Goal: Transaction & Acquisition: Purchase product/service

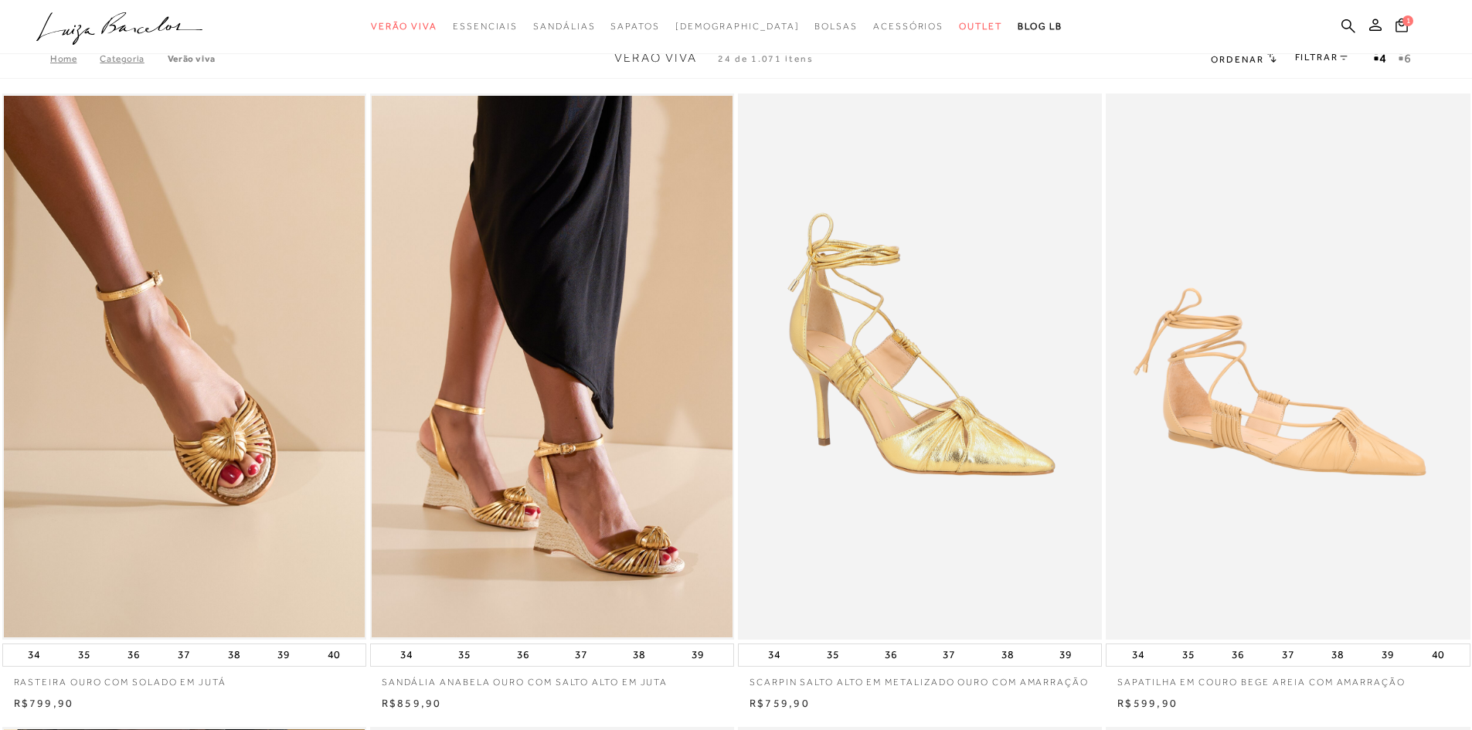
scroll to position [5, 0]
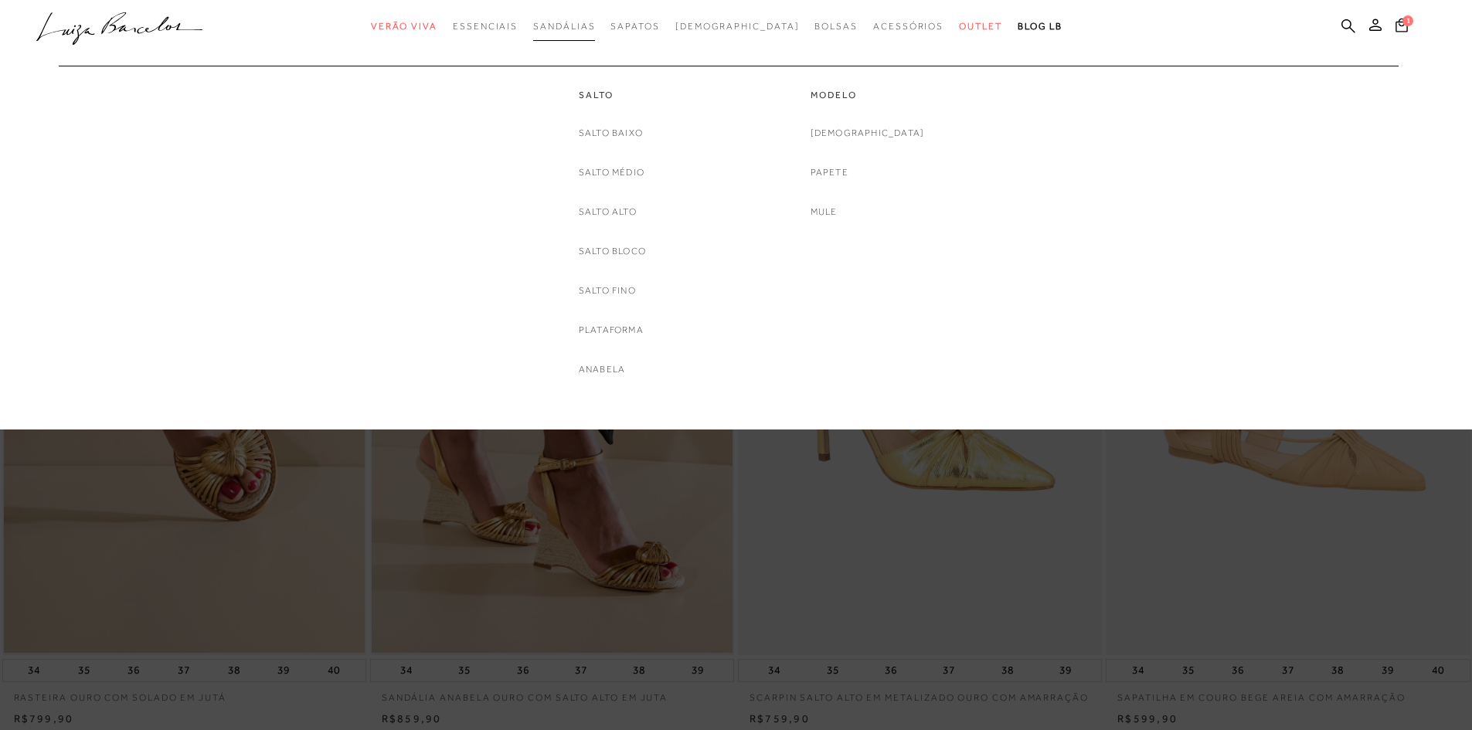
click at [591, 22] on span "Sandálias" at bounding box center [564, 26] width 62 height 11
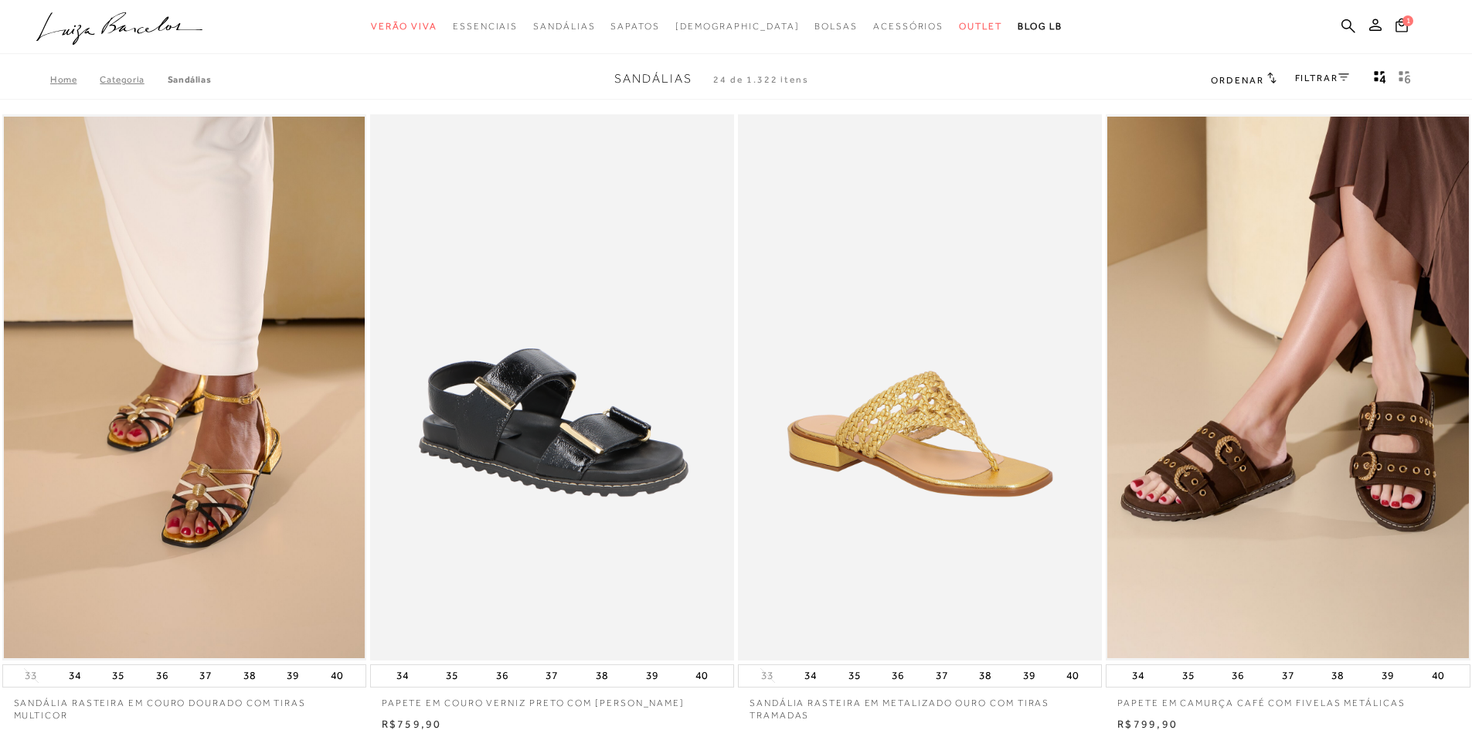
click at [1320, 74] on link "FILTRAR" at bounding box center [1322, 78] width 54 height 11
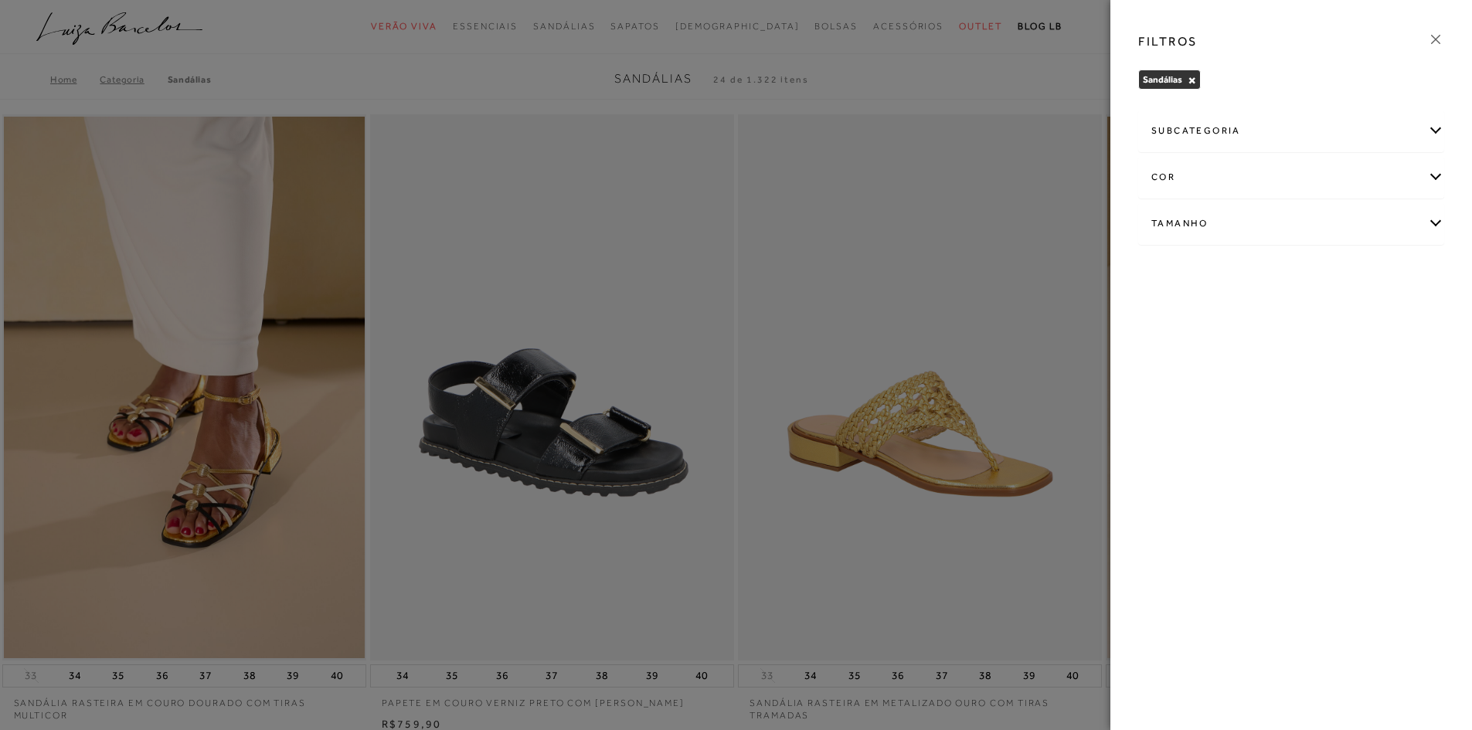
click at [1175, 161] on div "cor" at bounding box center [1291, 177] width 304 height 41
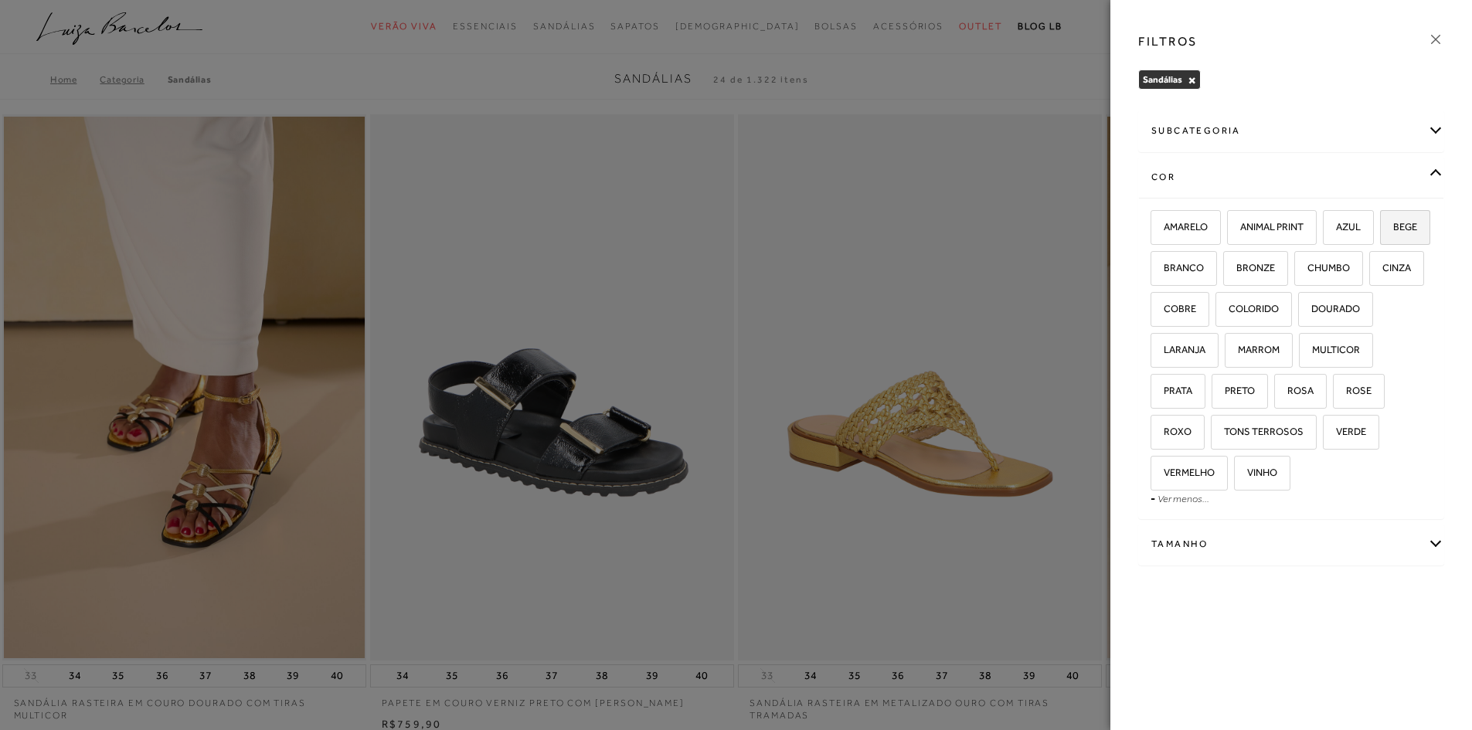
click at [1381, 233] on span "BEGE" at bounding box center [1399, 227] width 36 height 12
click at [1378, 237] on input "BEGE" at bounding box center [1385, 229] width 15 height 15
checkbox input "true"
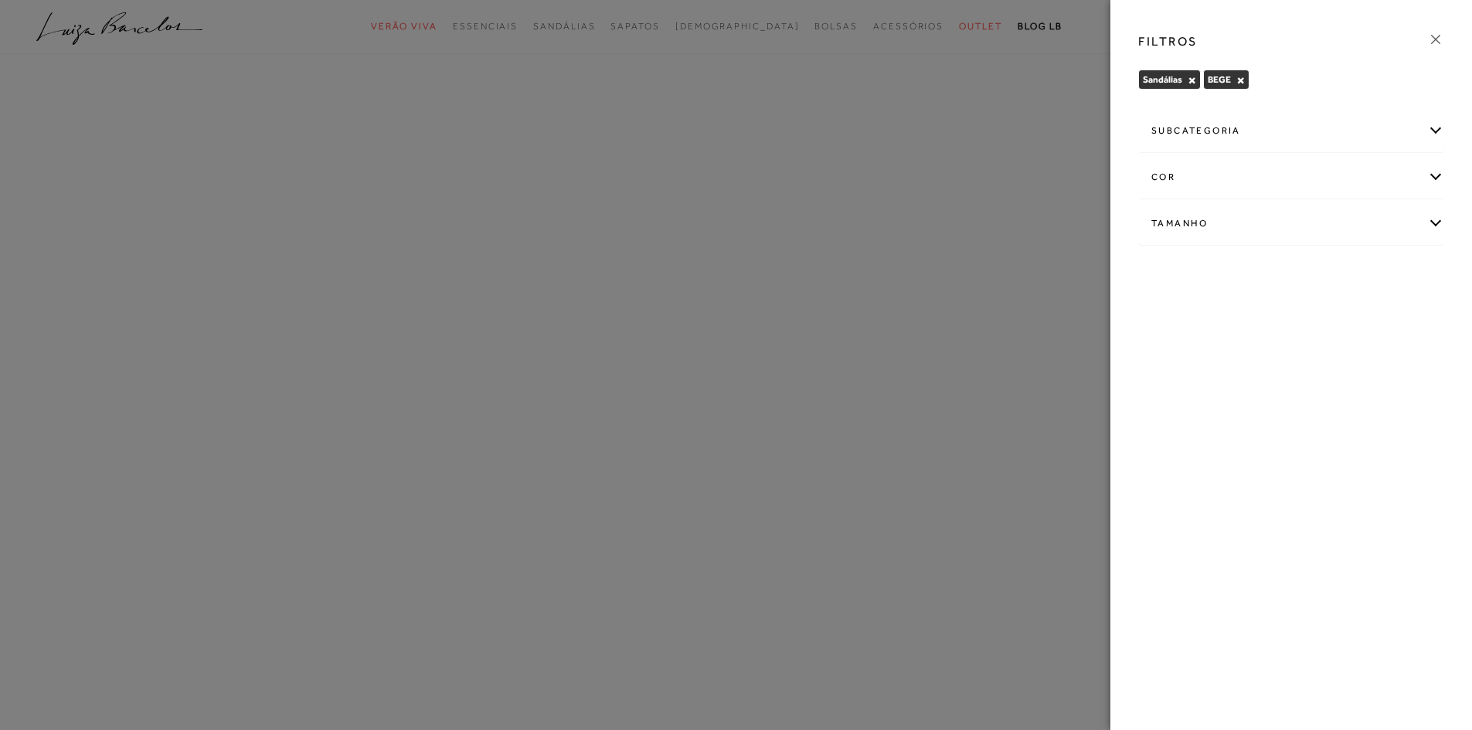
drag, startPoint x: 1203, startPoint y: 178, endPoint x: 1205, endPoint y: 195, distance: 17.9
click at [1203, 177] on div "cor" at bounding box center [1291, 177] width 304 height 41
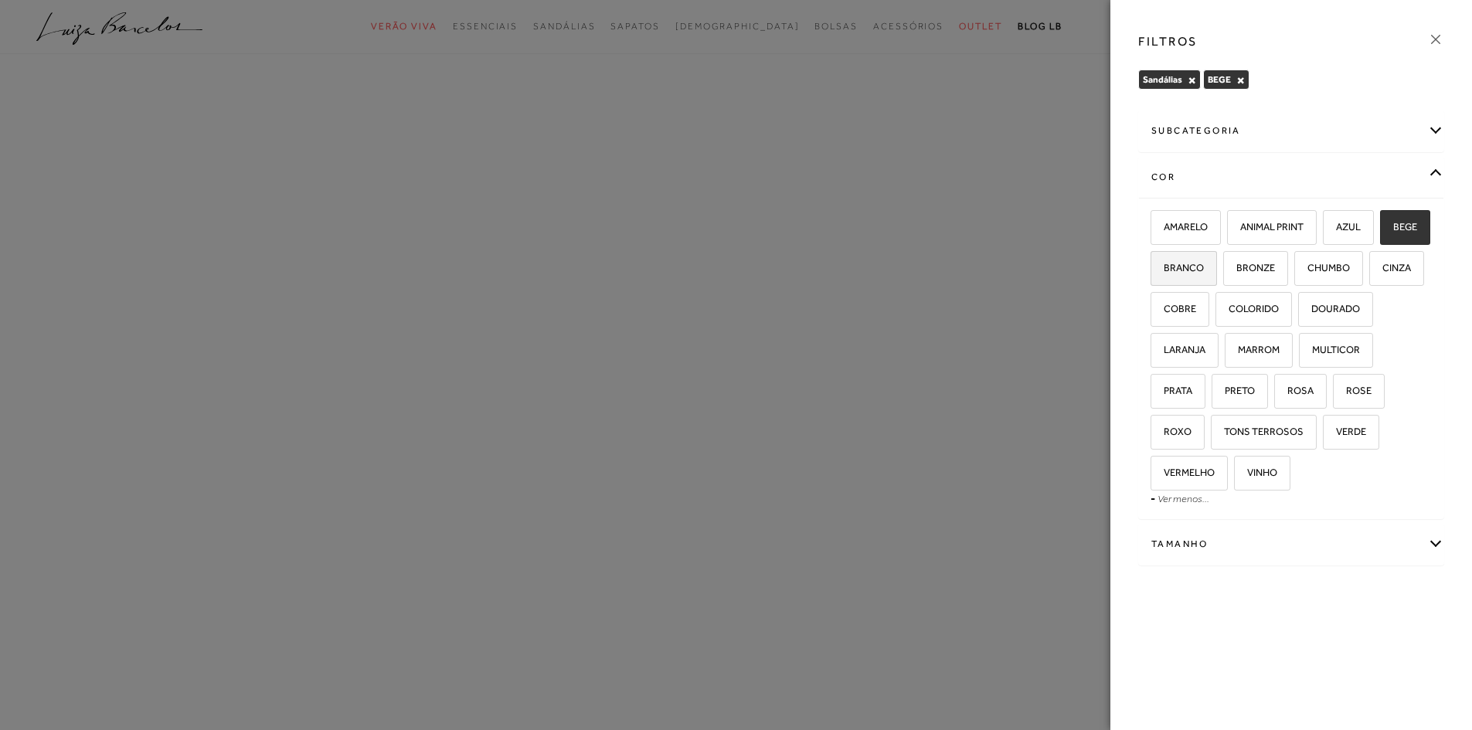
click at [1216, 257] on label "BRANCO" at bounding box center [1183, 268] width 65 height 33
click at [1164, 263] on input "BRANCO" at bounding box center [1155, 270] width 15 height 15
checkbox input "true"
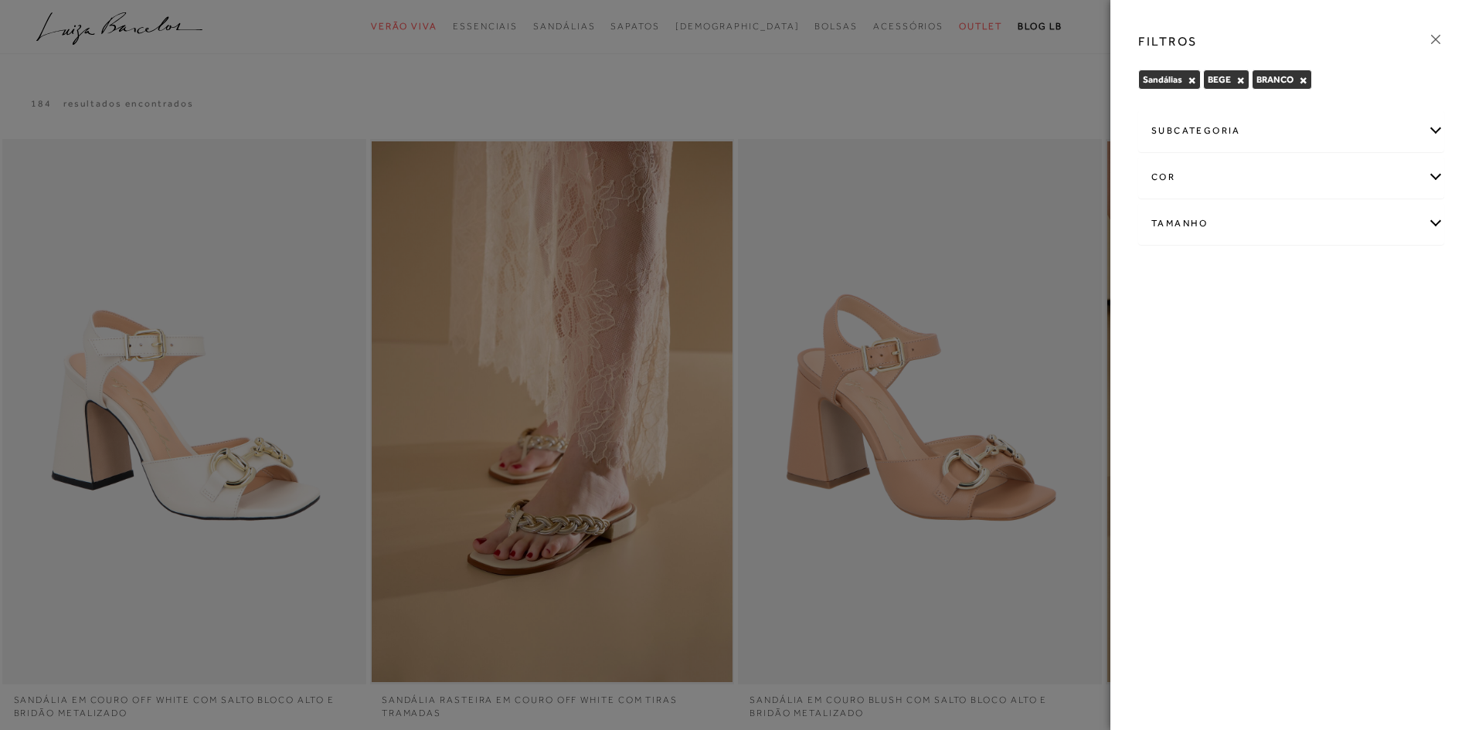
click at [1233, 166] on div "cor" at bounding box center [1291, 177] width 304 height 41
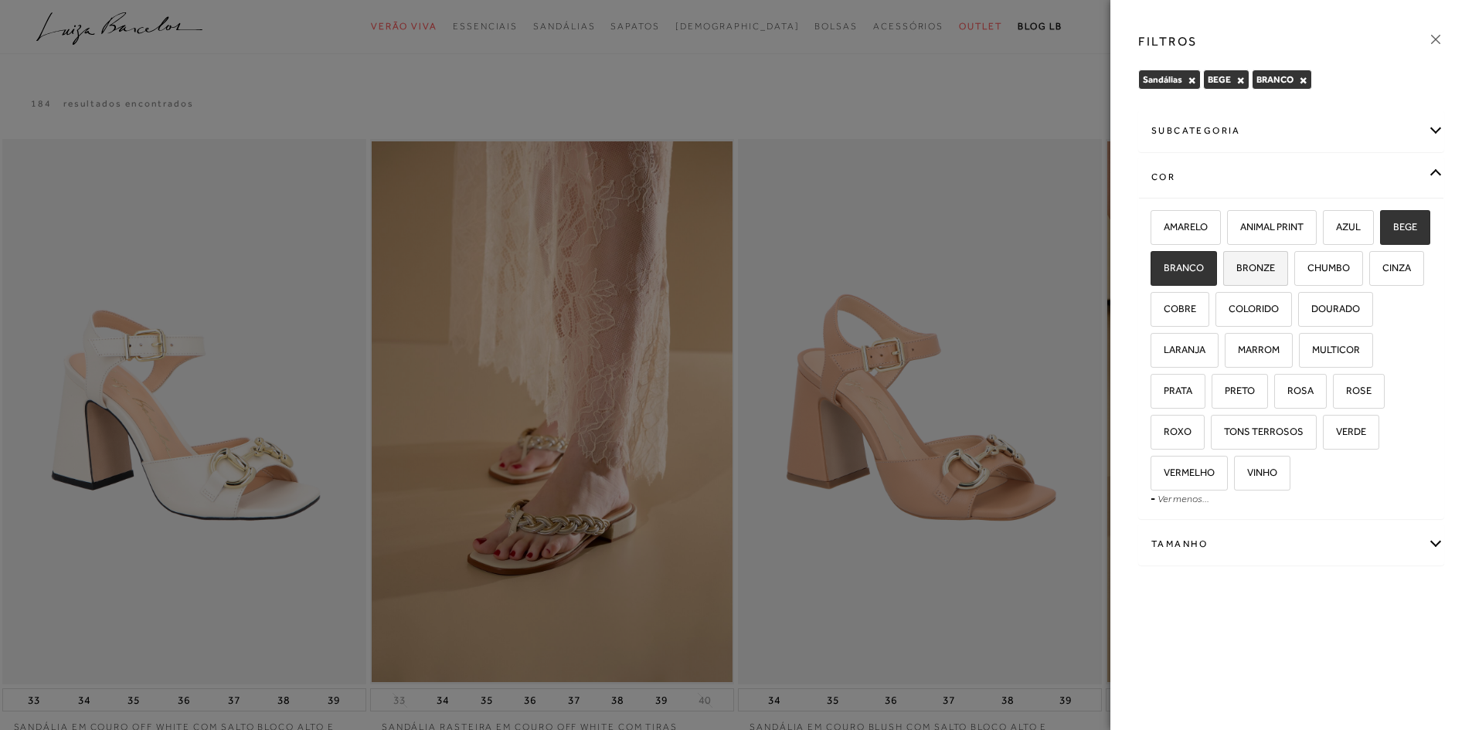
click at [1287, 274] on label "BRONZE" at bounding box center [1255, 268] width 63 height 33
click at [1236, 274] on input "BRONZE" at bounding box center [1228, 270] width 15 height 15
checkbox input "true"
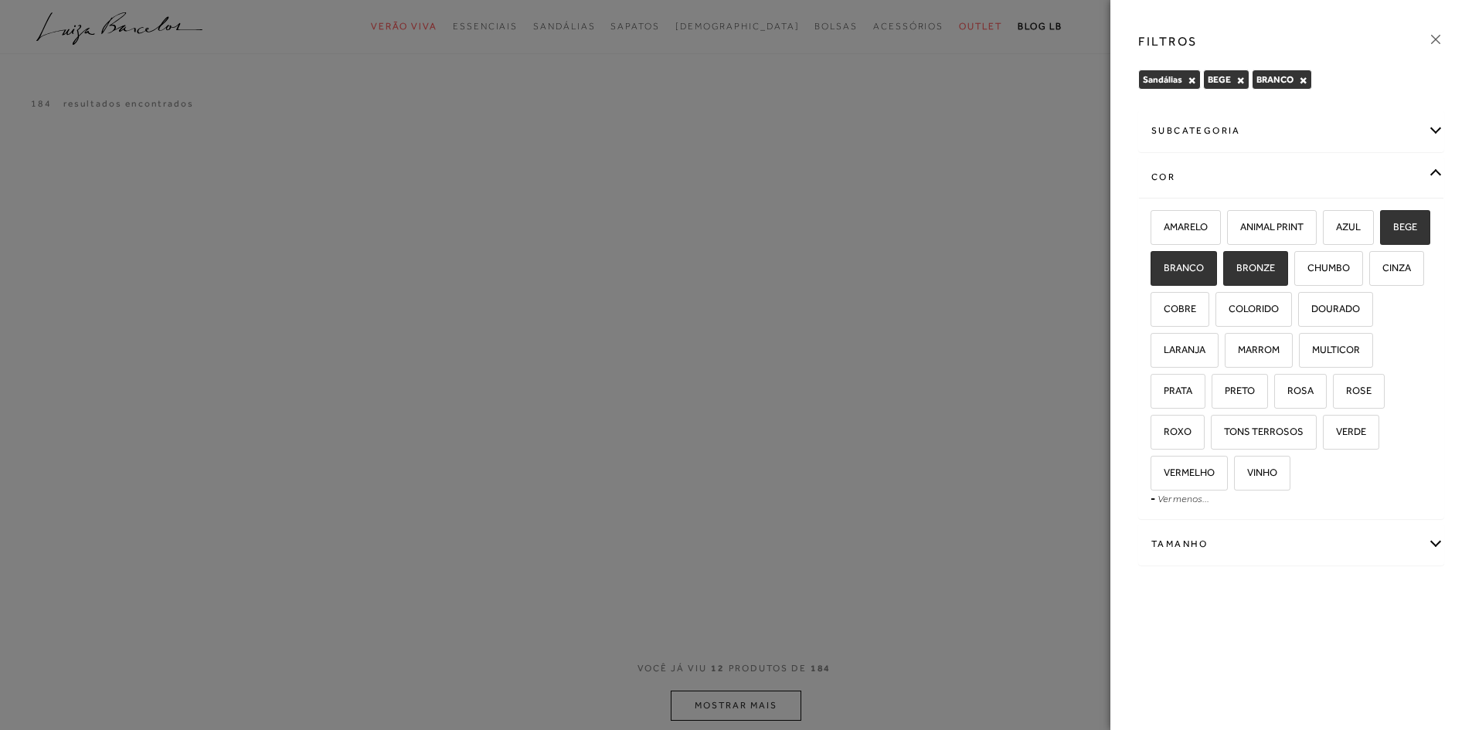
click at [1200, 175] on div "cor" at bounding box center [1291, 177] width 304 height 41
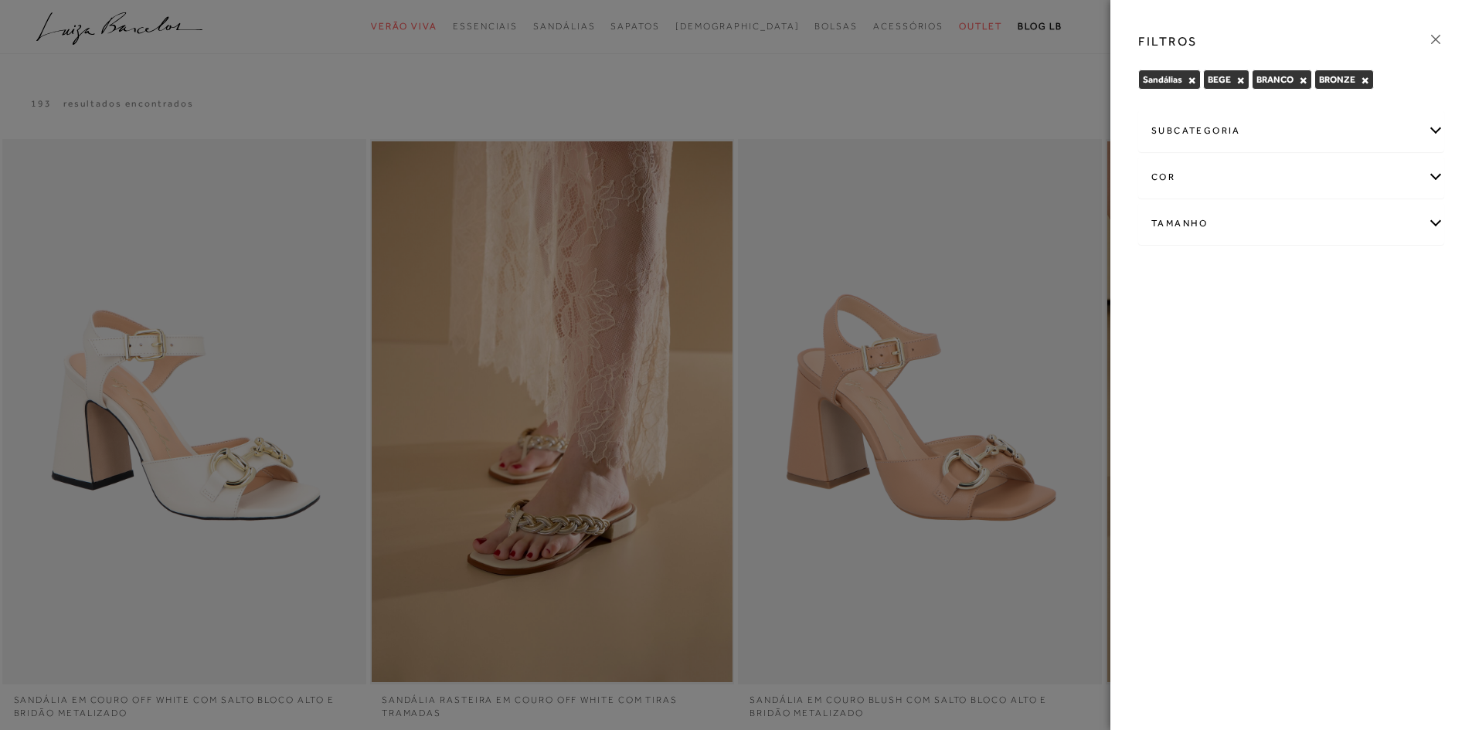
click at [1252, 179] on div "cor" at bounding box center [1291, 177] width 304 height 41
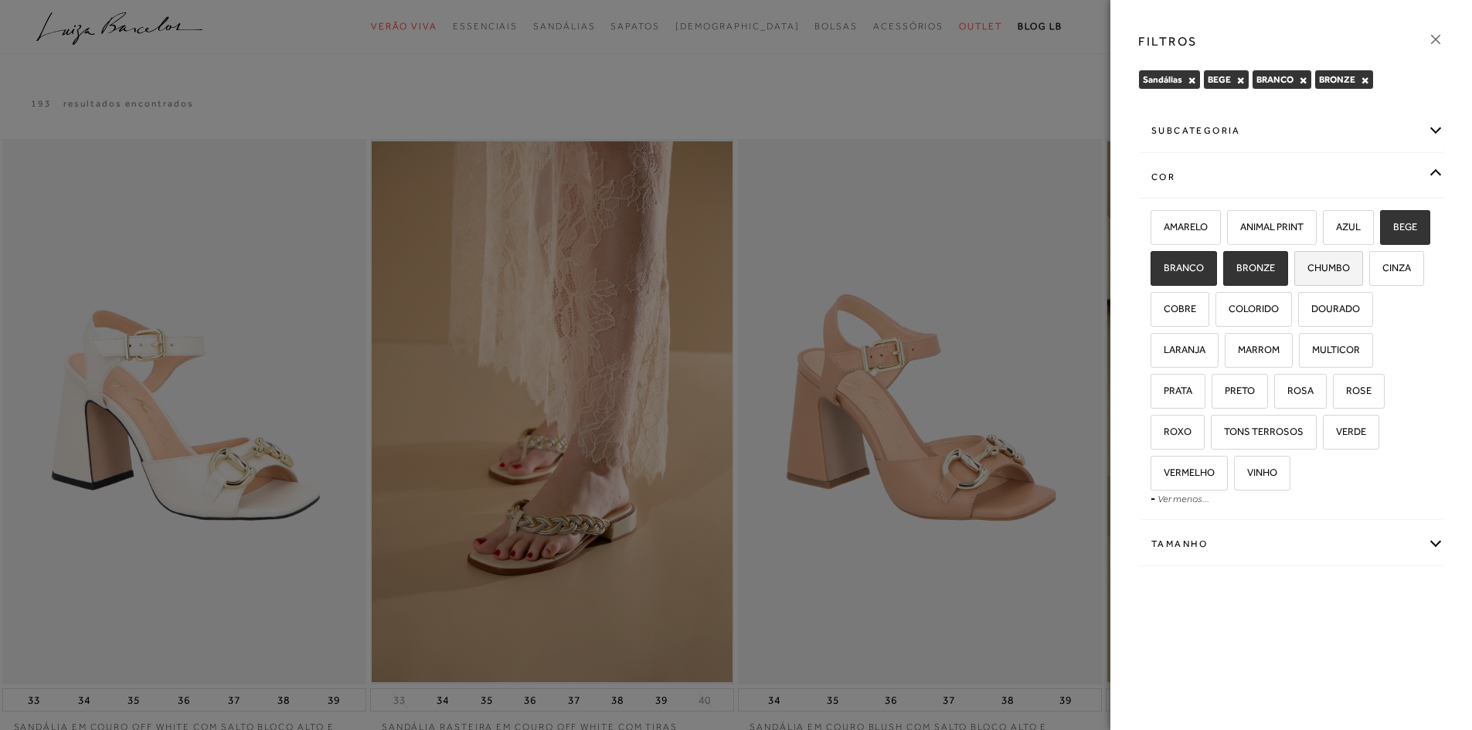
click at [1350, 262] on span "CHUMBO" at bounding box center [1323, 268] width 54 height 12
click at [1307, 263] on input "CHUMBO" at bounding box center [1299, 270] width 15 height 15
checkbox input "true"
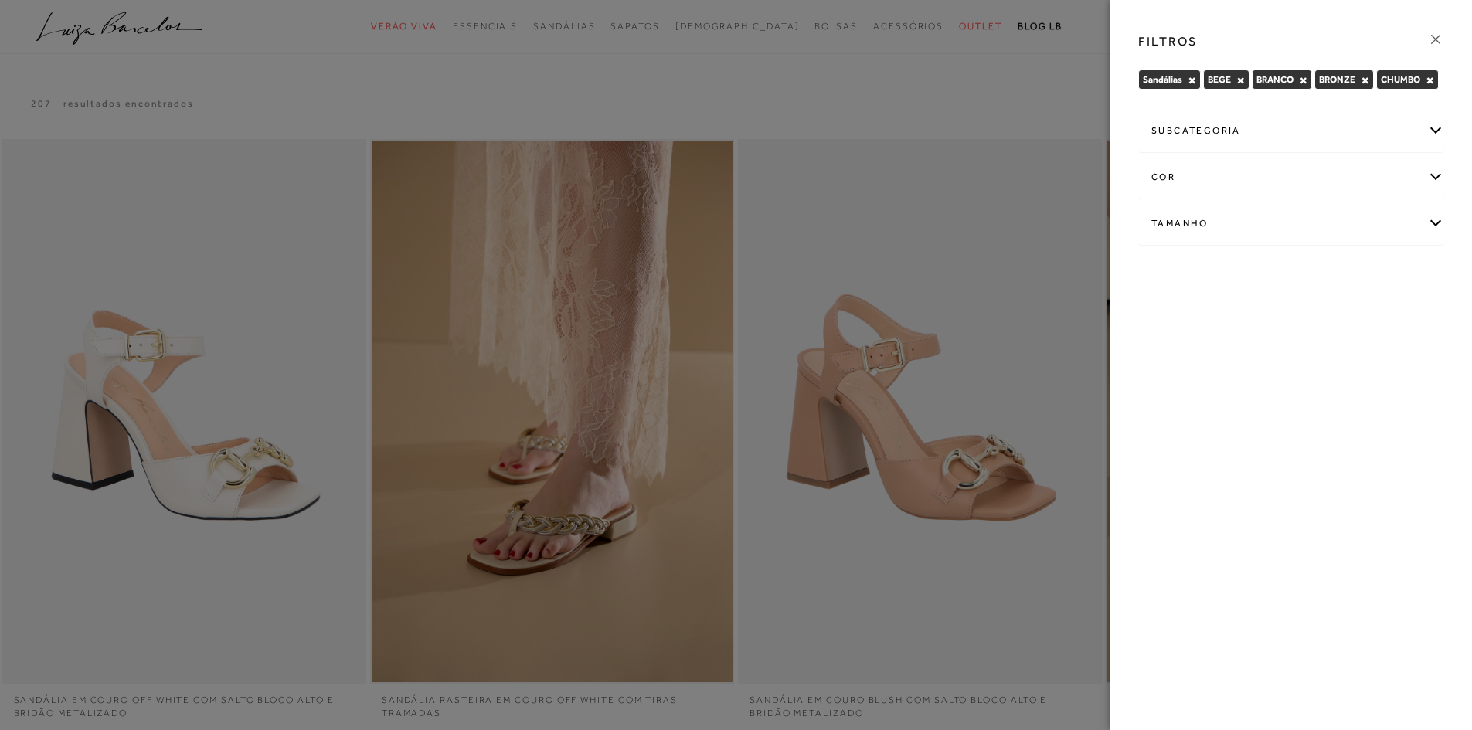
click at [1184, 178] on div "cor" at bounding box center [1291, 177] width 304 height 41
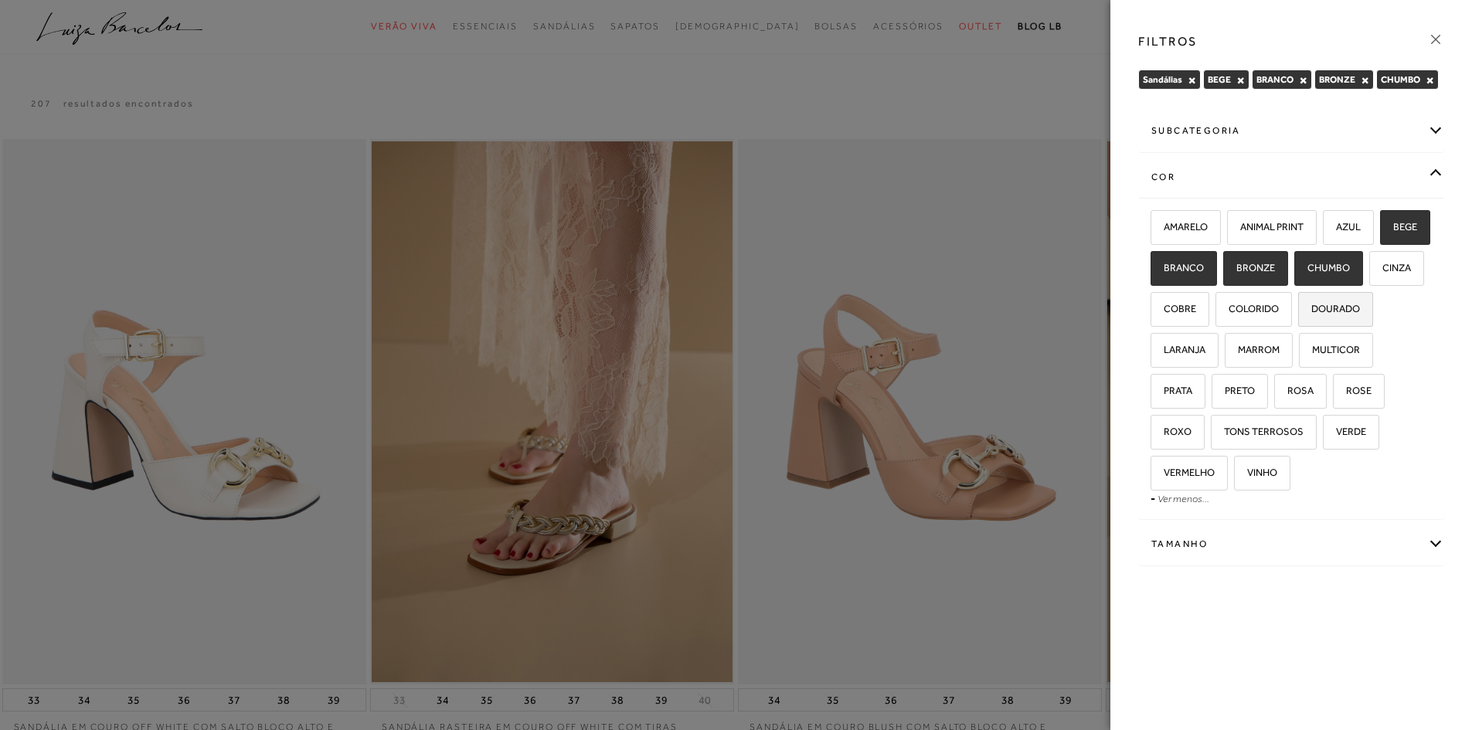
click at [1300, 314] on span "DOURADO" at bounding box center [1330, 309] width 60 height 12
click at [1296, 319] on input "DOURADO" at bounding box center [1303, 311] width 15 height 15
checkbox input "true"
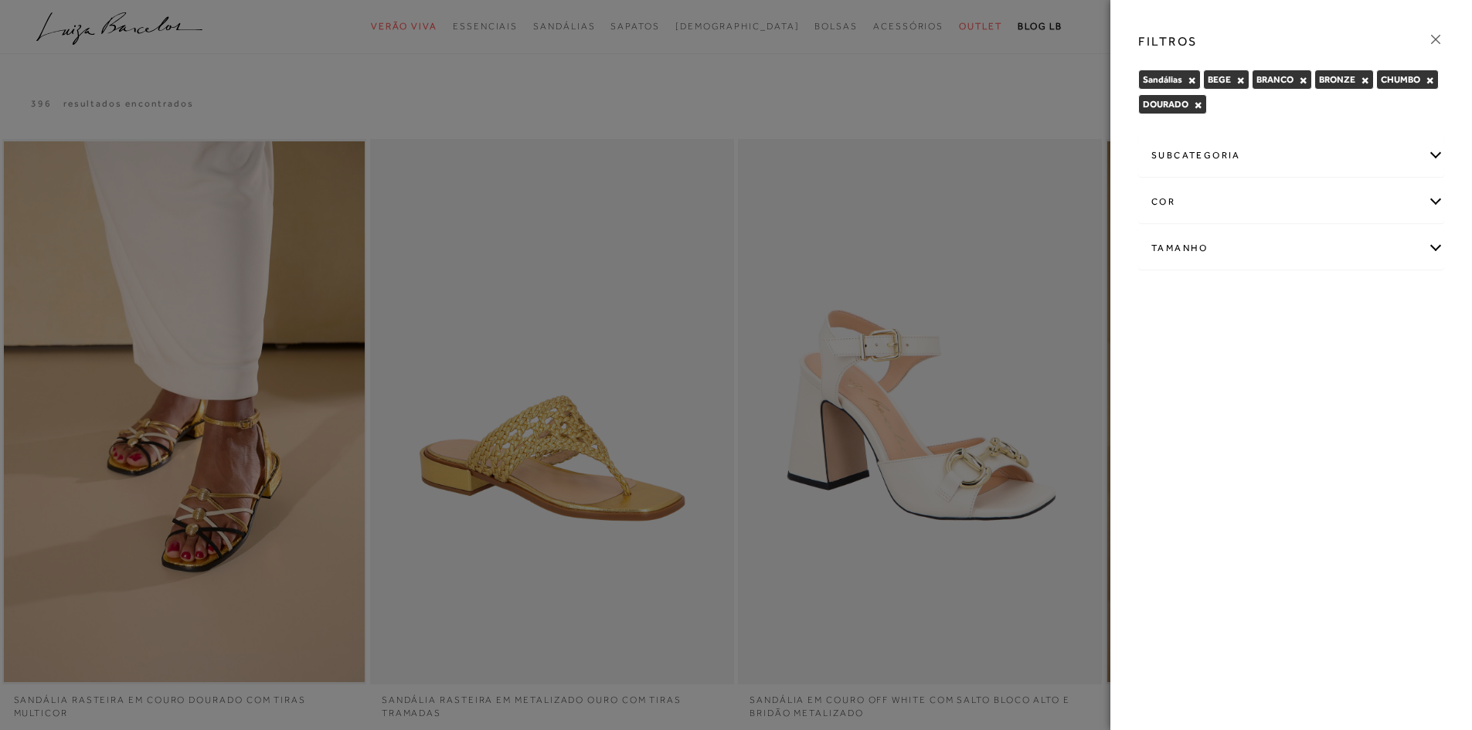
click at [1212, 202] on div "cor" at bounding box center [1291, 202] width 304 height 41
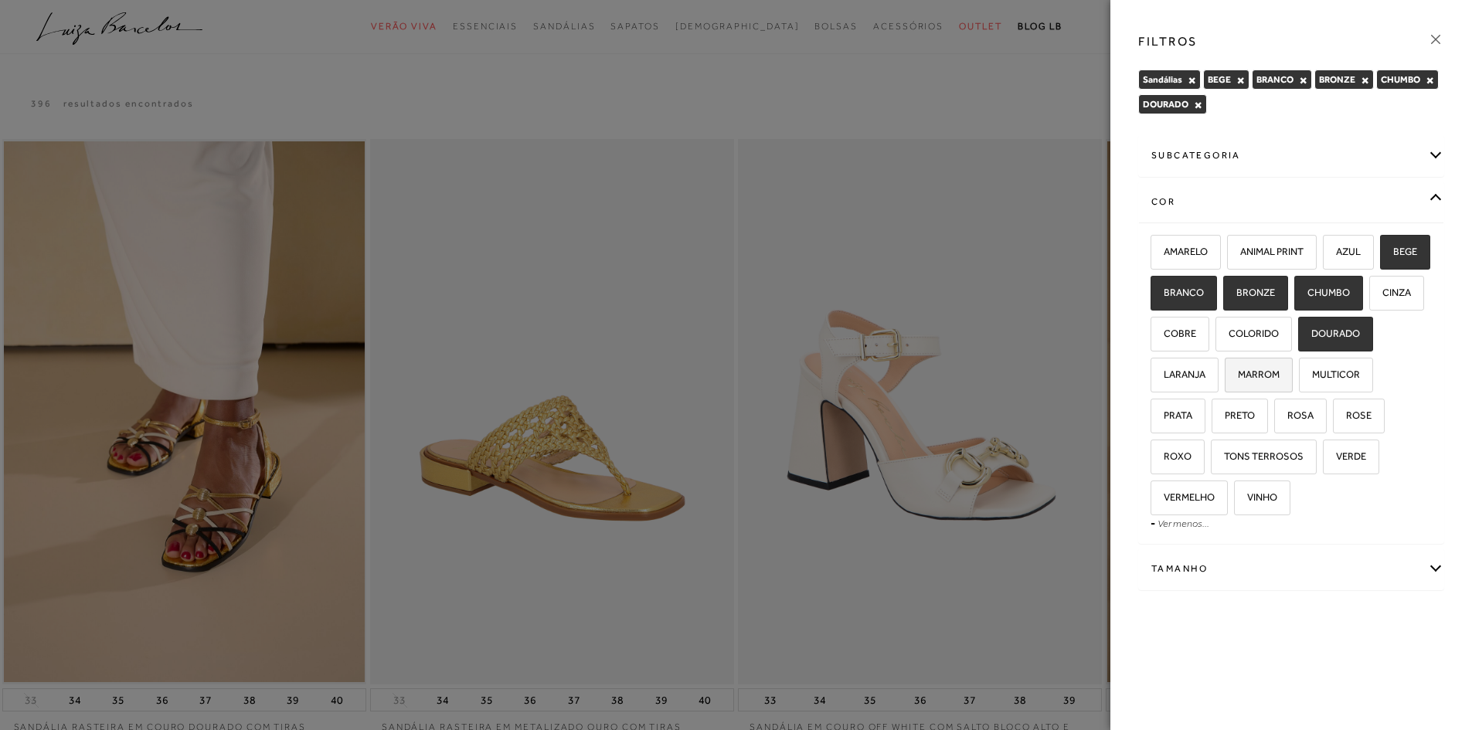
click at [1292, 370] on label "MARROM" at bounding box center [1258, 374] width 66 height 33
click at [1238, 370] on input "MARROM" at bounding box center [1229, 376] width 15 height 15
checkbox input "true"
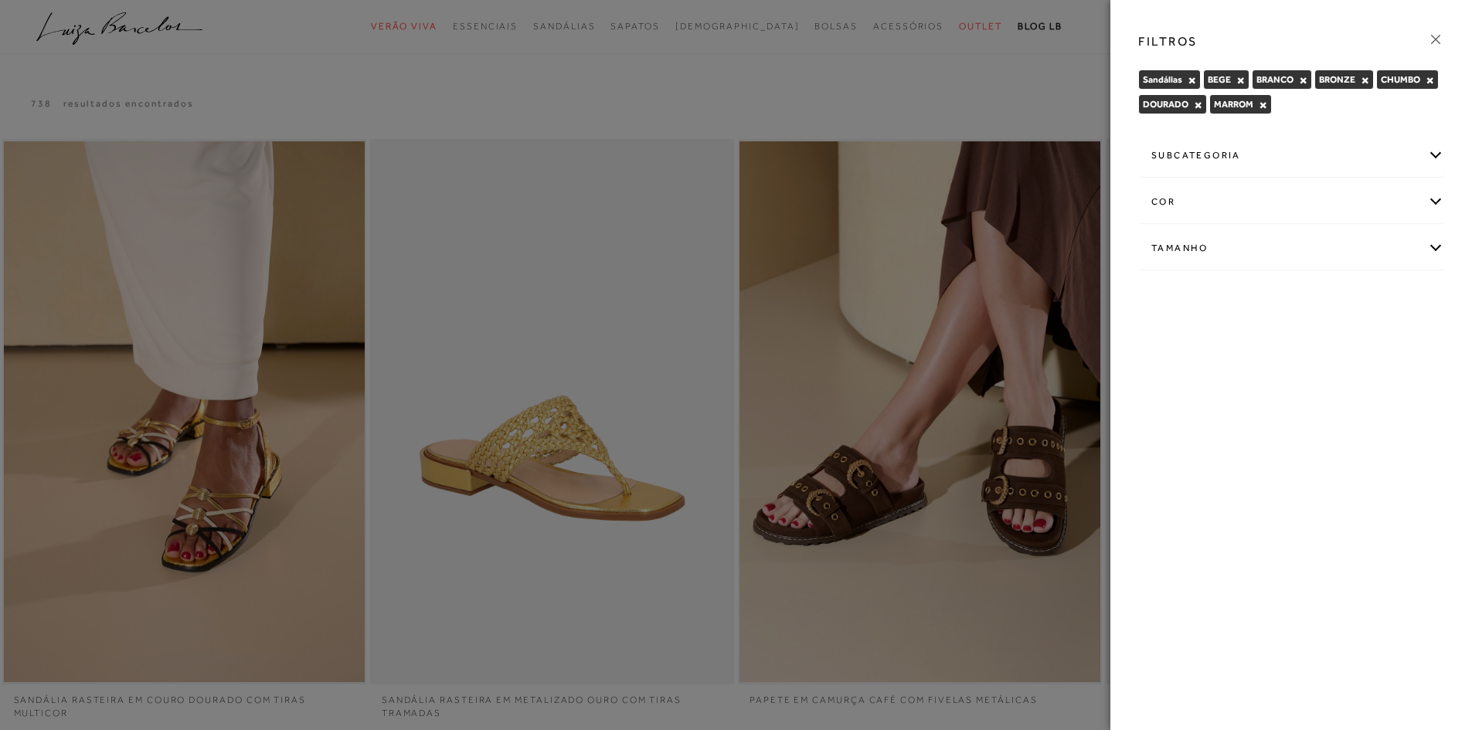
click at [1167, 206] on div "cor" at bounding box center [1291, 202] width 304 height 41
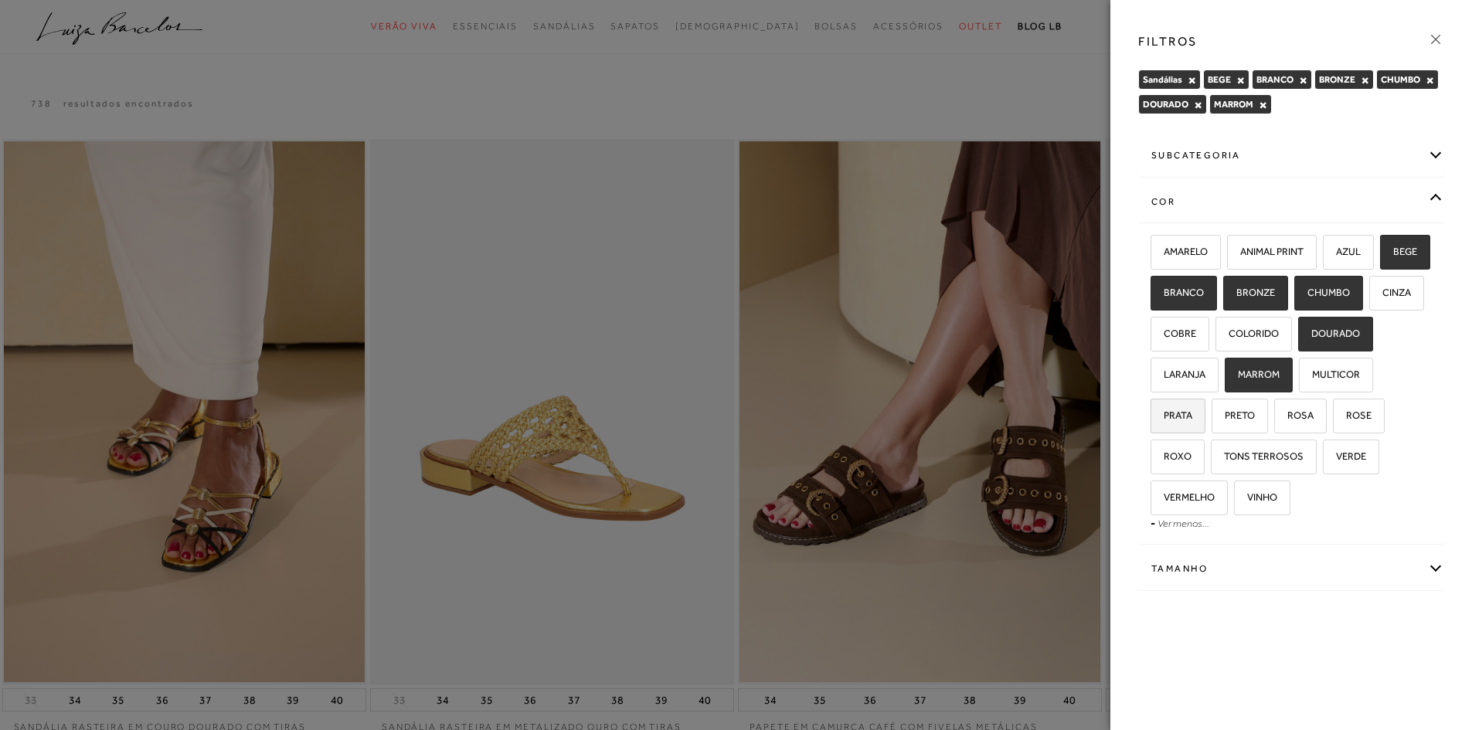
click at [1192, 411] on span "PRATA" at bounding box center [1172, 415] width 40 height 12
click at [1164, 411] on input "PRATA" at bounding box center [1155, 417] width 15 height 15
checkbox input "true"
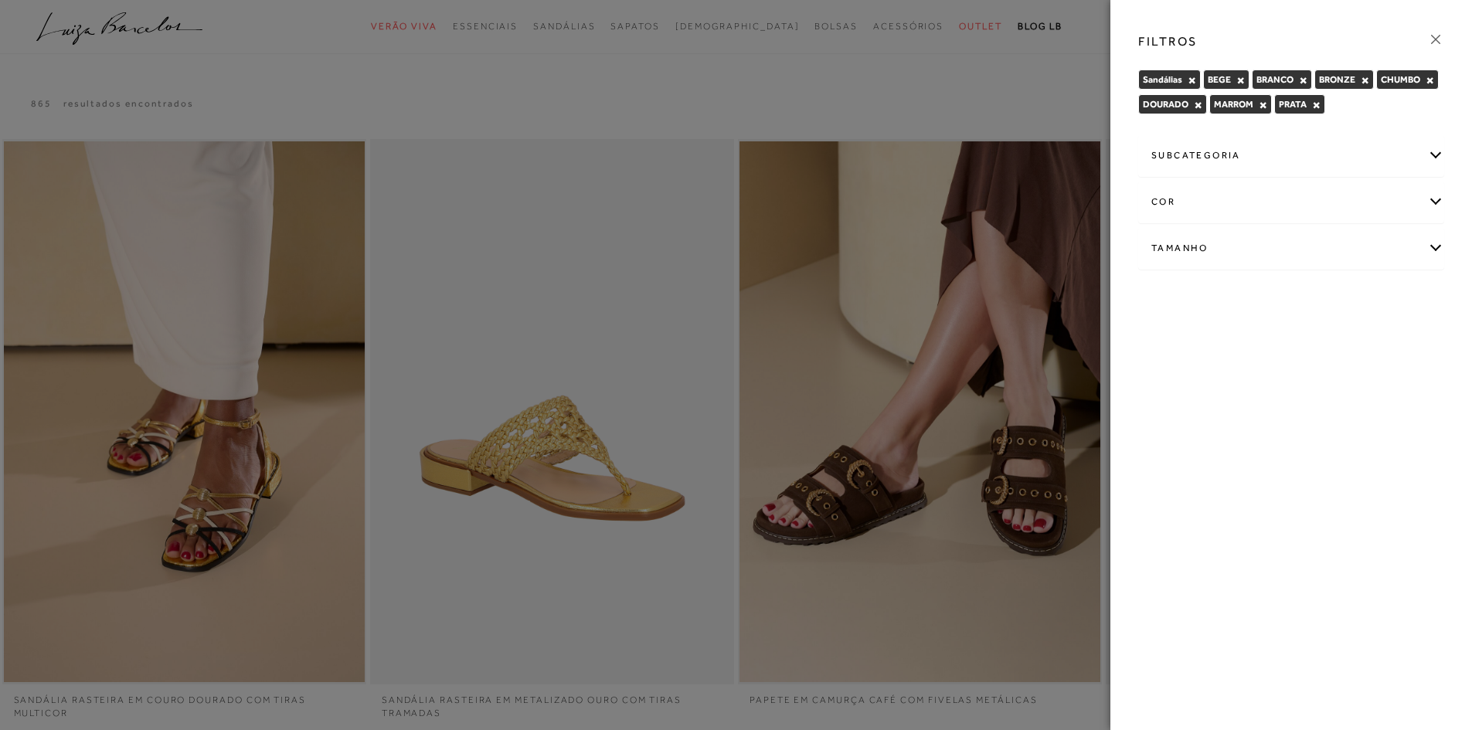
click at [1156, 190] on div "cor" at bounding box center [1291, 202] width 304 height 41
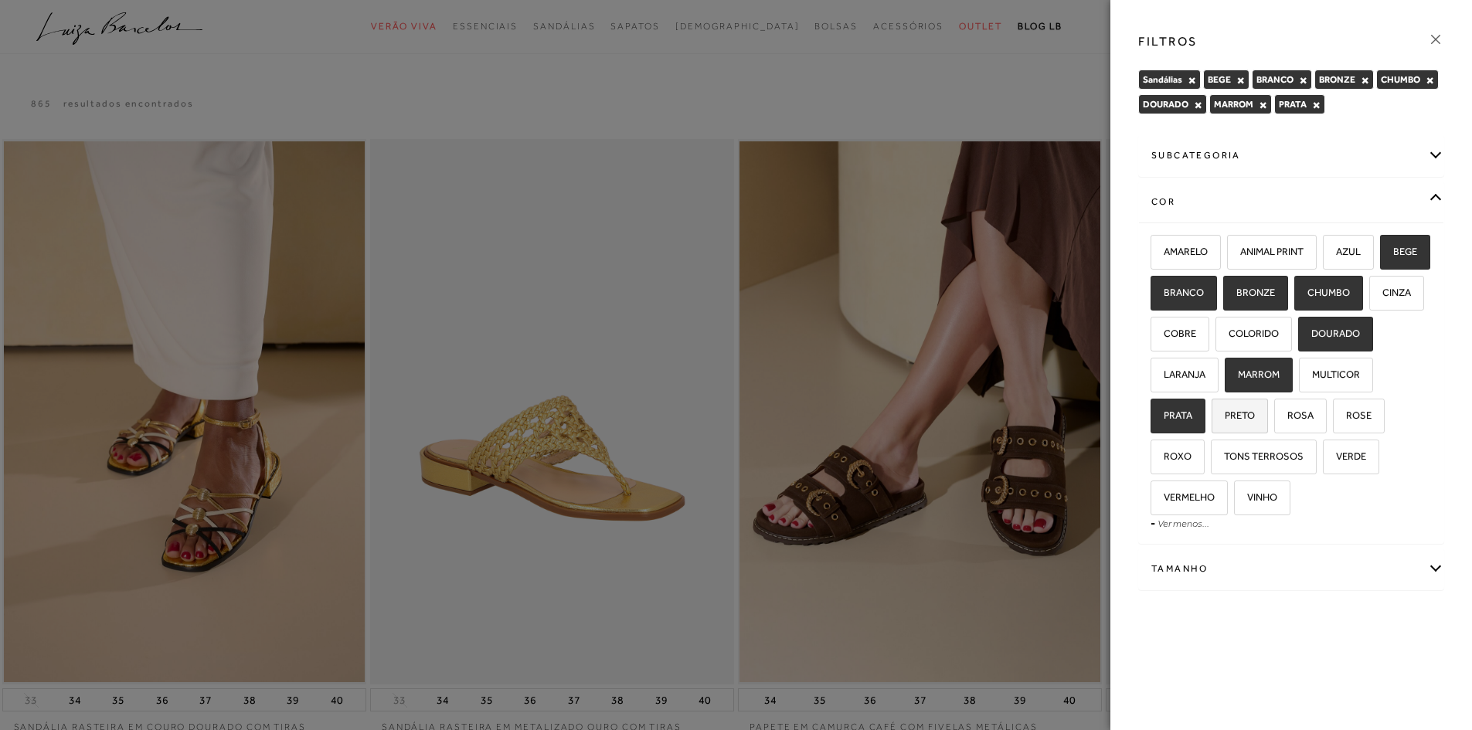
click at [1255, 416] on span "PRETO" at bounding box center [1234, 415] width 42 height 12
click at [1225, 416] on input "PRETO" at bounding box center [1216, 417] width 15 height 15
checkbox input "true"
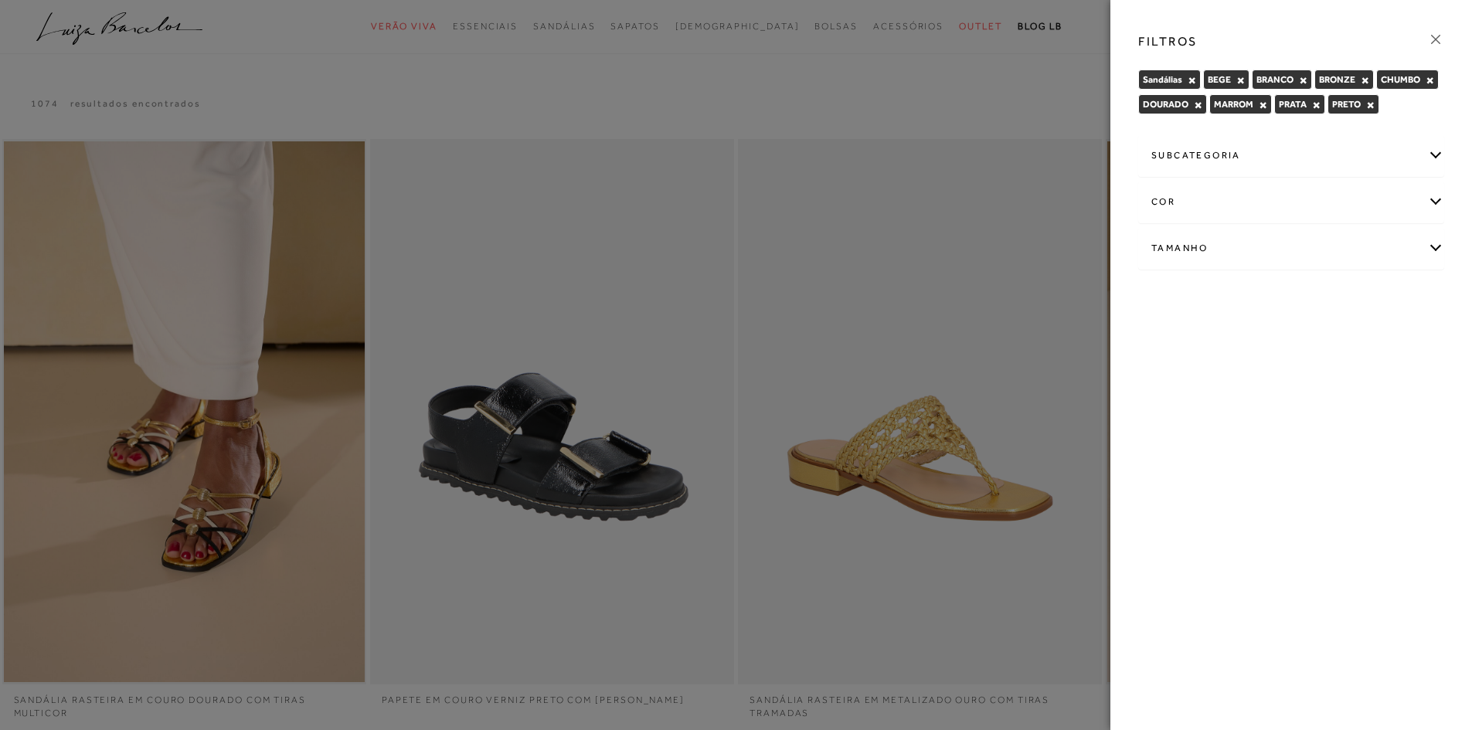
click at [1235, 189] on div "cor" at bounding box center [1291, 202] width 304 height 41
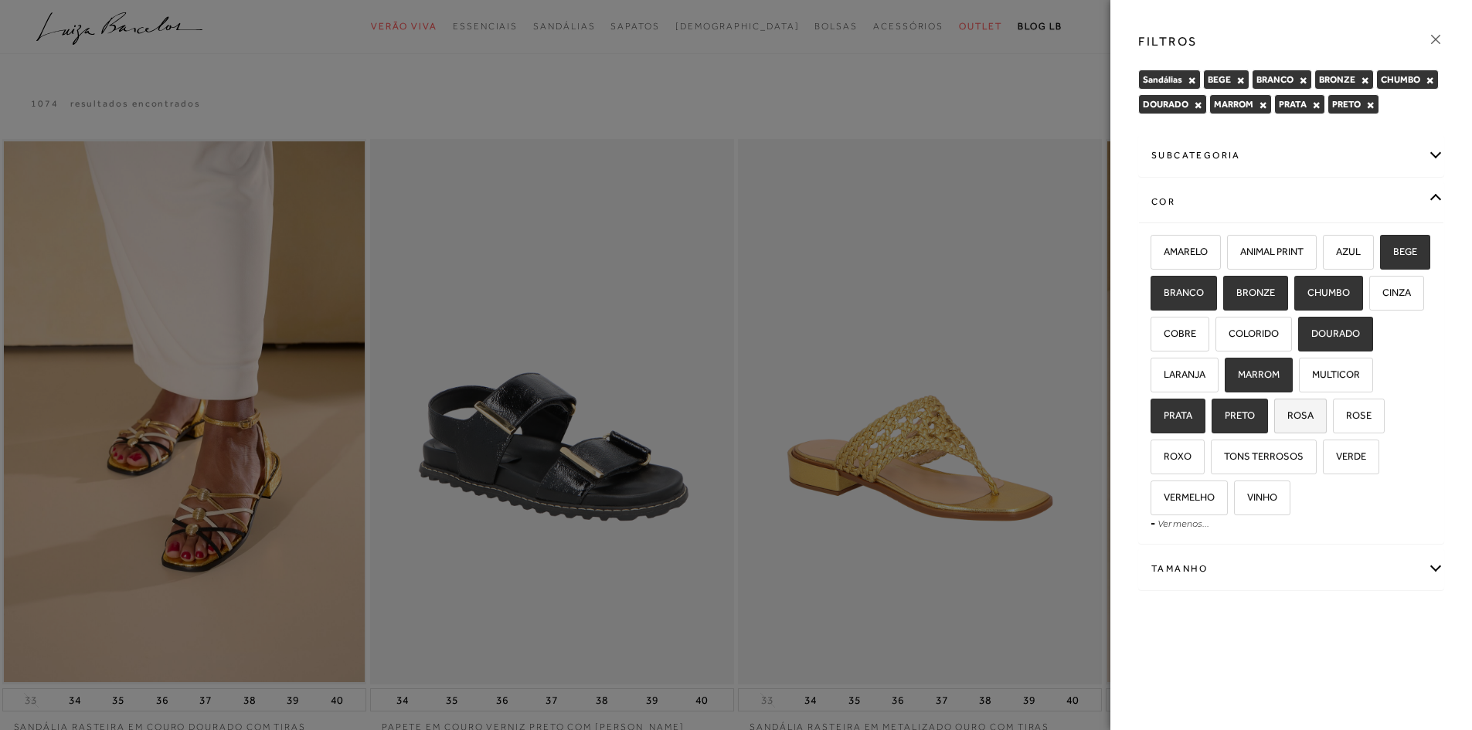
click at [1313, 412] on span "ROSA" at bounding box center [1295, 415] width 38 height 12
click at [1287, 412] on input "ROSA" at bounding box center [1279, 417] width 15 height 15
checkbox input "true"
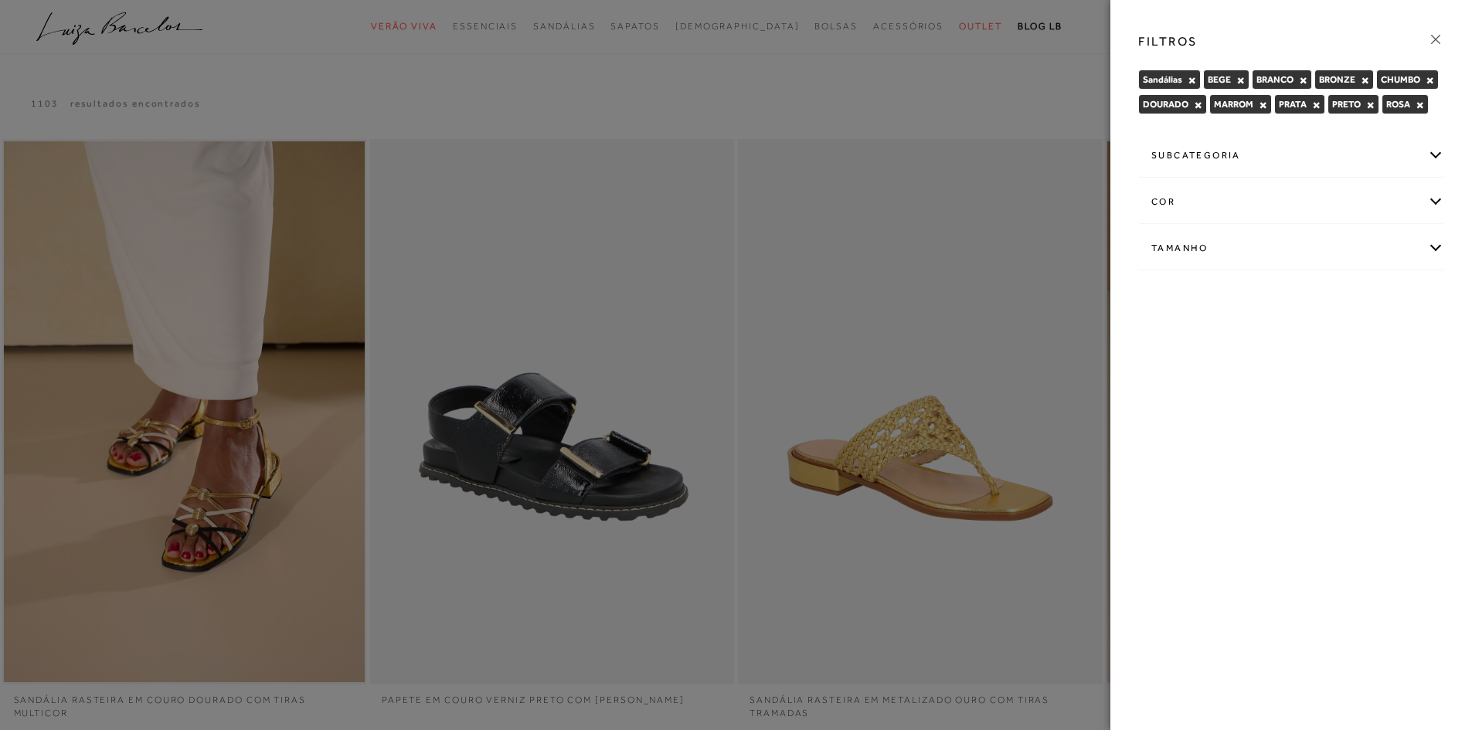
click at [1170, 218] on div "cor" at bounding box center [1291, 202] width 304 height 41
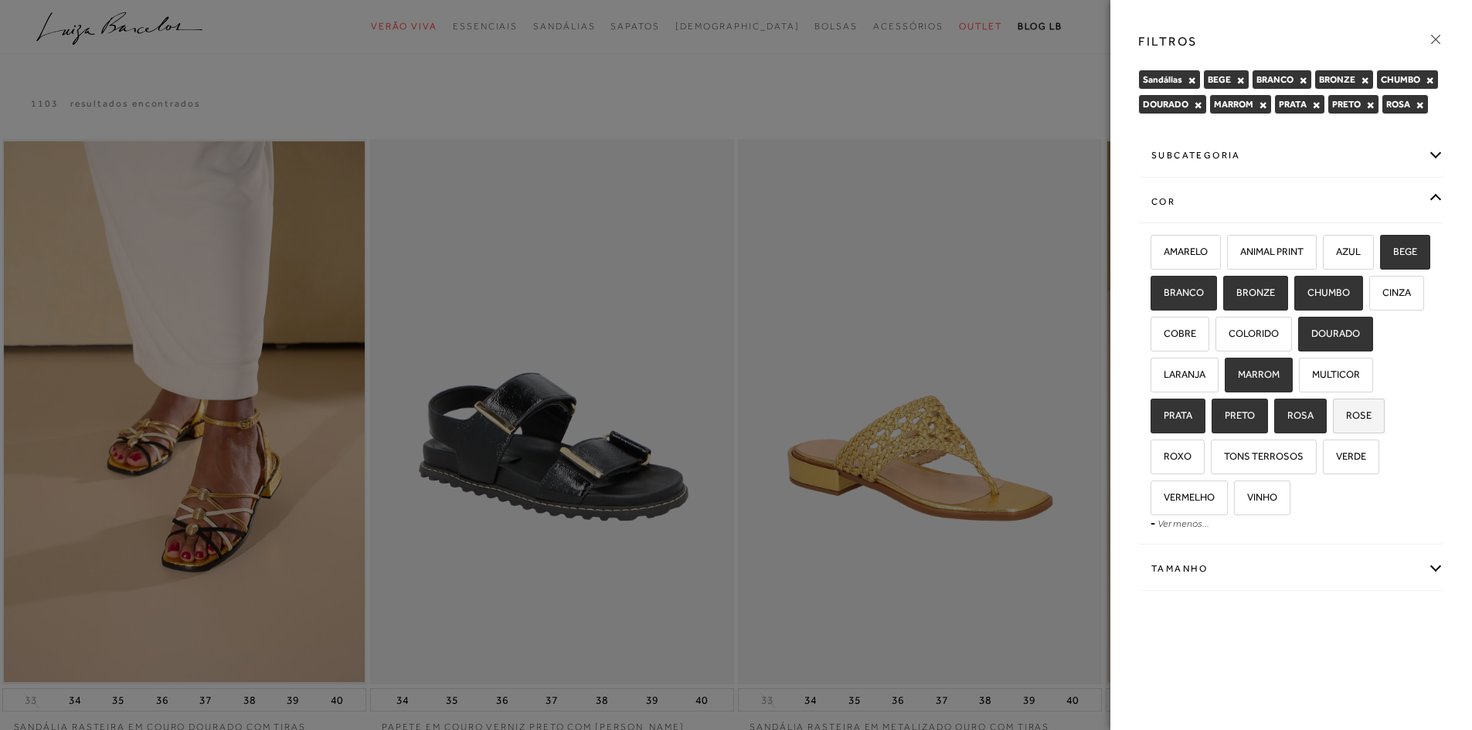
click at [1334, 421] on span "ROSE" at bounding box center [1352, 415] width 37 height 12
click at [1330, 426] on input "ROSE" at bounding box center [1337, 417] width 15 height 15
checkbox input "true"
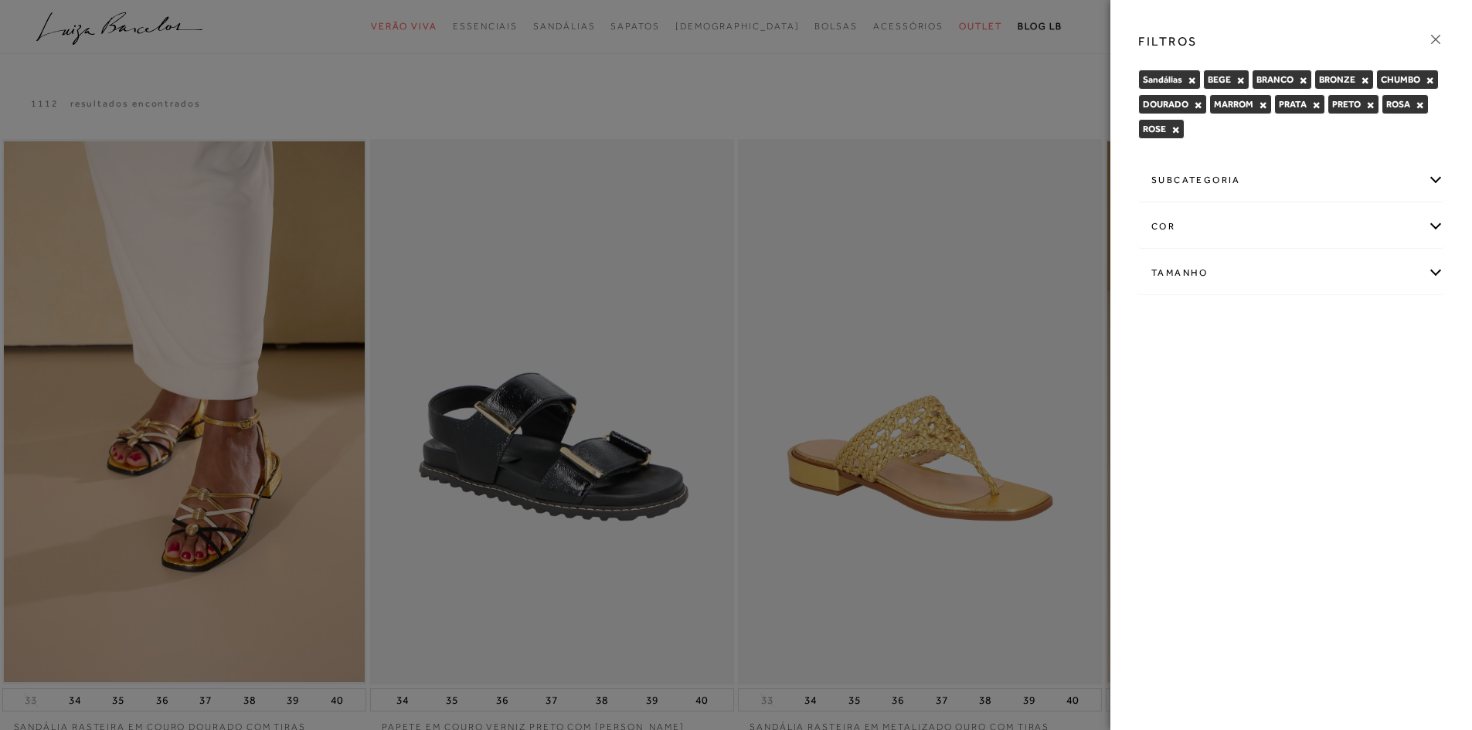
click at [1160, 215] on div "cor" at bounding box center [1291, 226] width 304 height 41
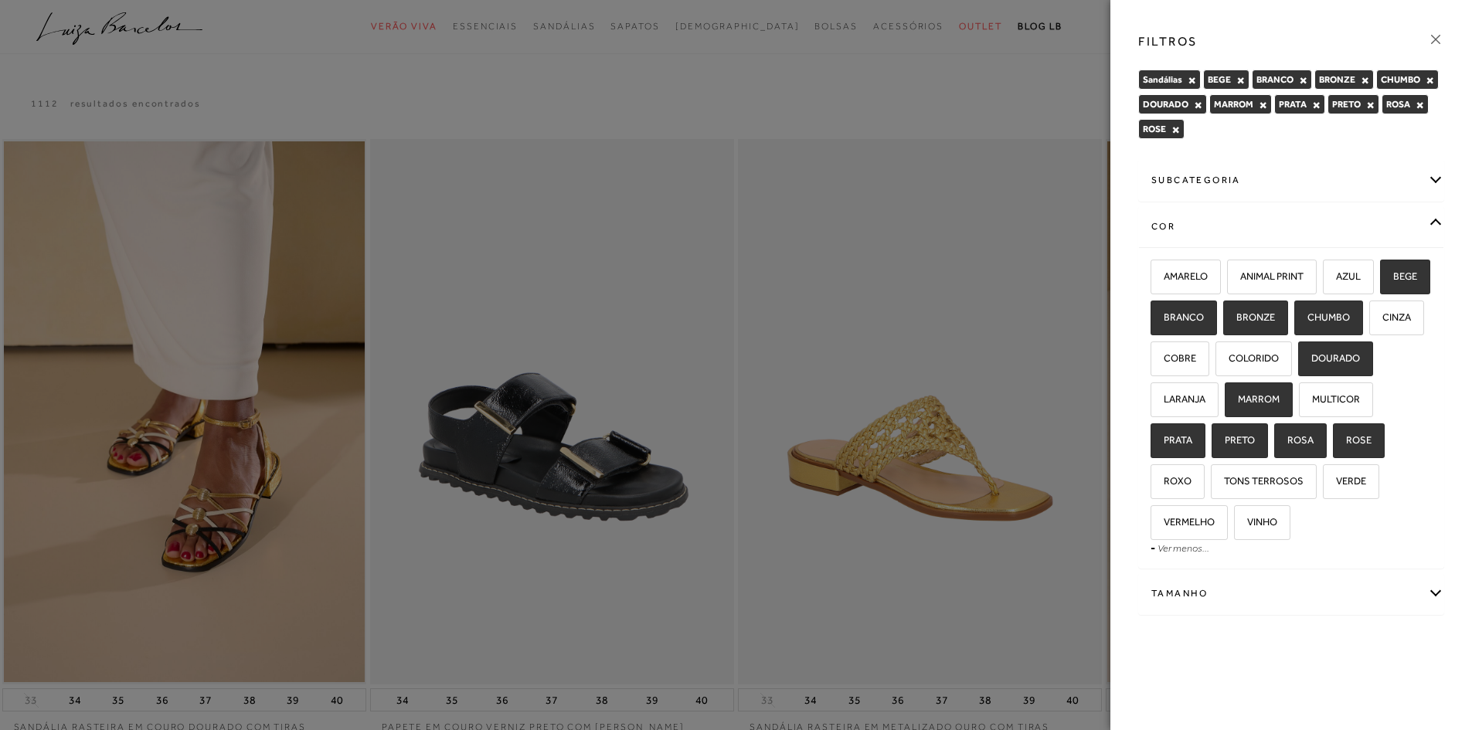
click at [1208, 596] on div "Tamanho" at bounding box center [1291, 593] width 304 height 41
click at [1167, 687] on span "36" at bounding box center [1163, 684] width 22 height 12
click at [1164, 687] on input "36" at bounding box center [1155, 686] width 15 height 15
checkbox input "true"
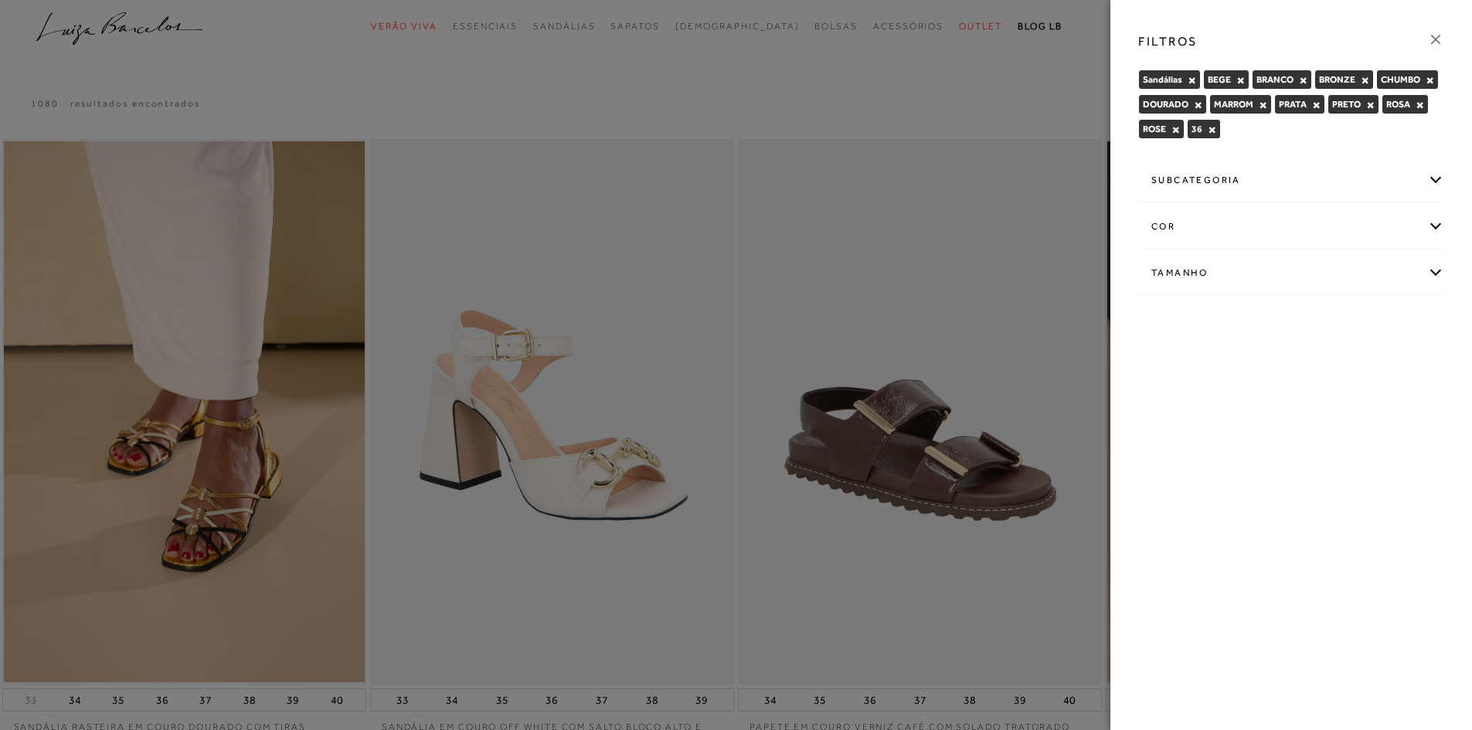
click at [1218, 180] on div "subcategoria" at bounding box center [1291, 180] width 304 height 41
click at [936, 39] on div at bounding box center [736, 365] width 1472 height 730
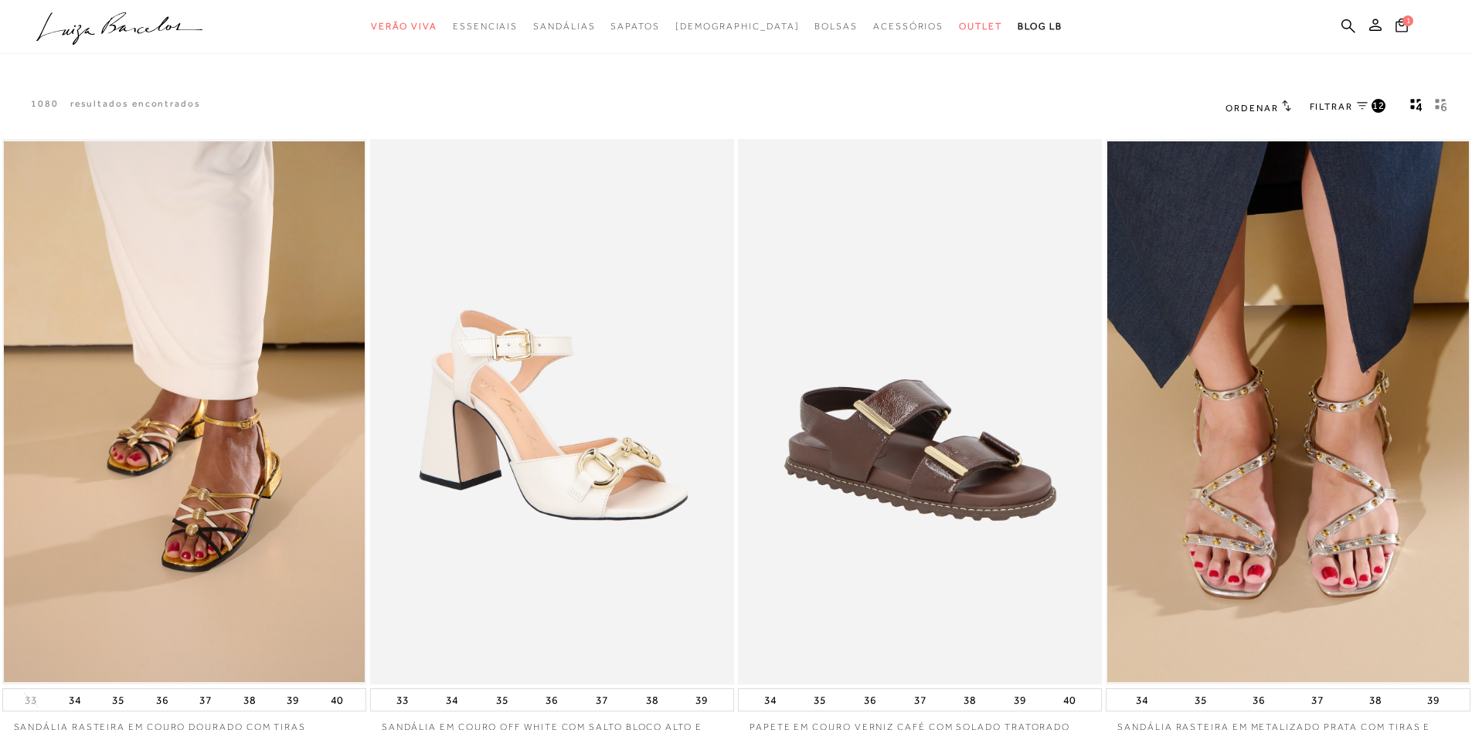
click at [1279, 103] on h2 "Ordenar" at bounding box center [1257, 107] width 65 height 15
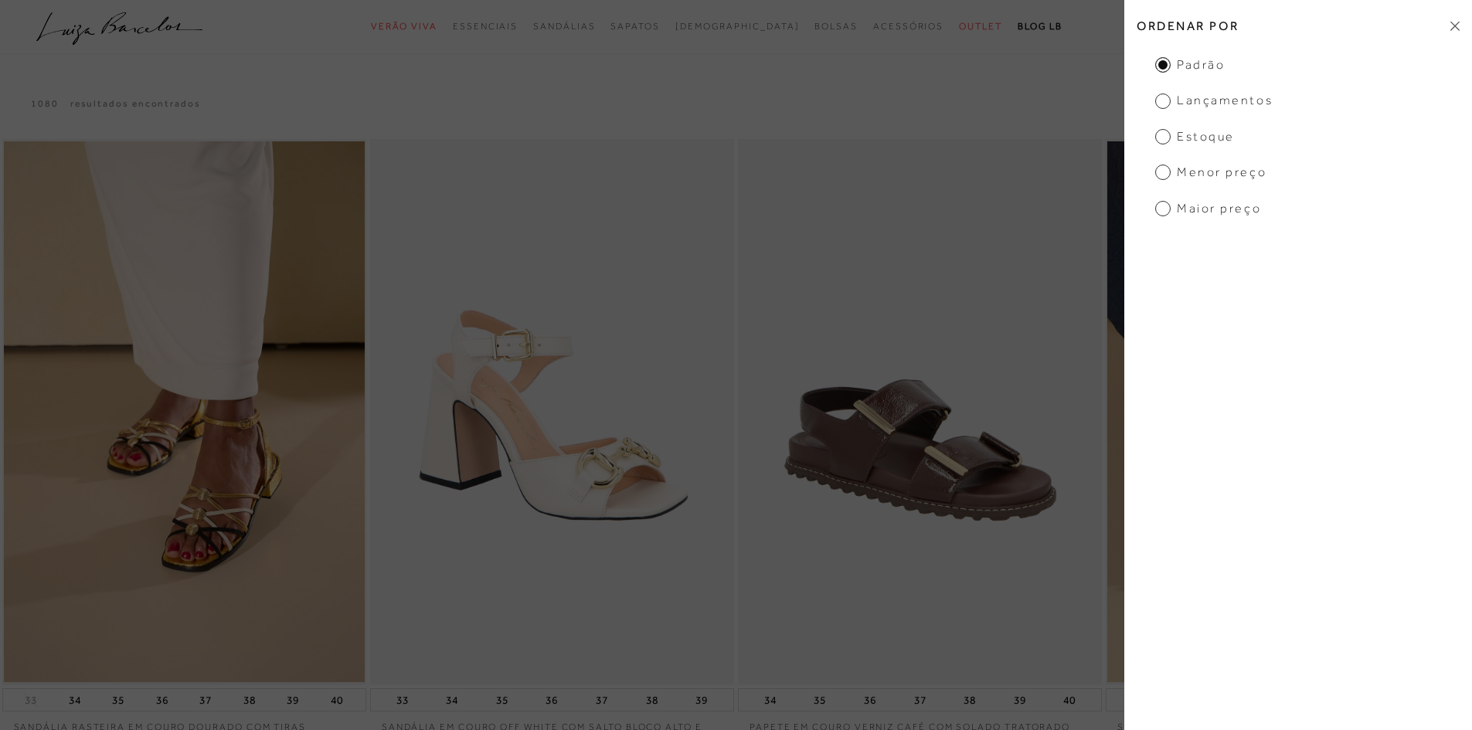
click at [1206, 97] on span "Lançamentos" at bounding box center [1213, 100] width 117 height 17
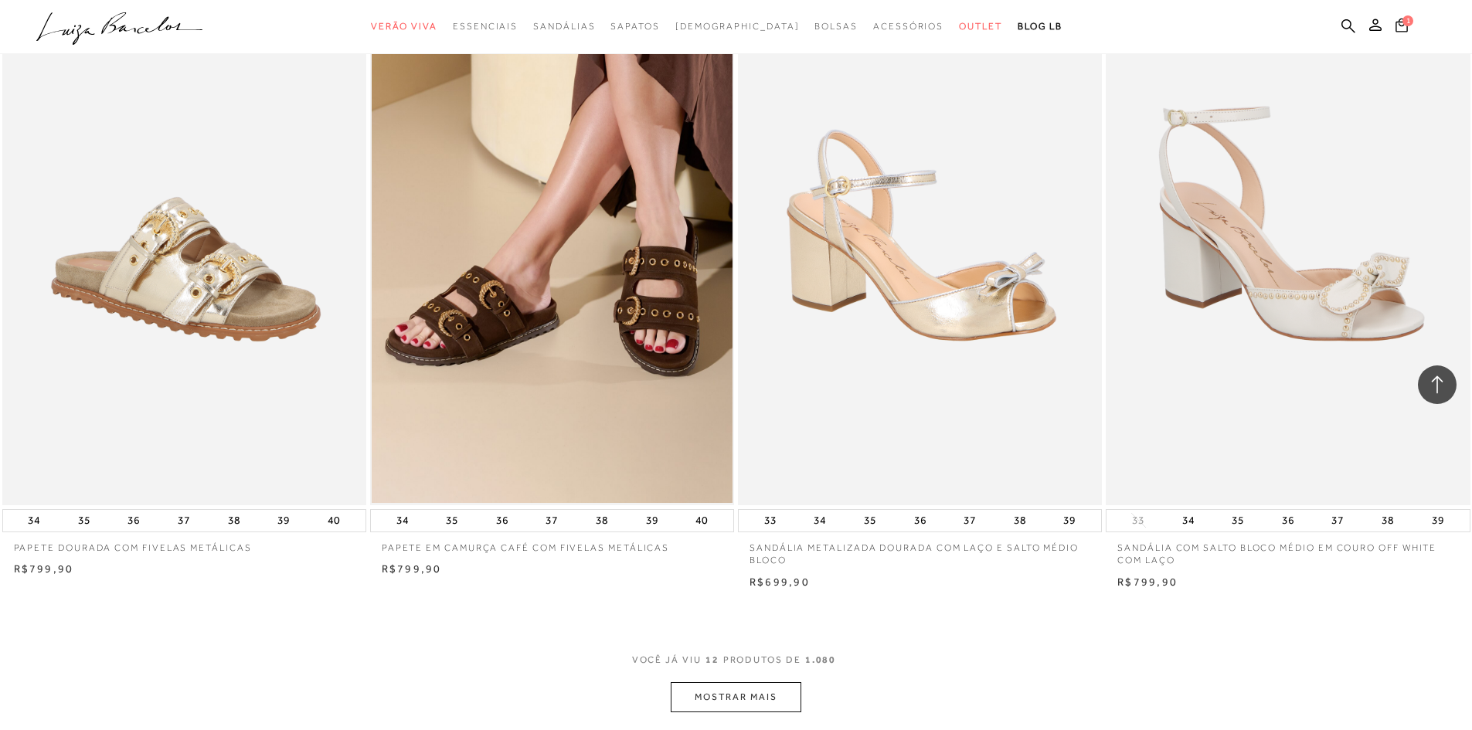
scroll to position [1565, 0]
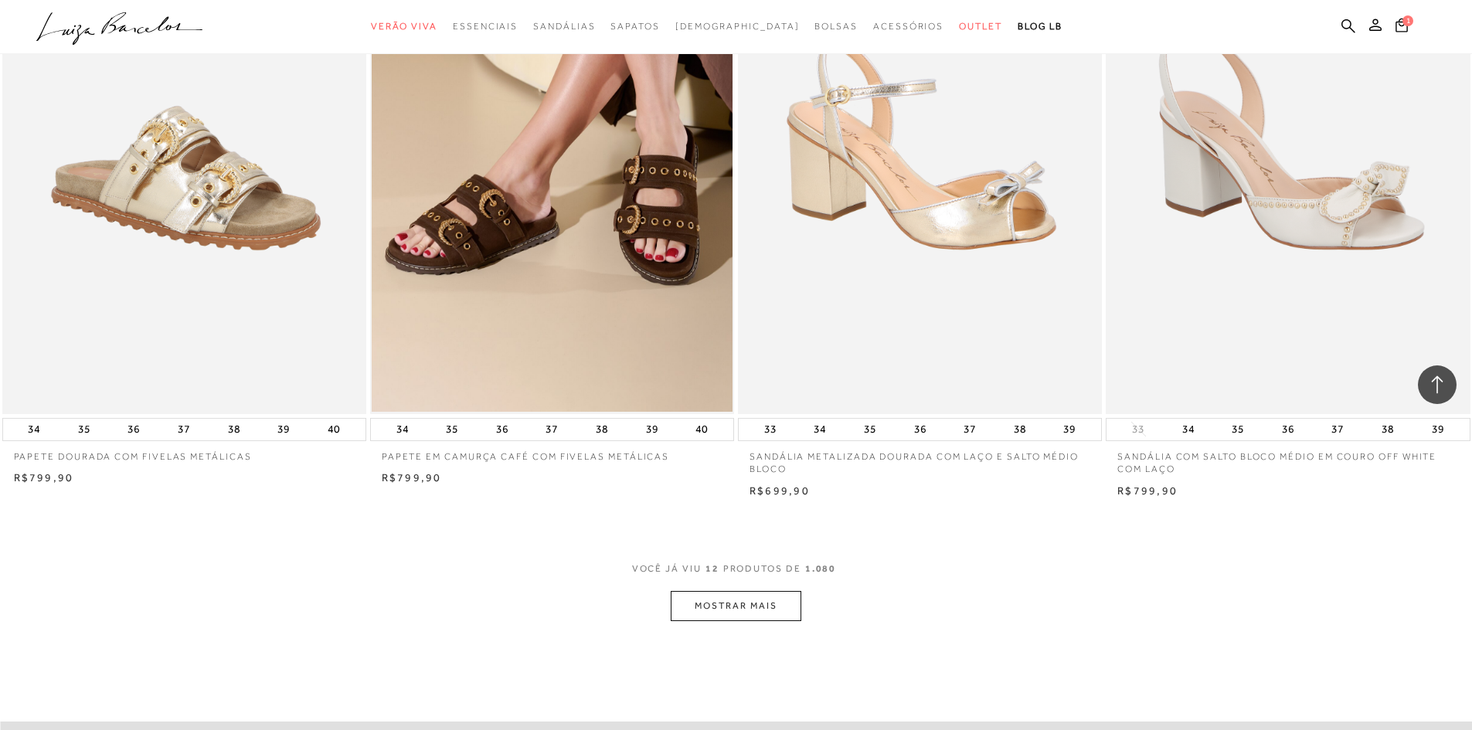
click at [763, 603] on button "MOSTRAR MAIS" at bounding box center [736, 606] width 130 height 30
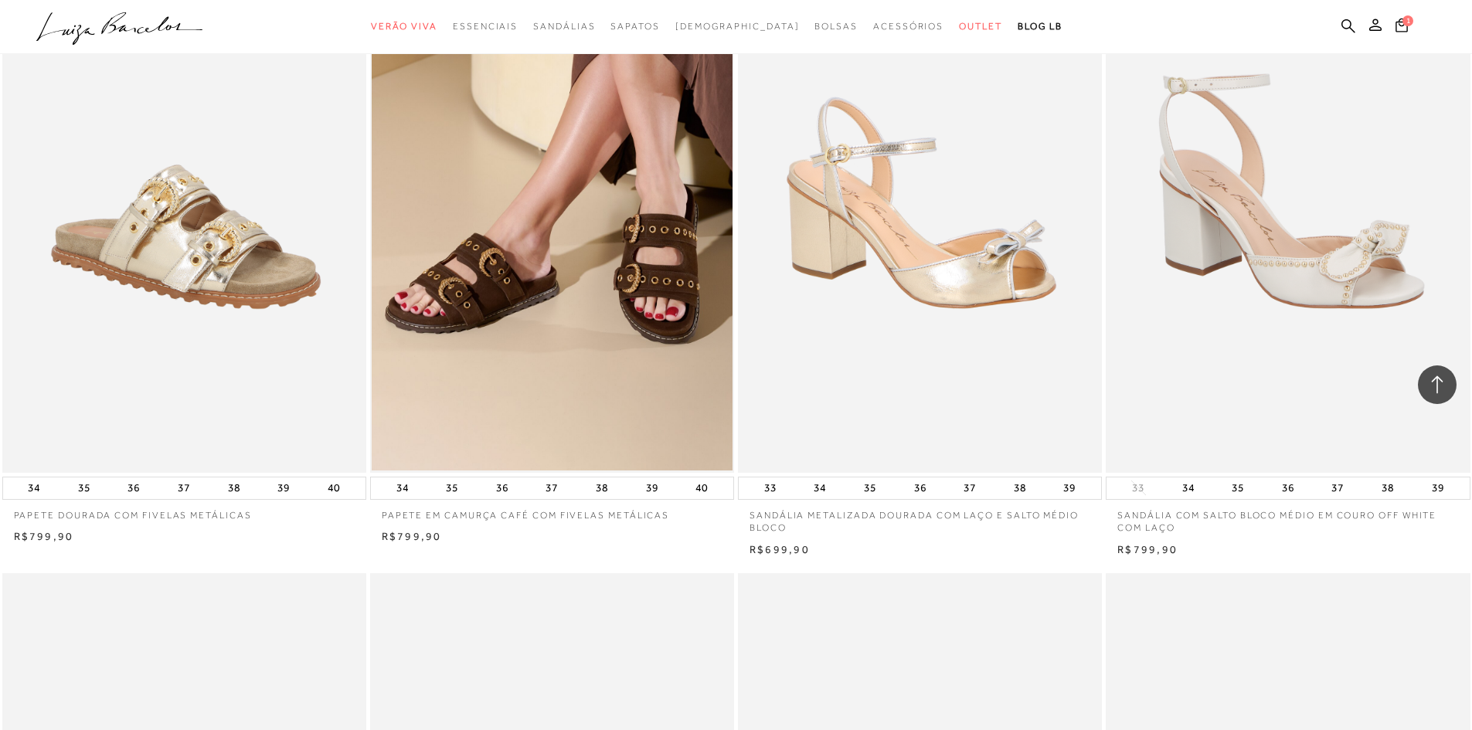
scroll to position [0, 0]
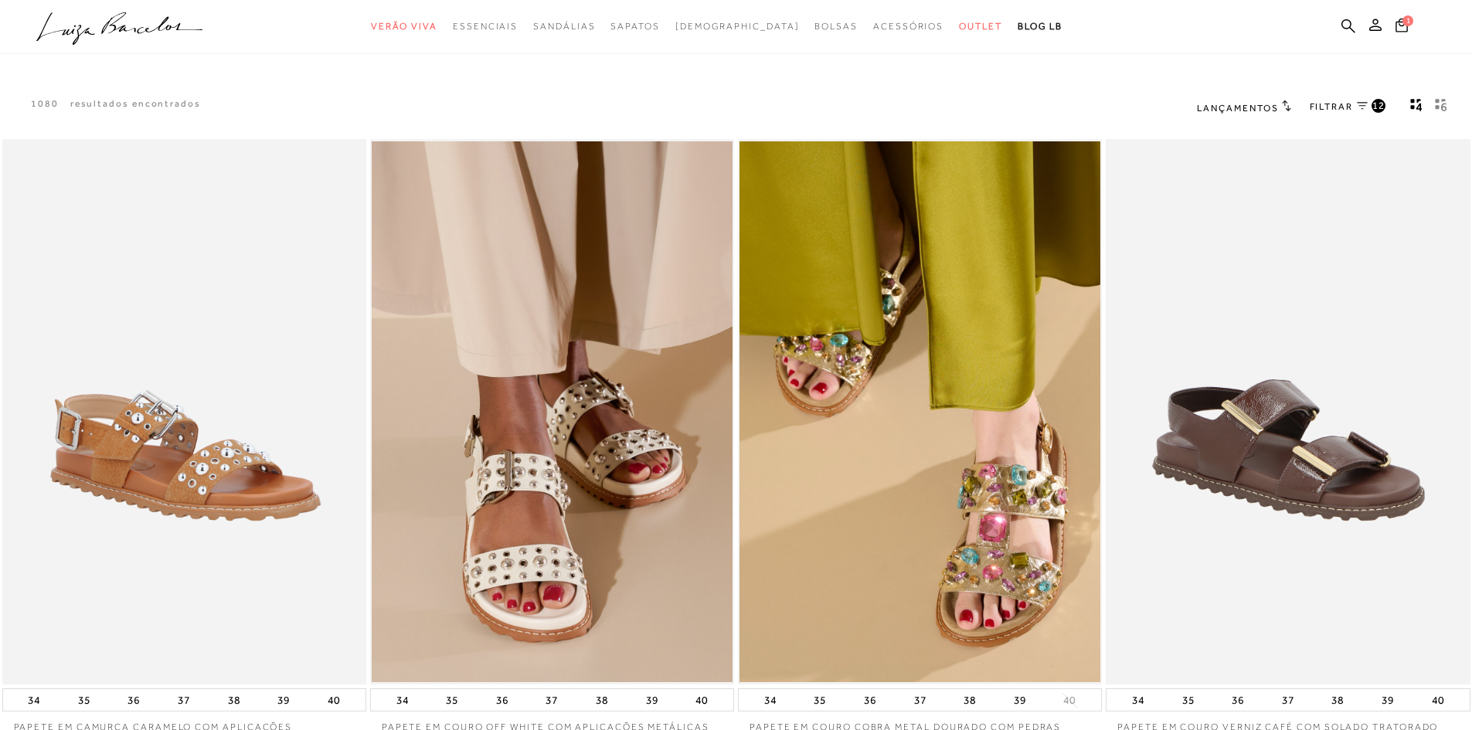
click at [1439, 107] on icon "gridText6Desc" at bounding box center [1441, 105] width 12 height 14
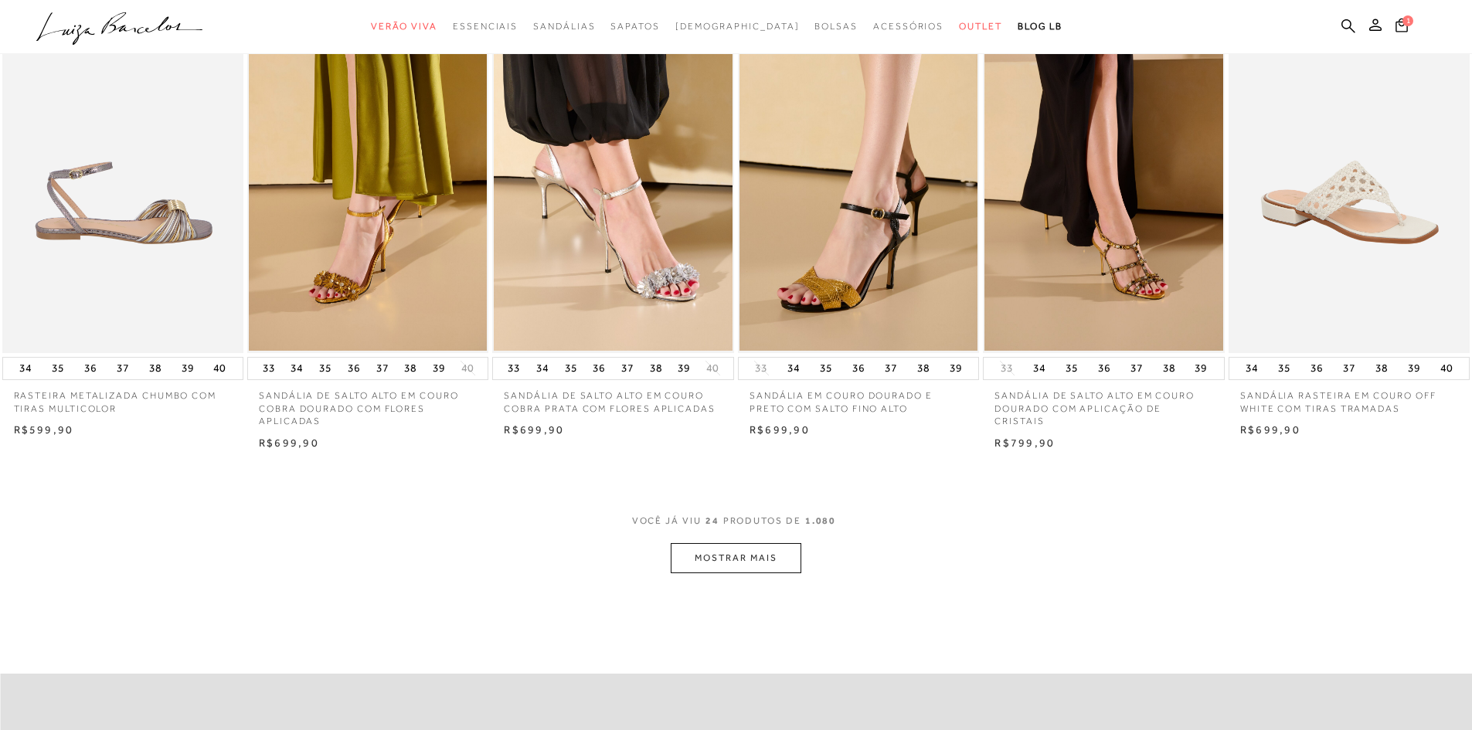
scroll to position [649, 0]
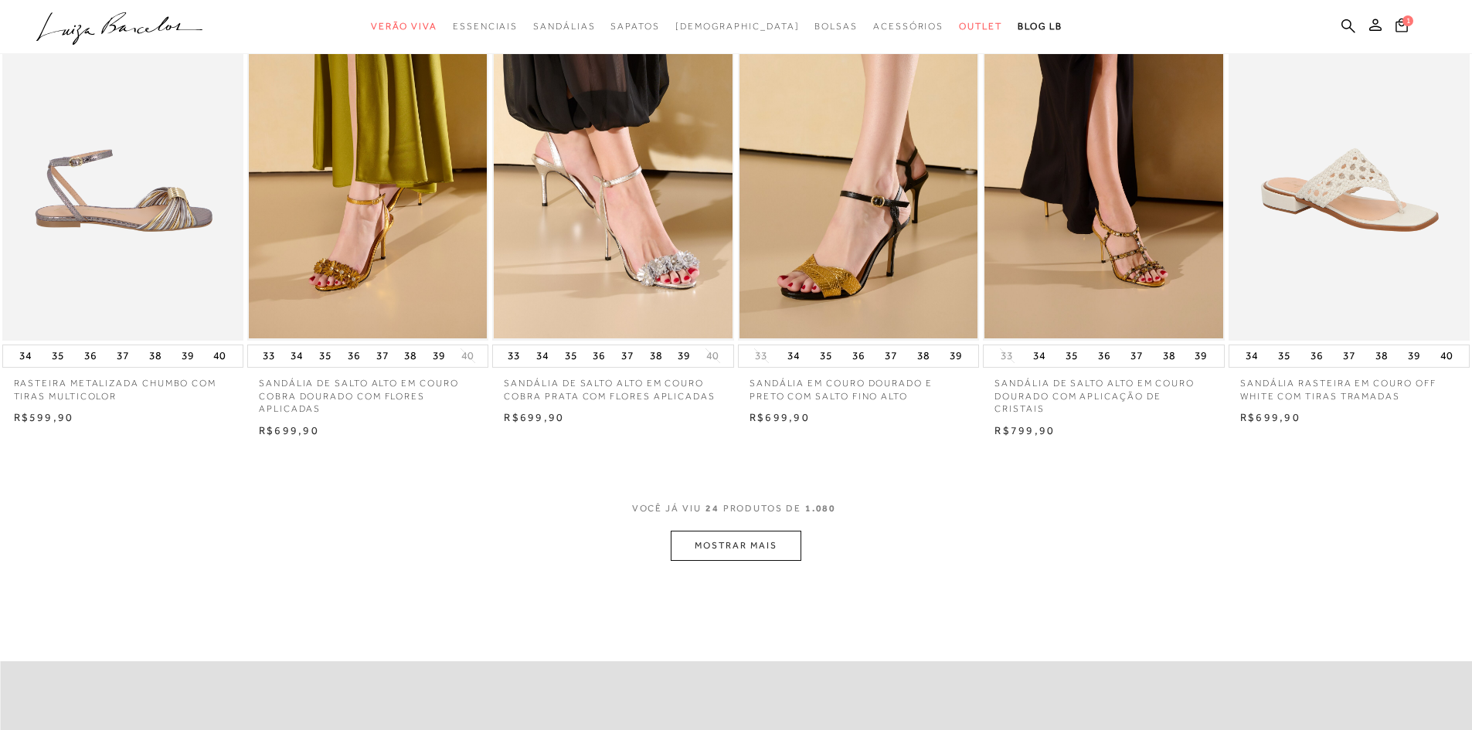
click at [785, 539] on button "MOSTRAR MAIS" at bounding box center [736, 546] width 130 height 30
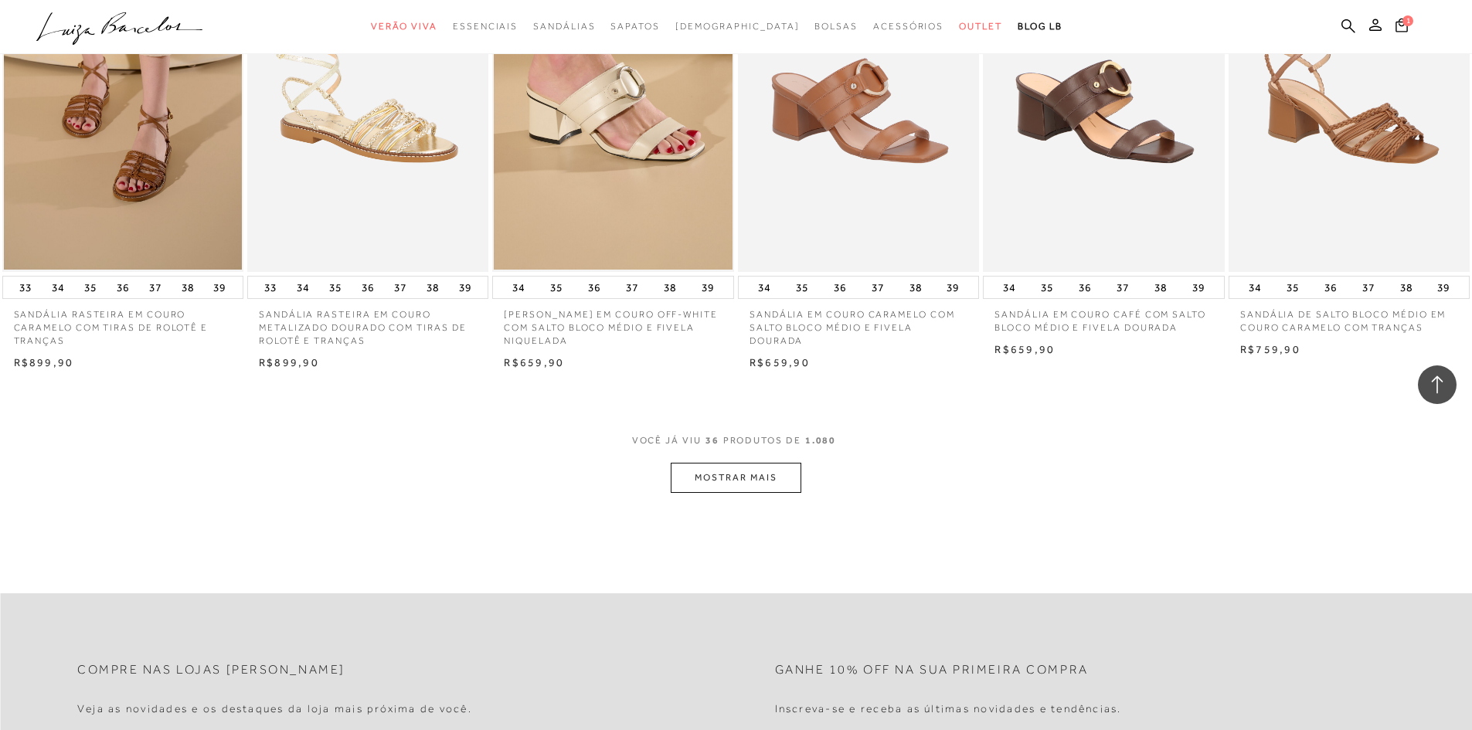
scroll to position [1885, 0]
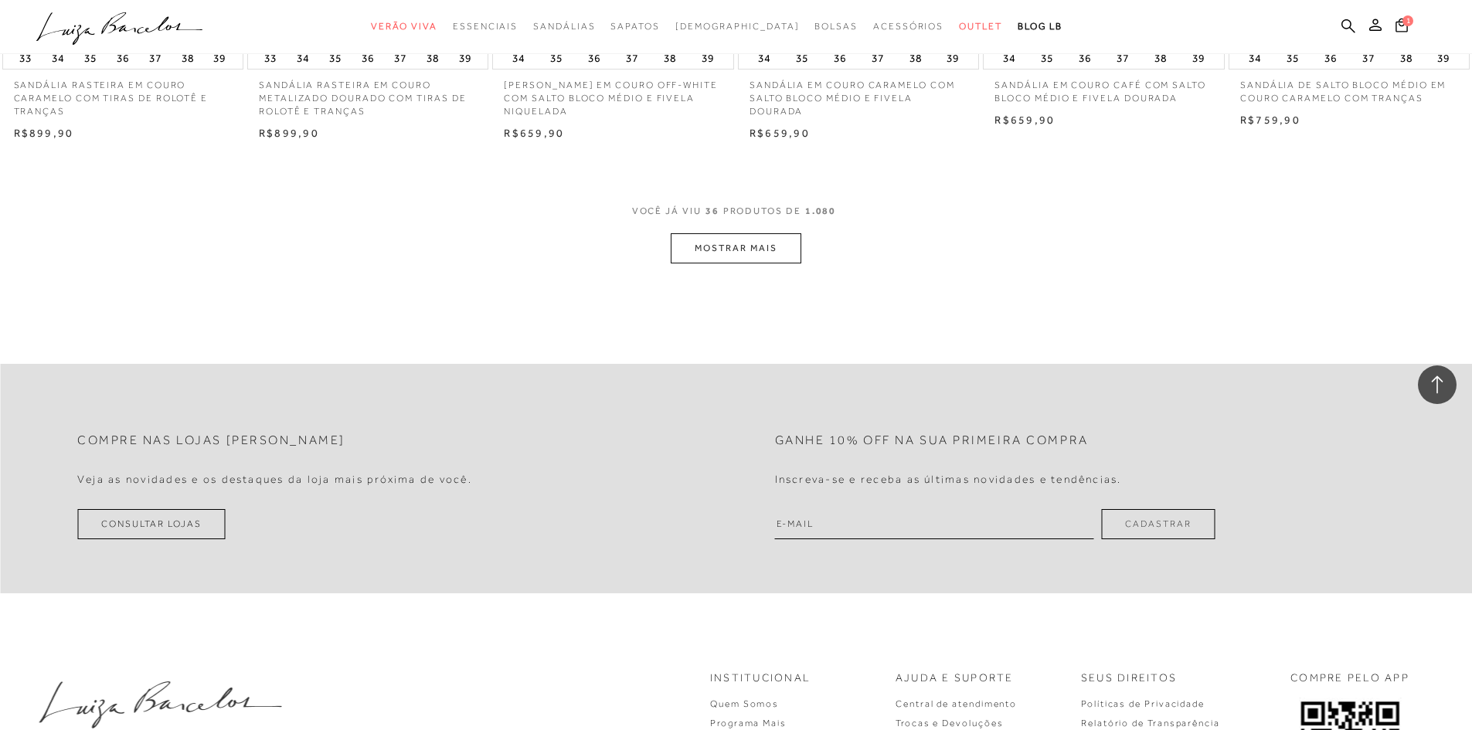
click at [719, 257] on button "MOSTRAR MAIS" at bounding box center [736, 248] width 130 height 30
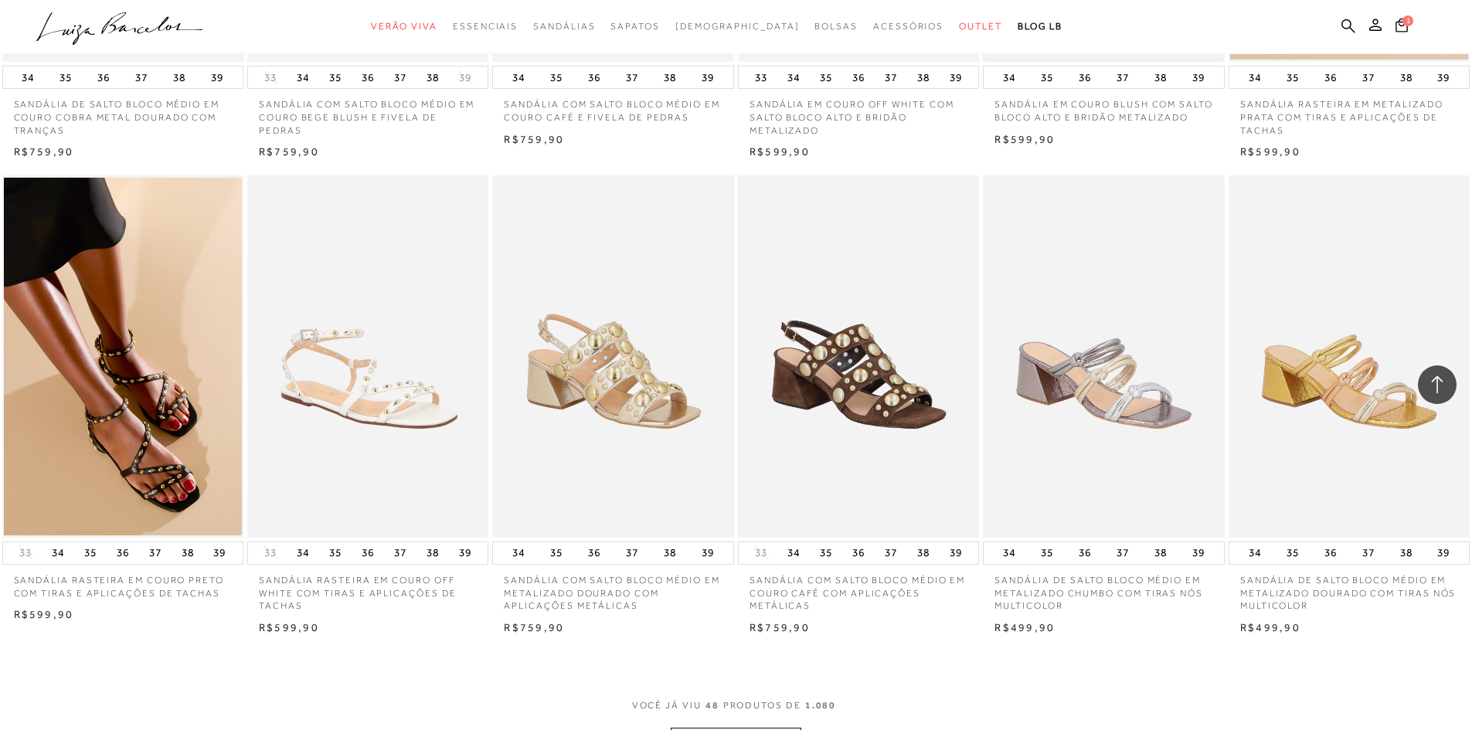
scroll to position [2503, 0]
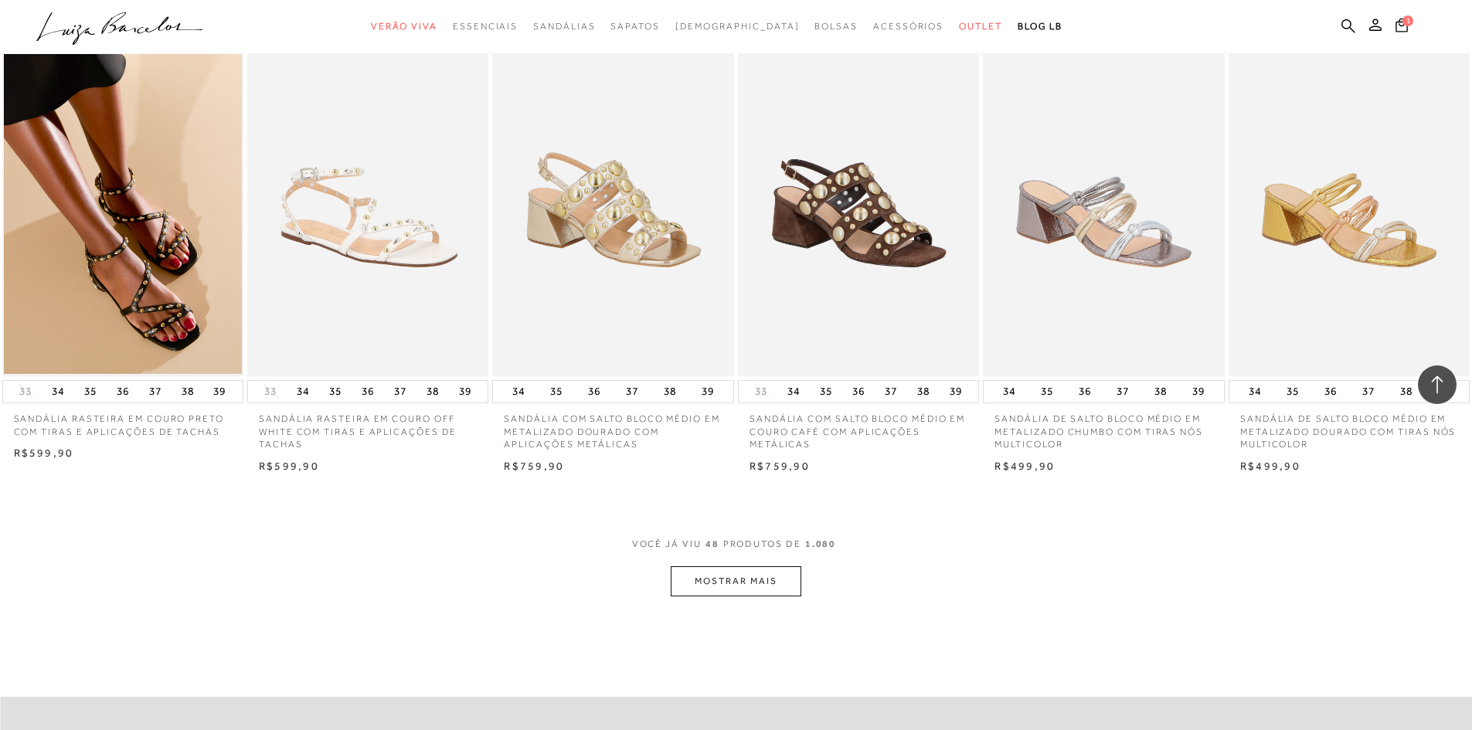
click at [757, 594] on button "MOSTRAR MAIS" at bounding box center [736, 581] width 130 height 30
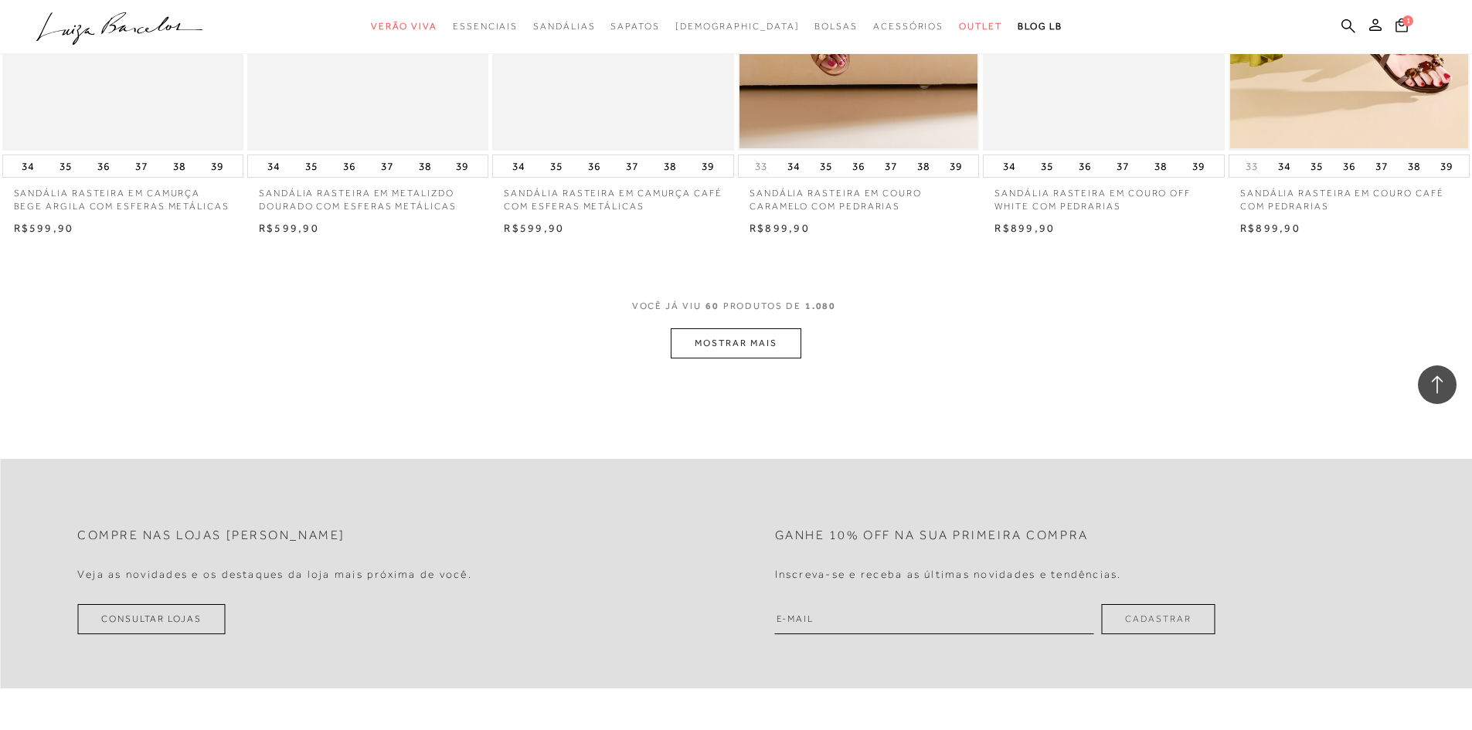
scroll to position [3894, 0]
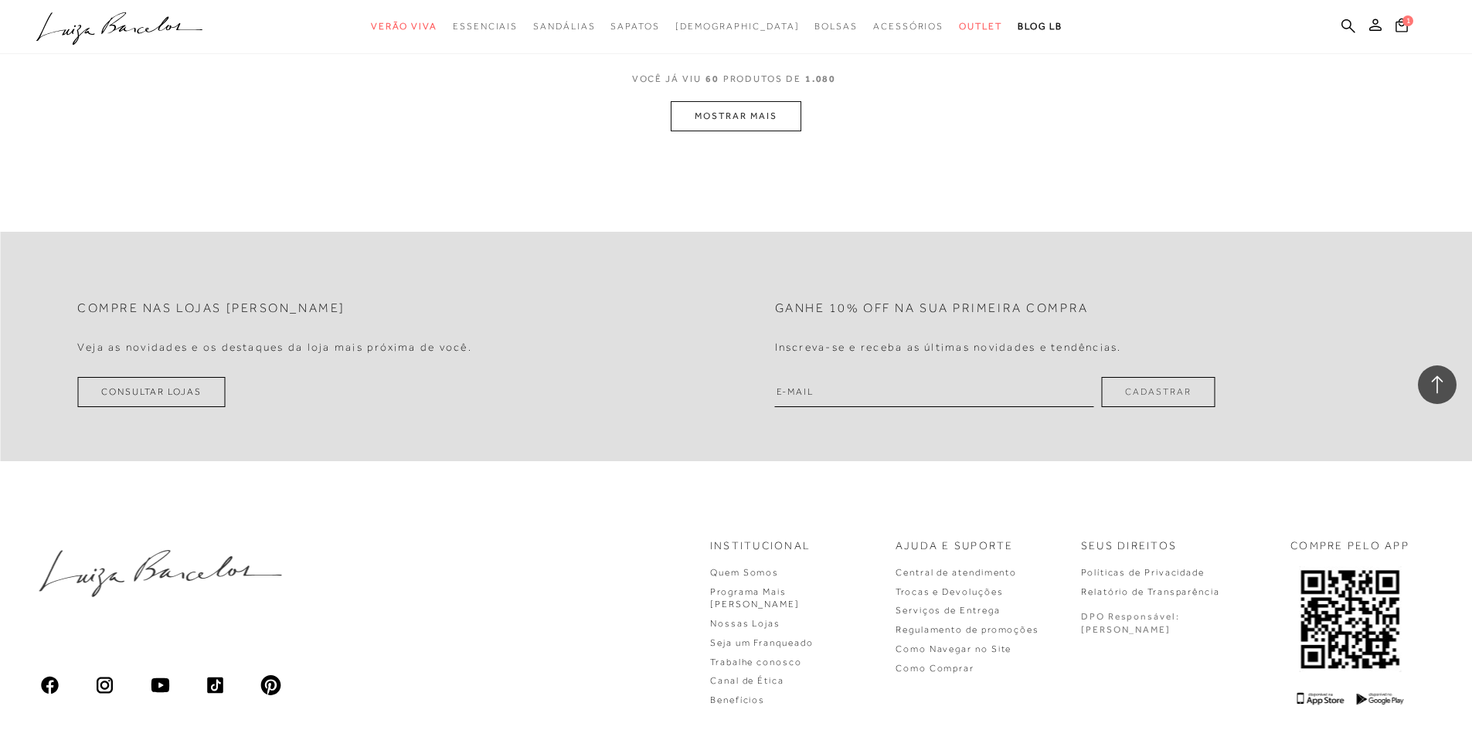
click at [769, 129] on button "MOSTRAR MAIS" at bounding box center [736, 116] width 130 height 30
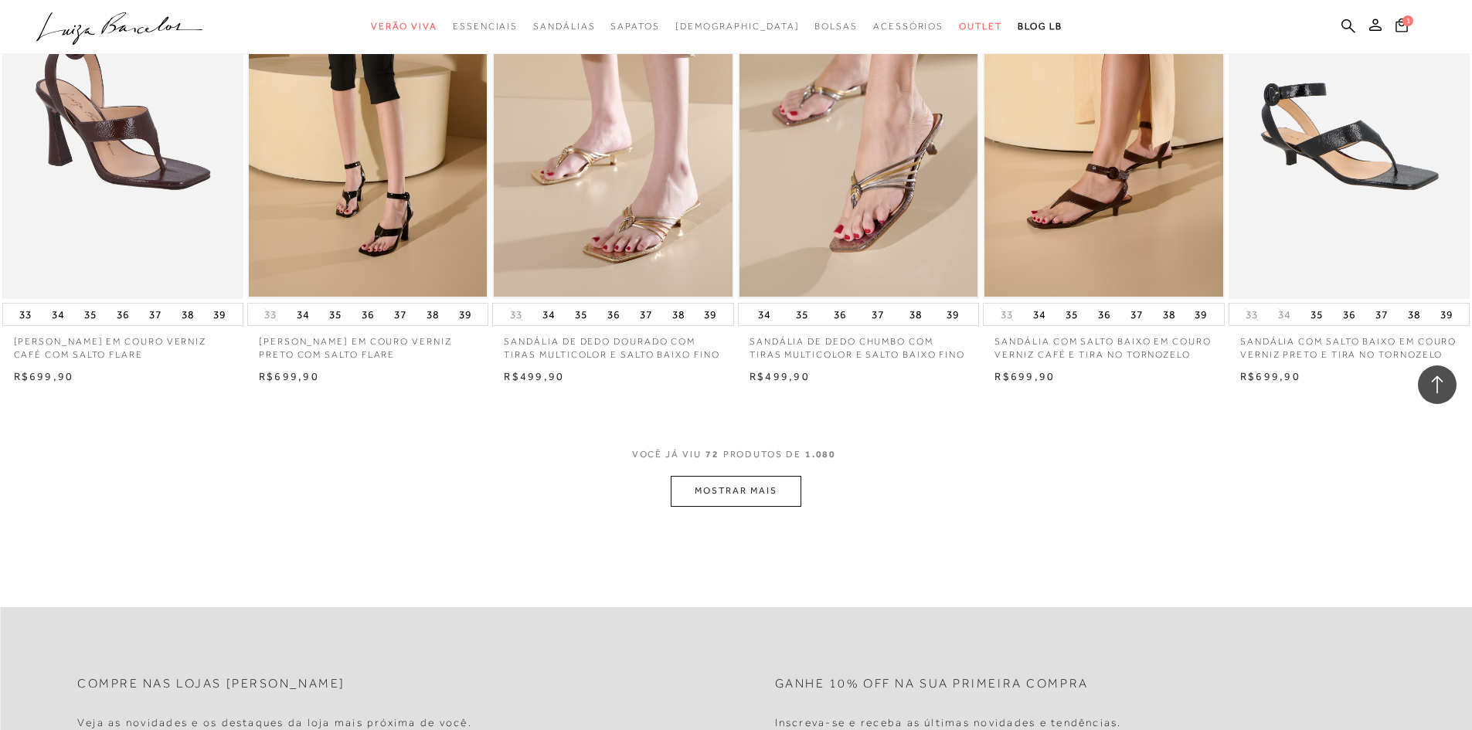
scroll to position [4667, 0]
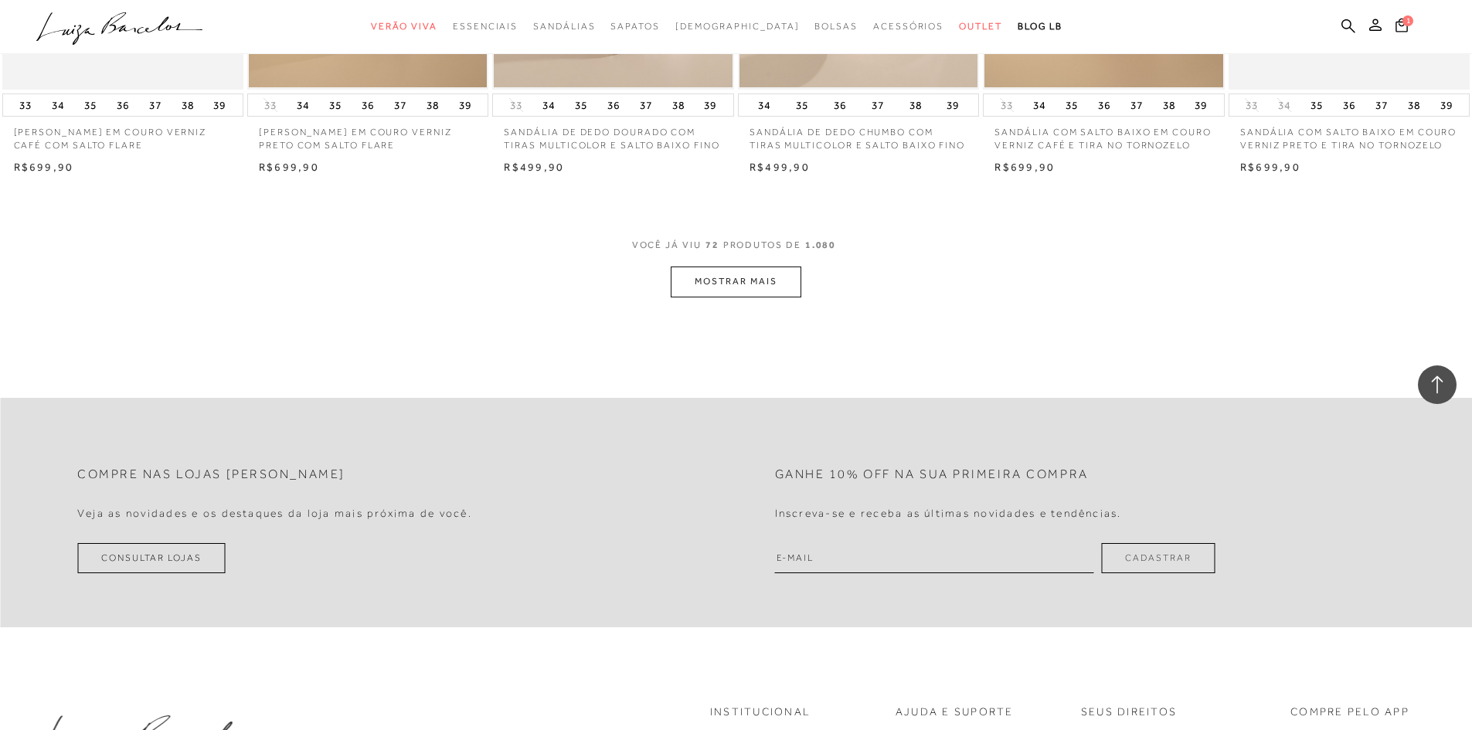
click at [762, 297] on button "MOSTRAR MAIS" at bounding box center [736, 282] width 130 height 30
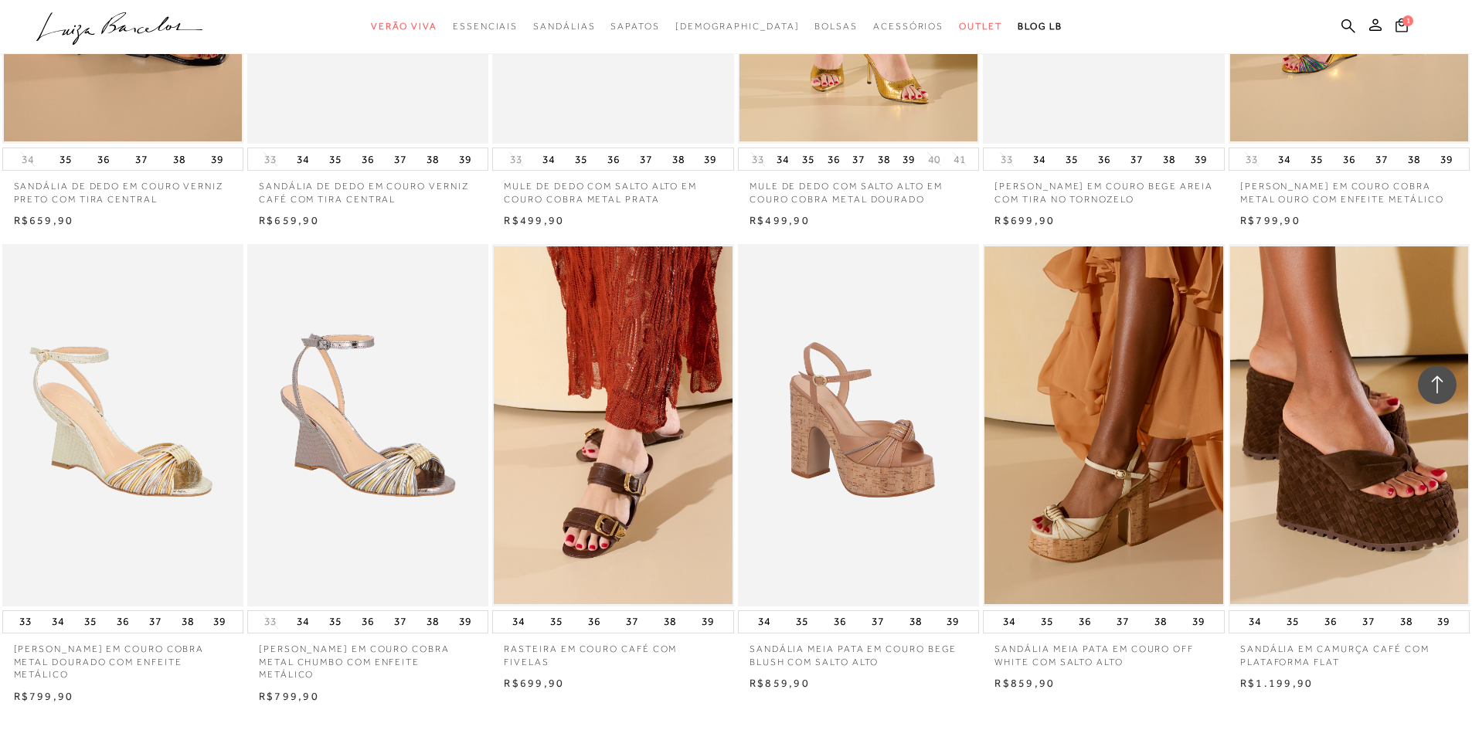
scroll to position [5207, 0]
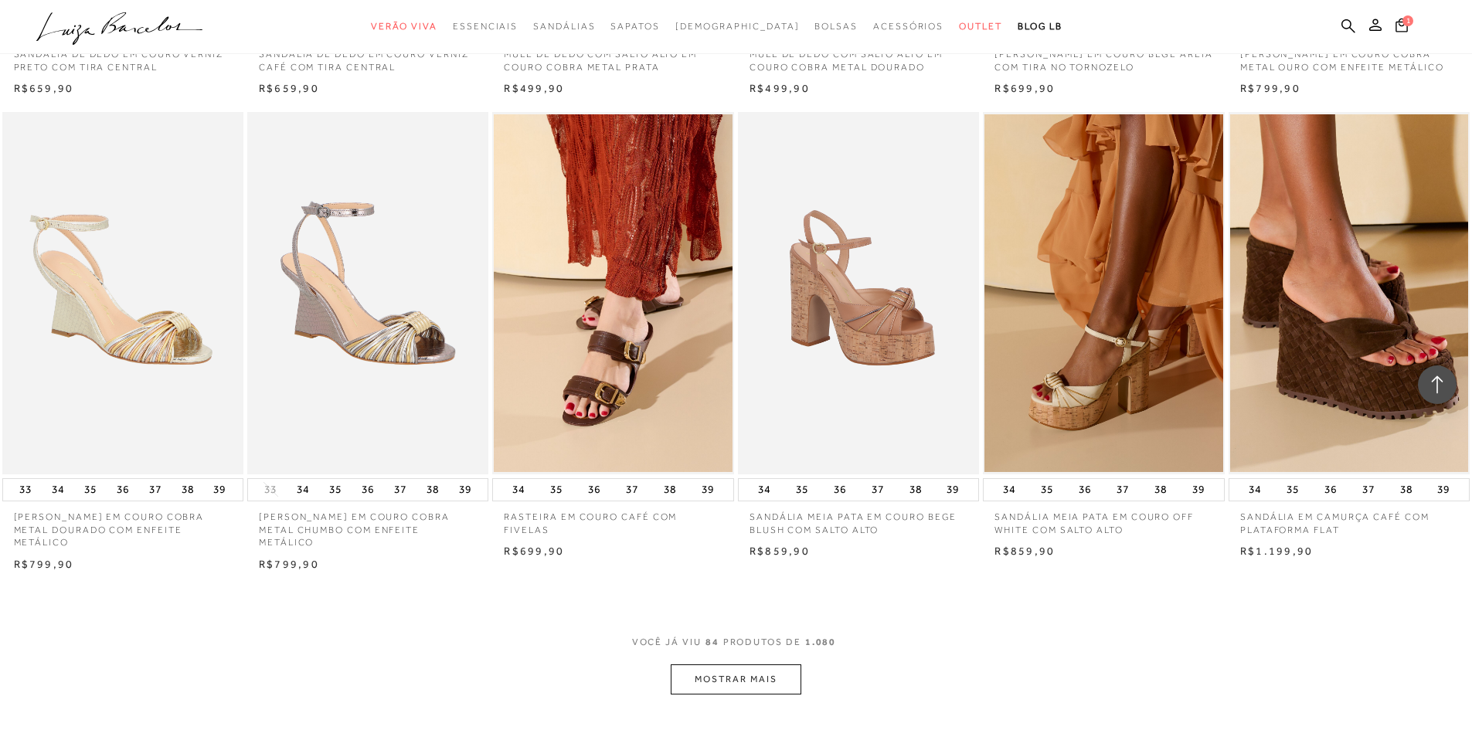
click at [742, 685] on button "MOSTRAR MAIS" at bounding box center [736, 679] width 130 height 30
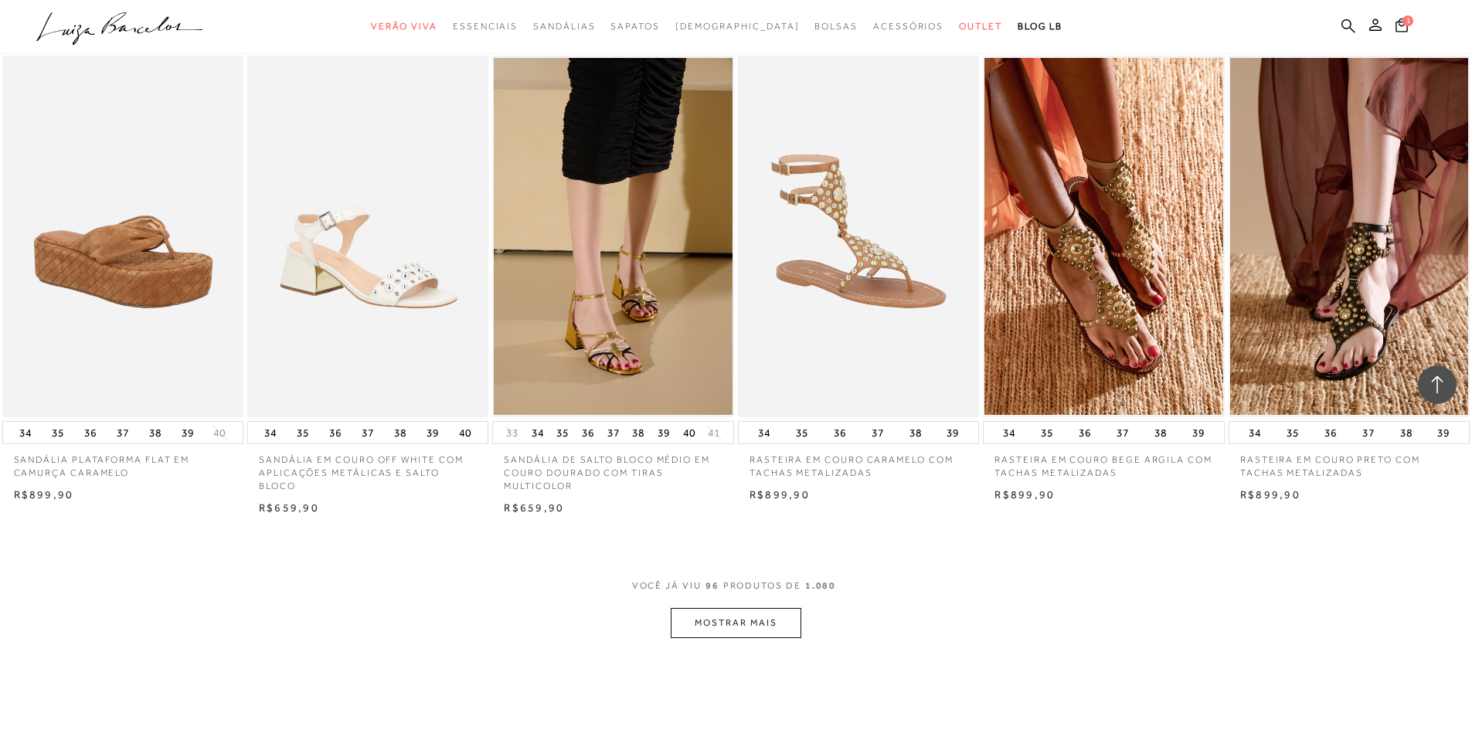
scroll to position [6444, 0]
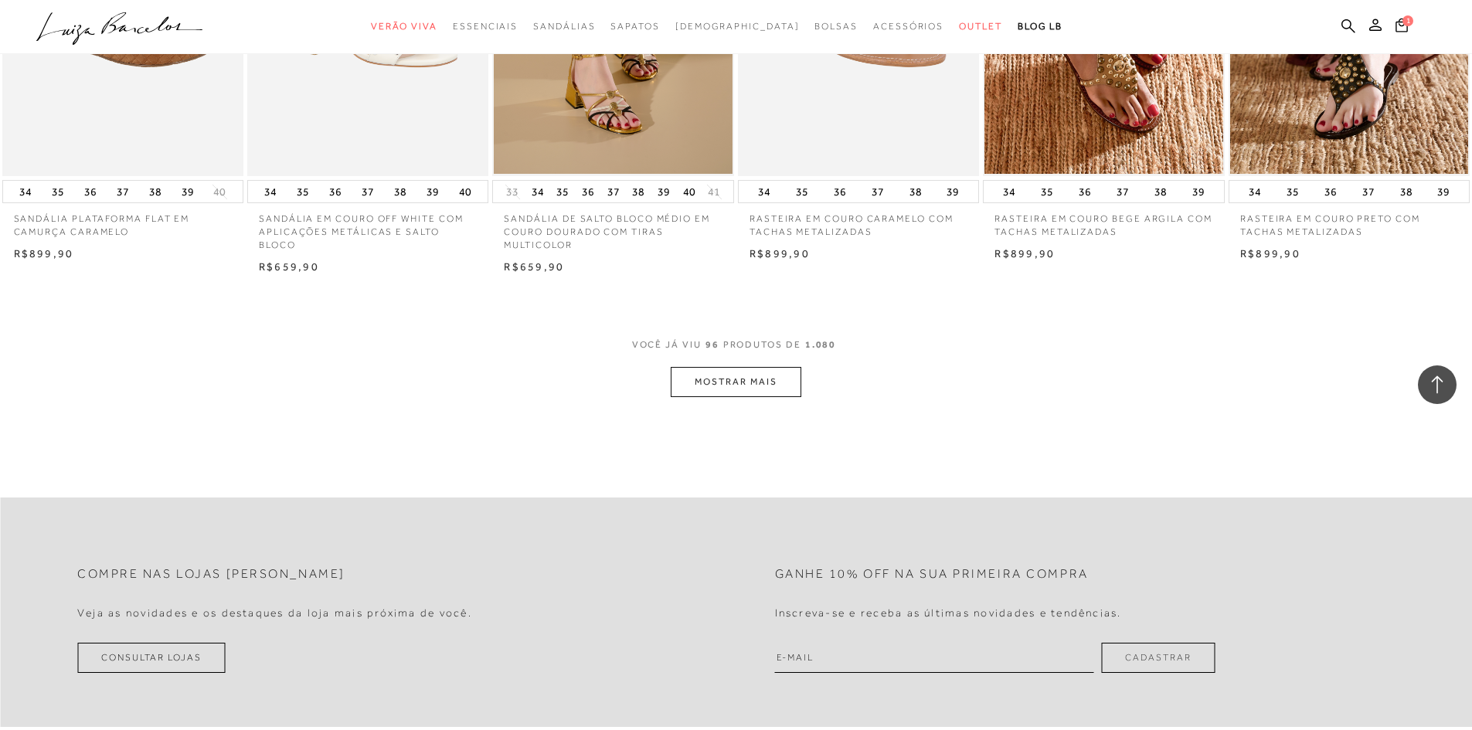
click at [729, 397] on button "MOSTRAR MAIS" at bounding box center [736, 382] width 130 height 30
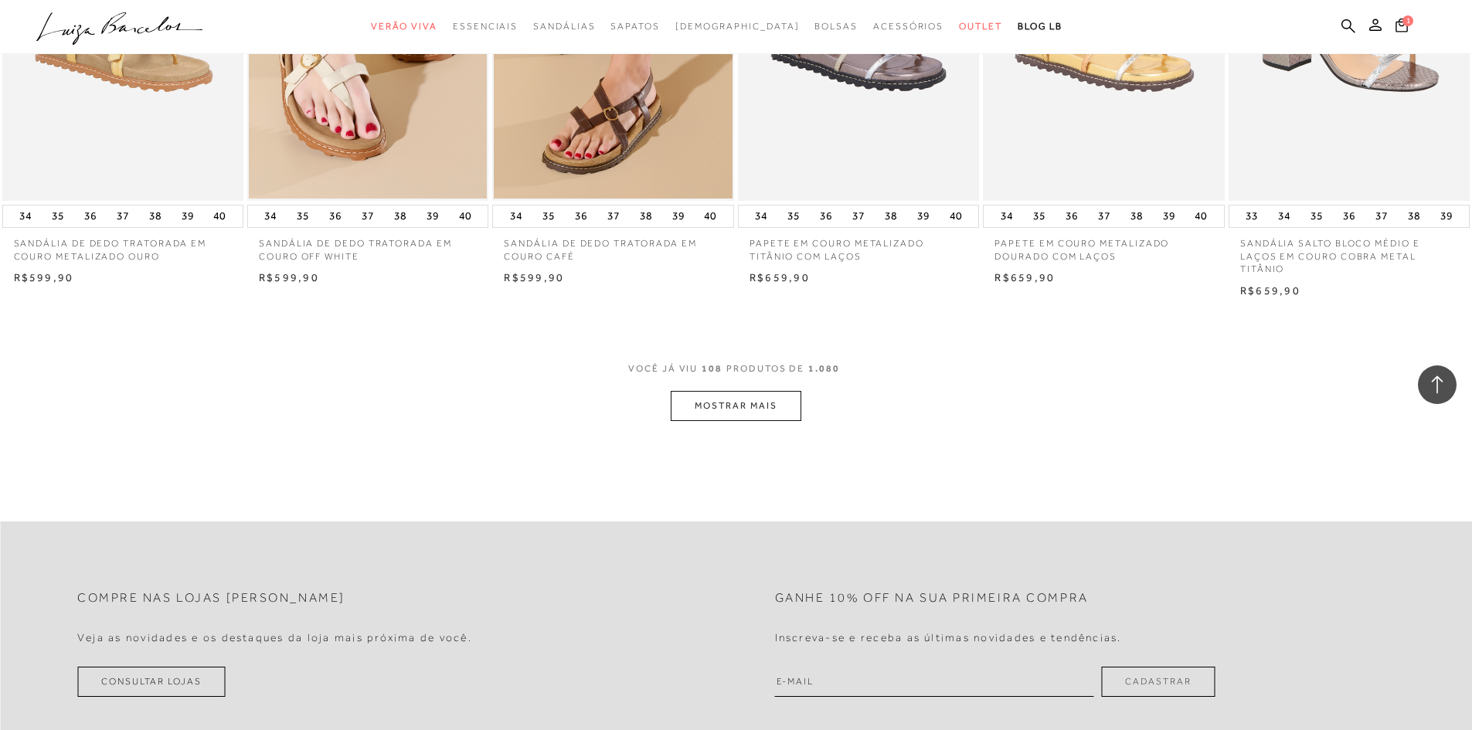
scroll to position [7216, 0]
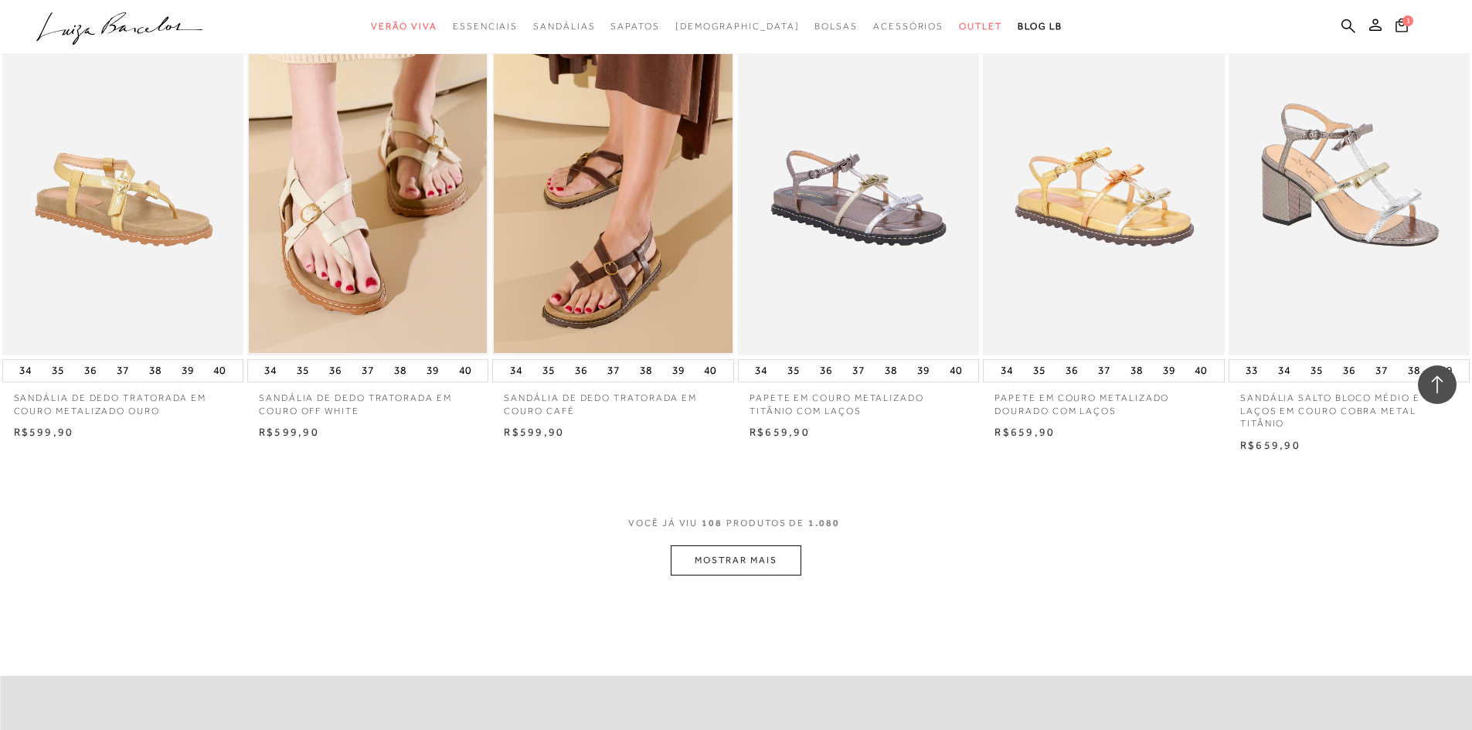
click at [764, 576] on button "MOSTRAR MAIS" at bounding box center [736, 560] width 130 height 30
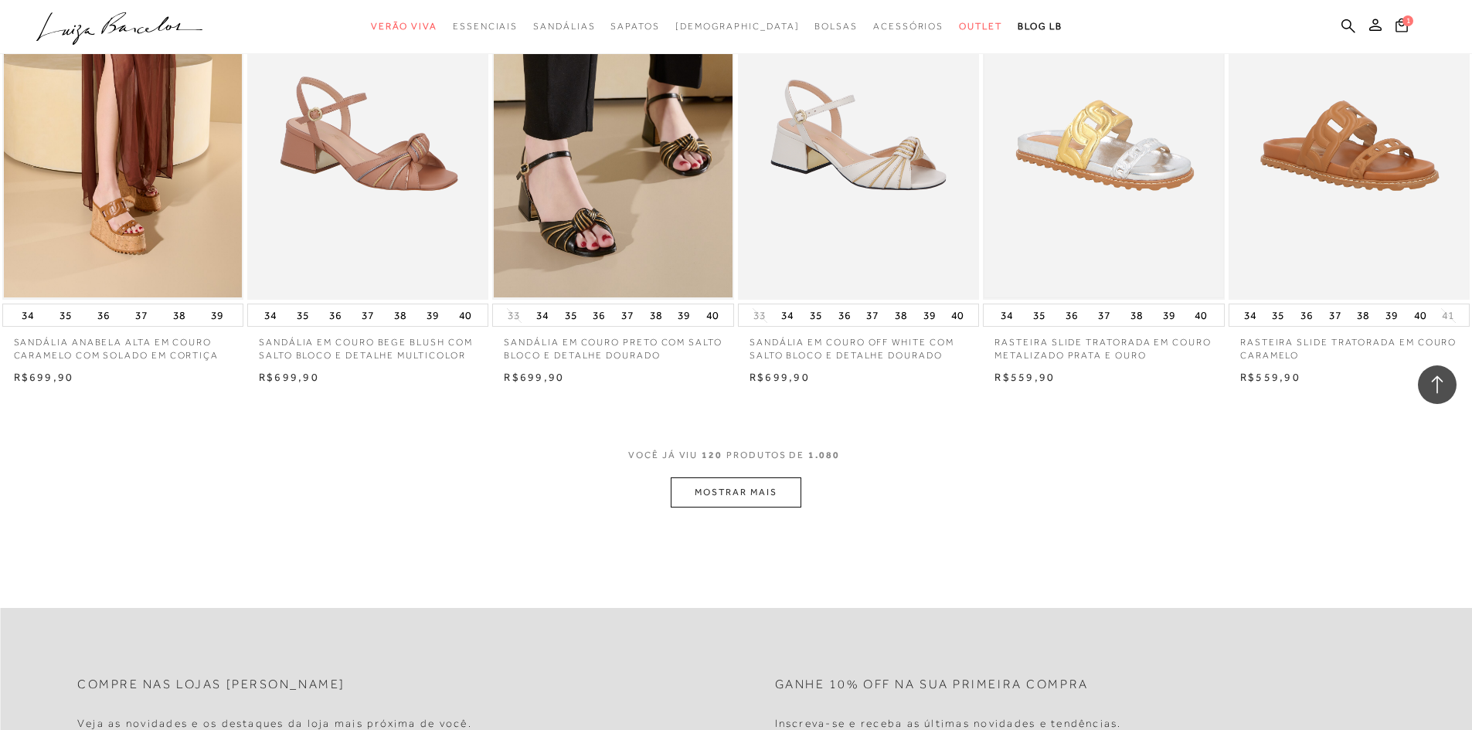
scroll to position [8298, 0]
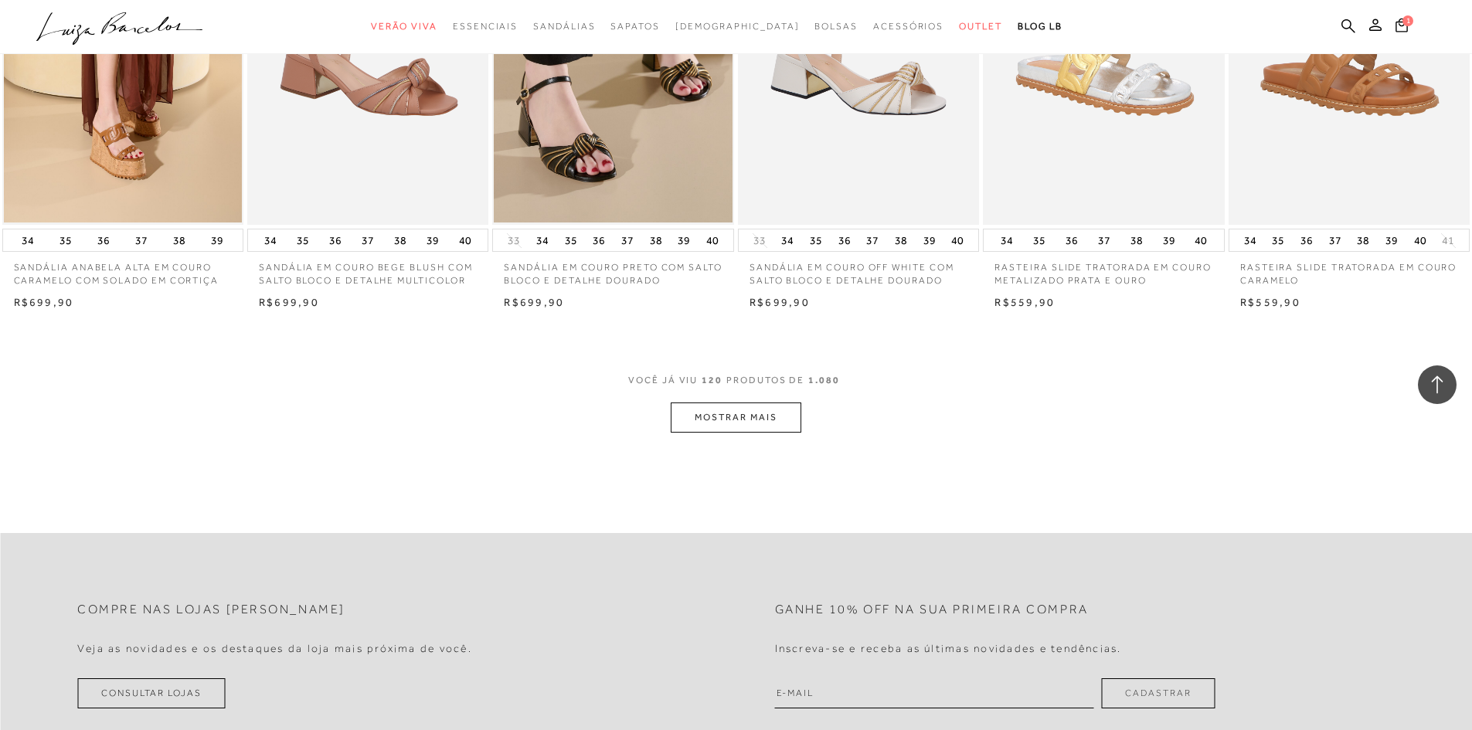
click at [719, 433] on button "MOSTRAR MAIS" at bounding box center [736, 418] width 130 height 30
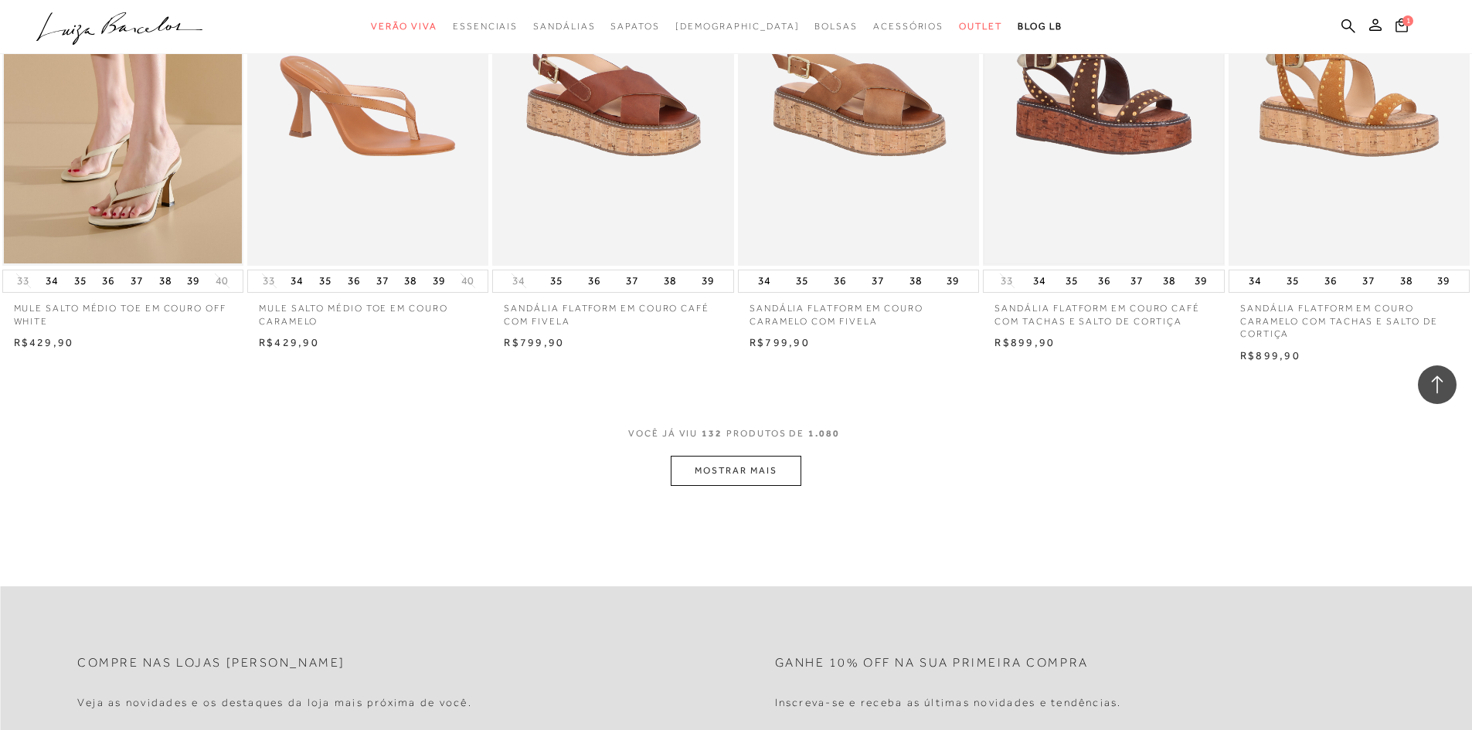
scroll to position [9225, 0]
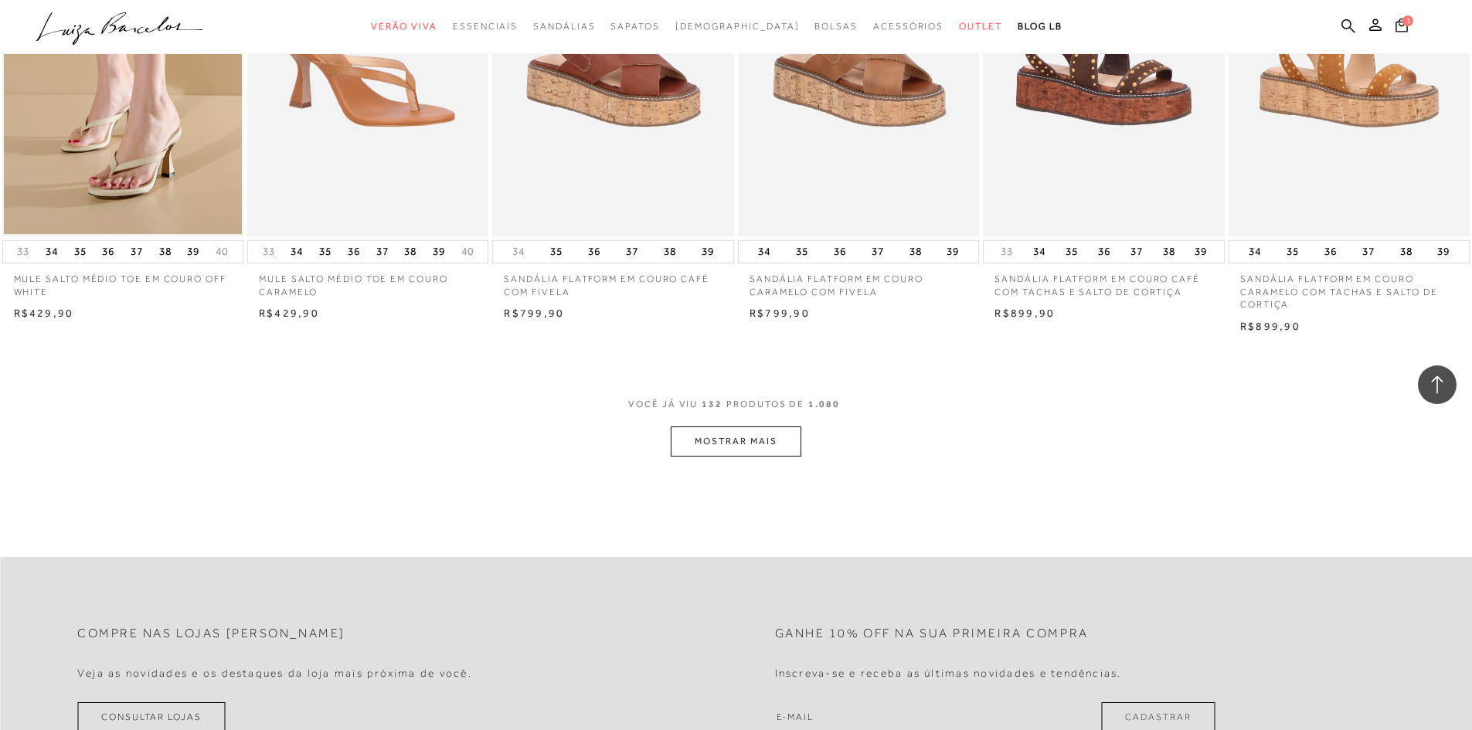
click at [738, 451] on button "MOSTRAR MAIS" at bounding box center [736, 441] width 130 height 30
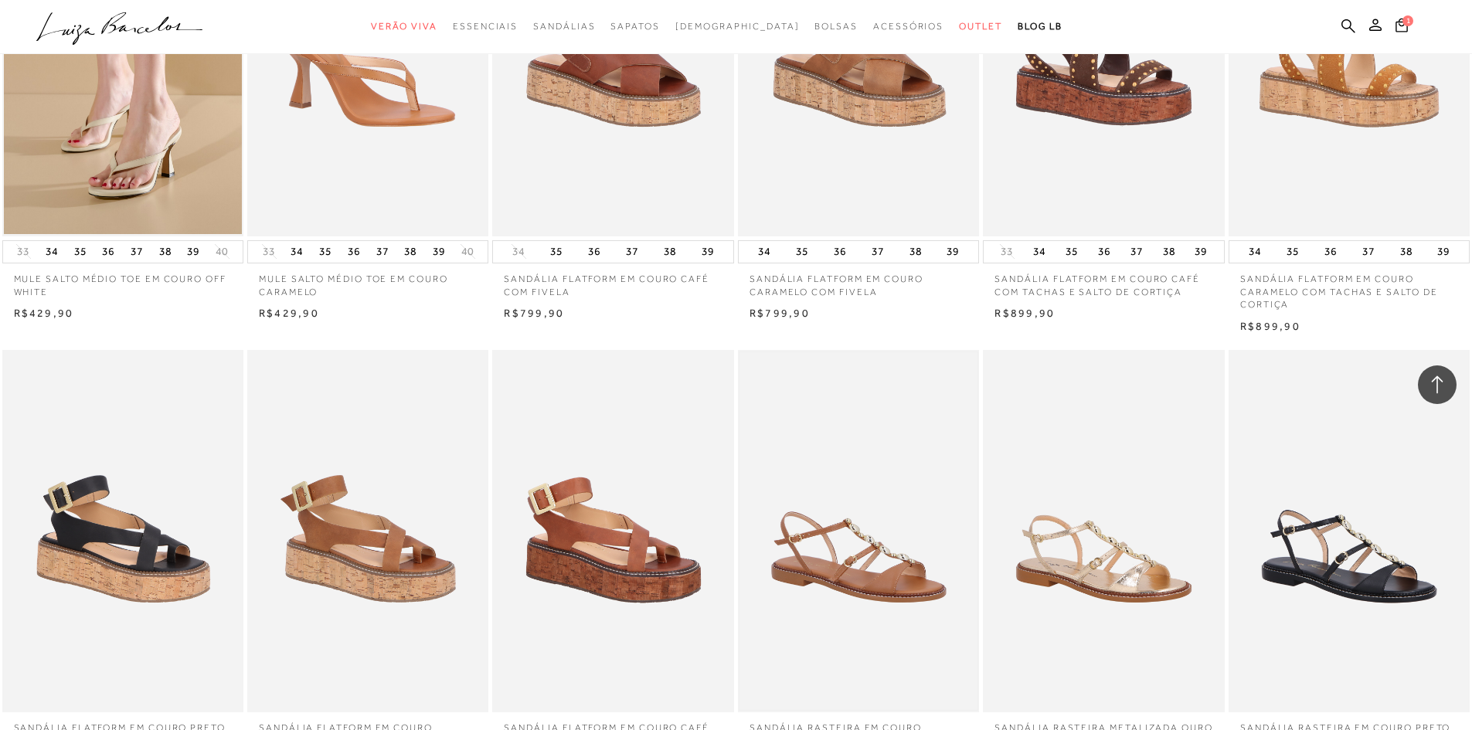
click at [740, 457] on div "SANDÁLIA RASTEIRA EM COURO CARAMELO COM ENFEITES OVAIS METÁLICOS" at bounding box center [858, 531] width 241 height 362
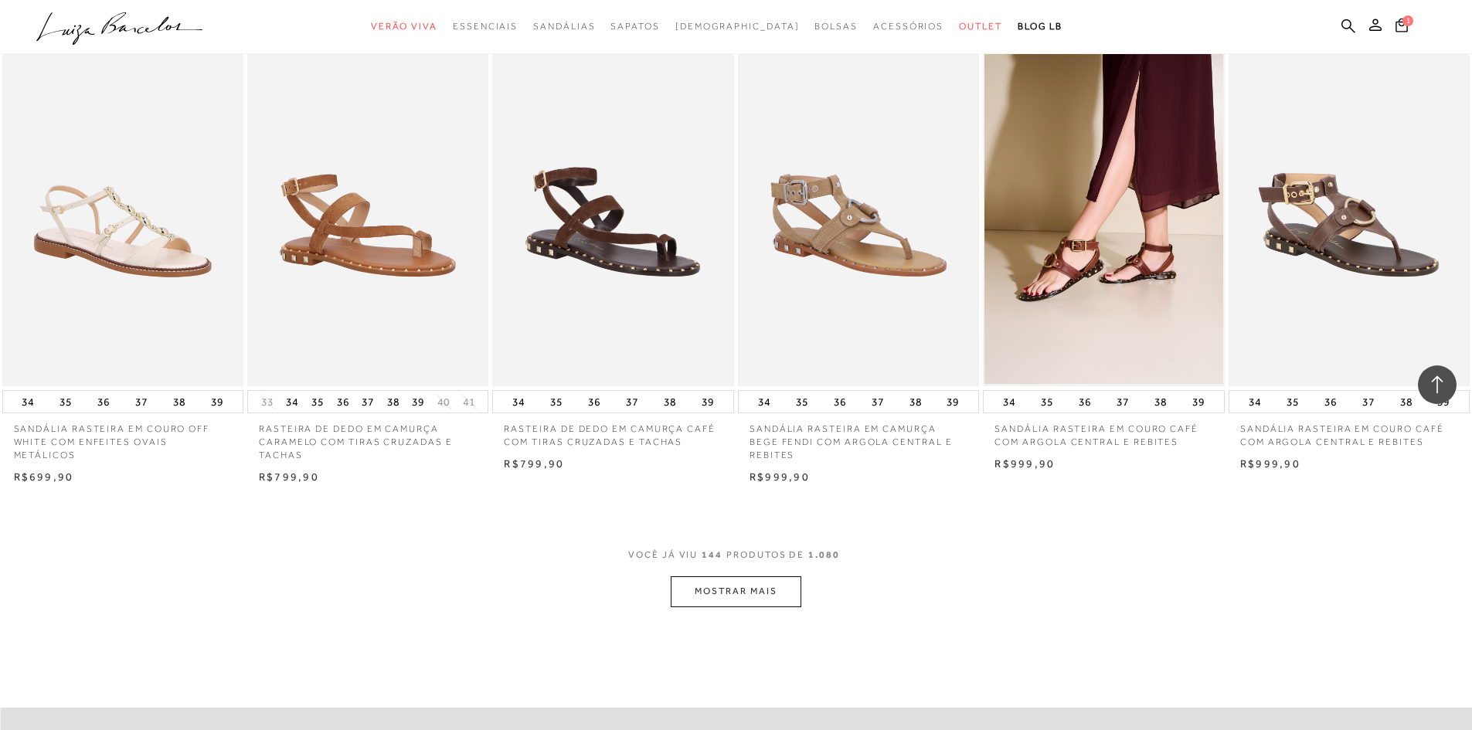
scroll to position [10307, 0]
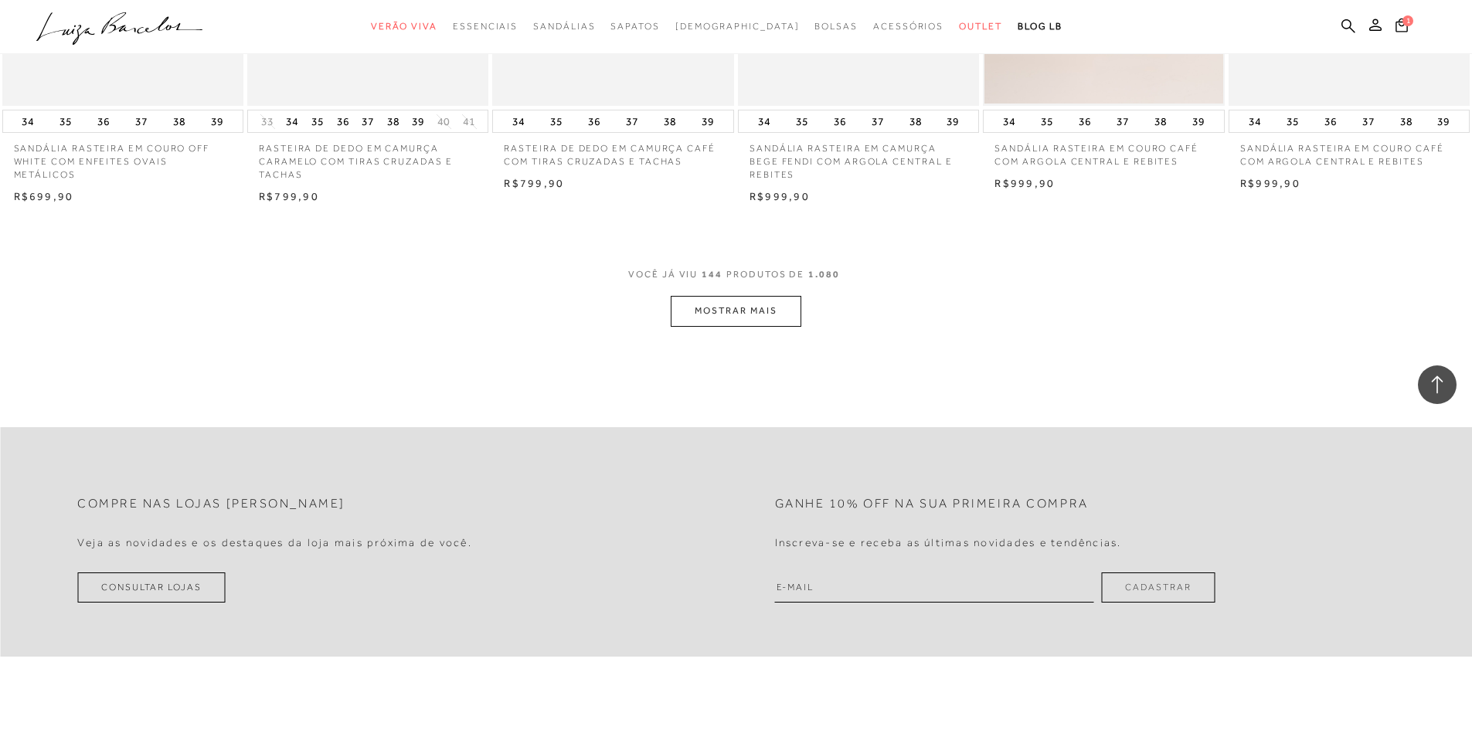
click at [748, 321] on button "MOSTRAR MAIS" at bounding box center [736, 311] width 130 height 30
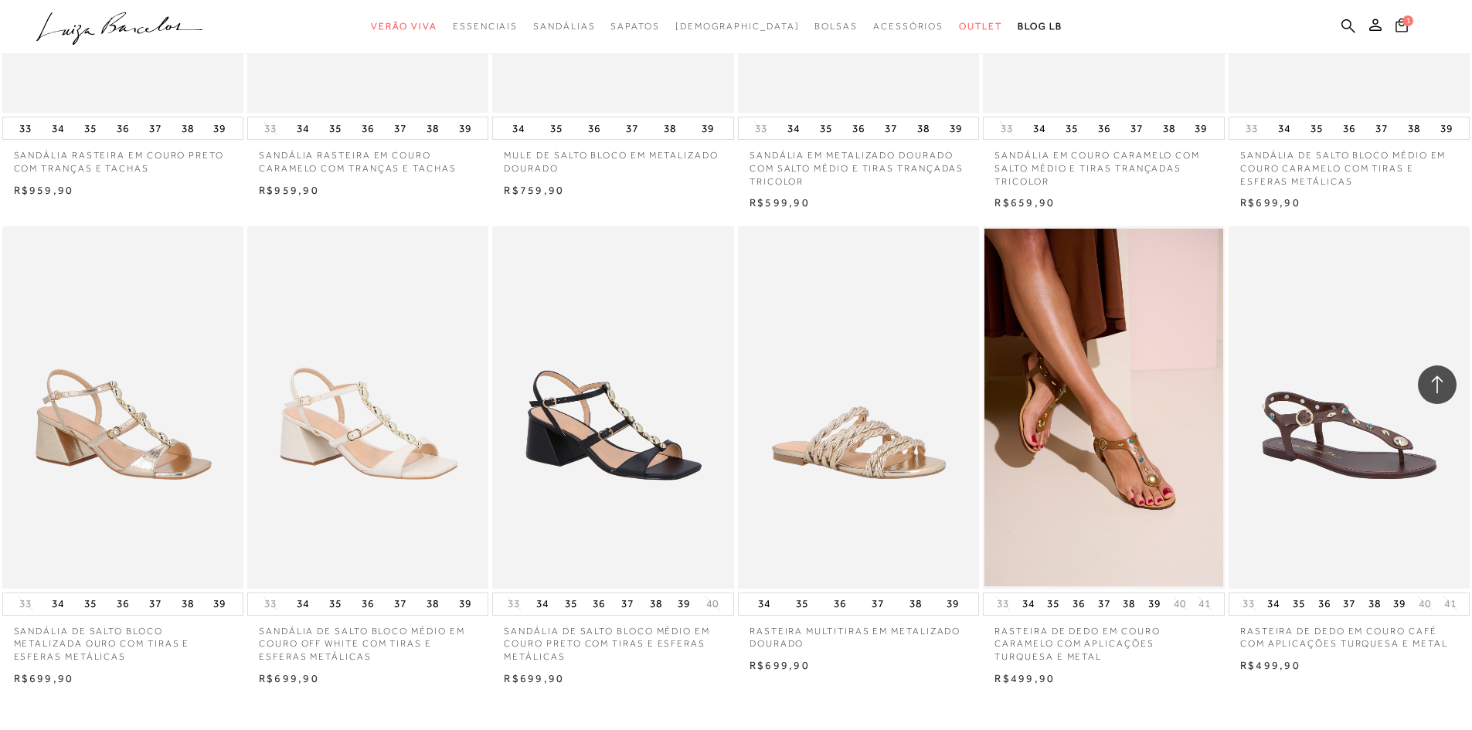
scroll to position [11002, 0]
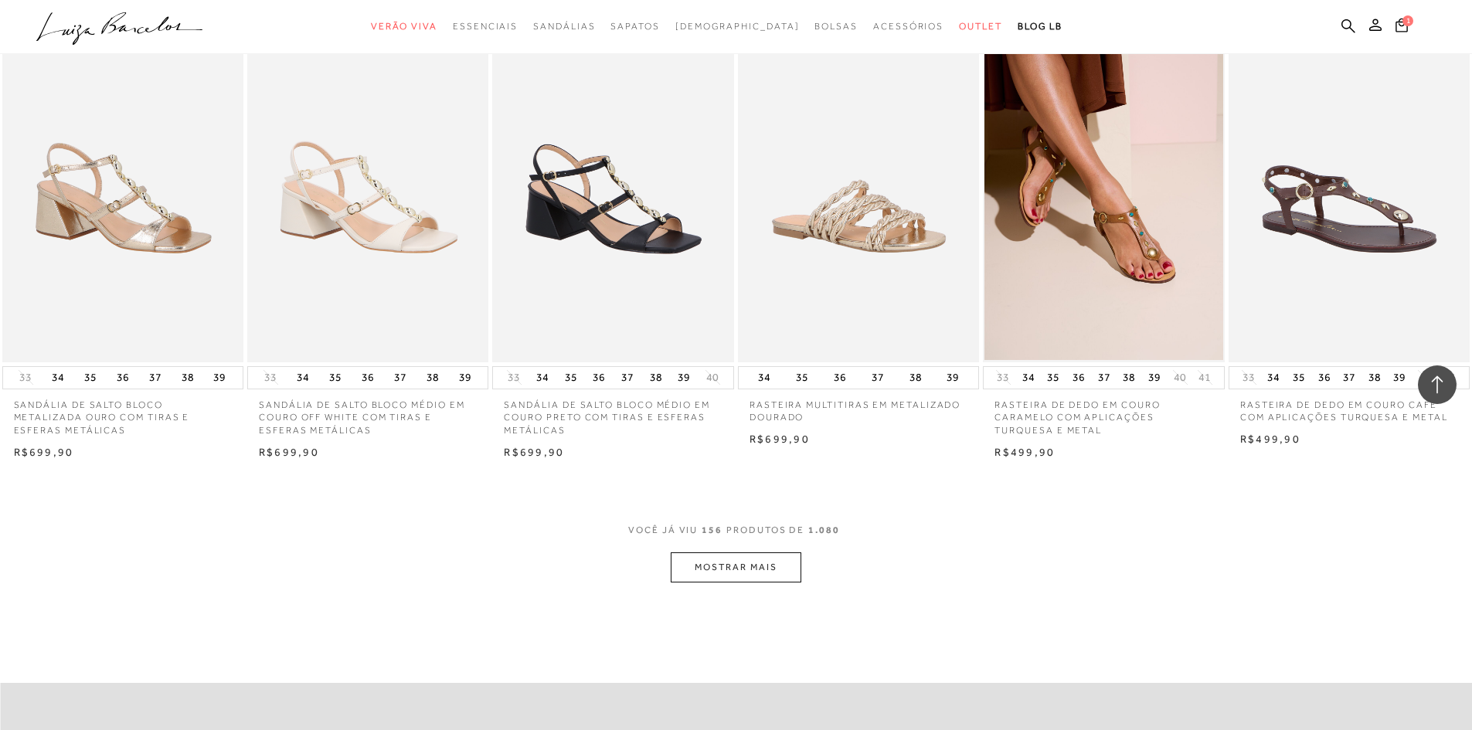
click at [769, 566] on button "MOSTRAR MAIS" at bounding box center [736, 567] width 130 height 30
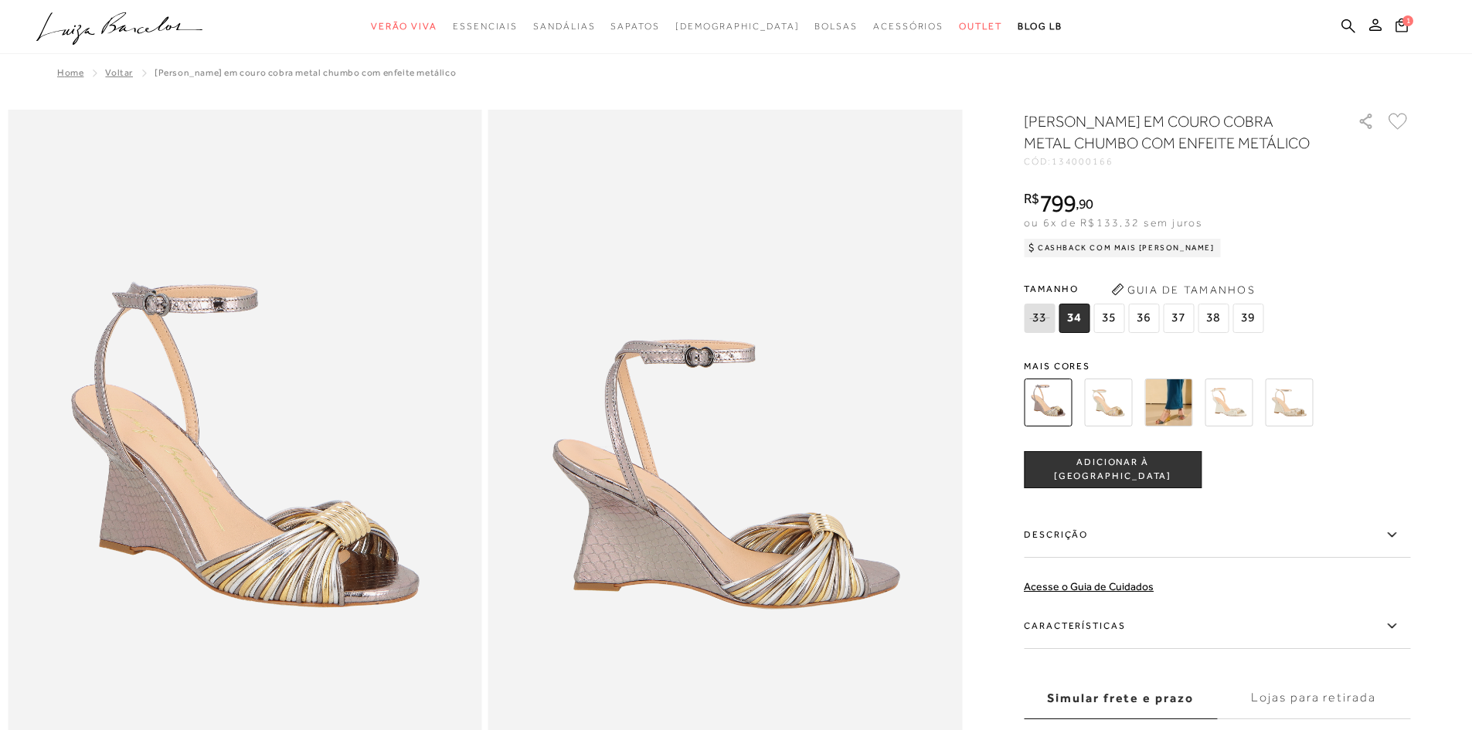
click at [1090, 629] on label "Características" at bounding box center [1217, 626] width 386 height 45
click at [0, 0] on input "Características" at bounding box center [0, 0] width 0 height 0
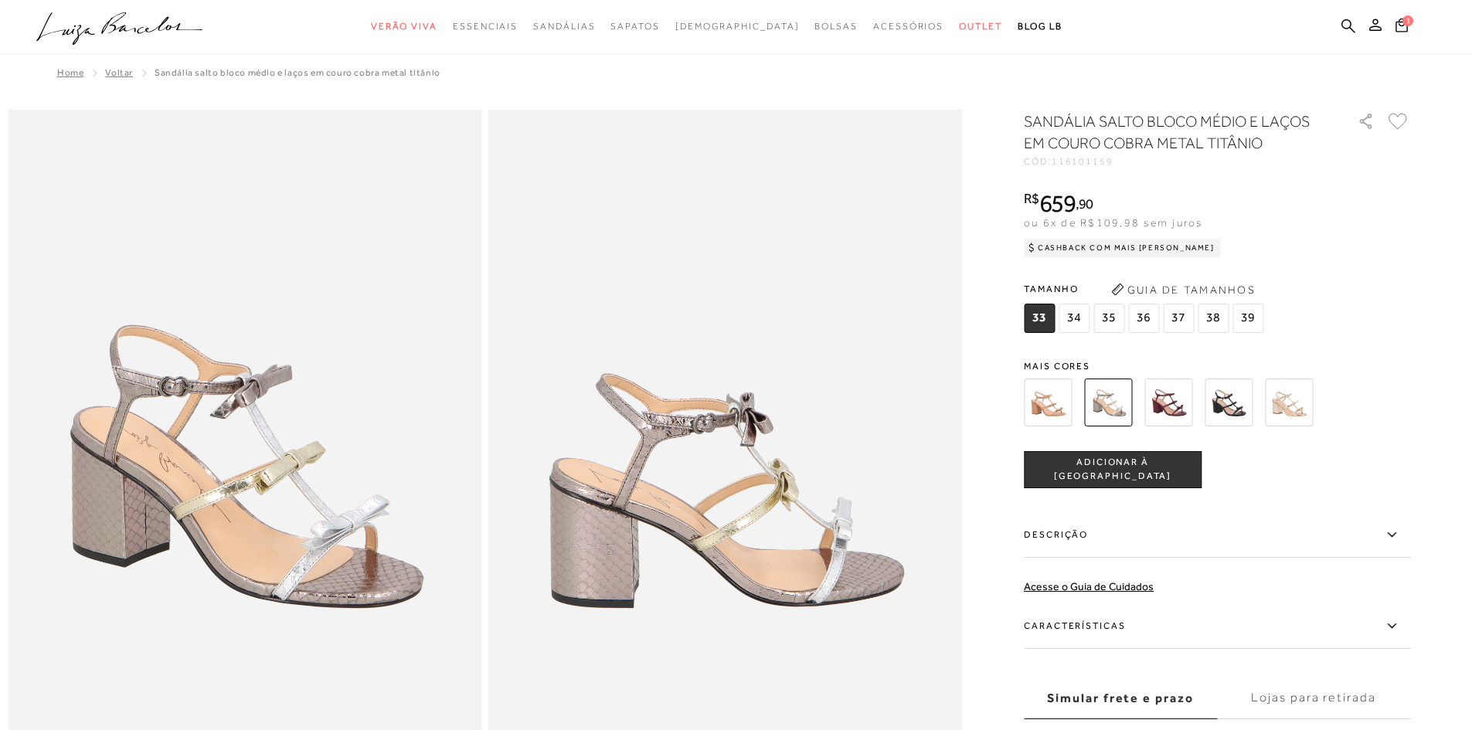
click at [1164, 406] on img at bounding box center [1168, 403] width 48 height 48
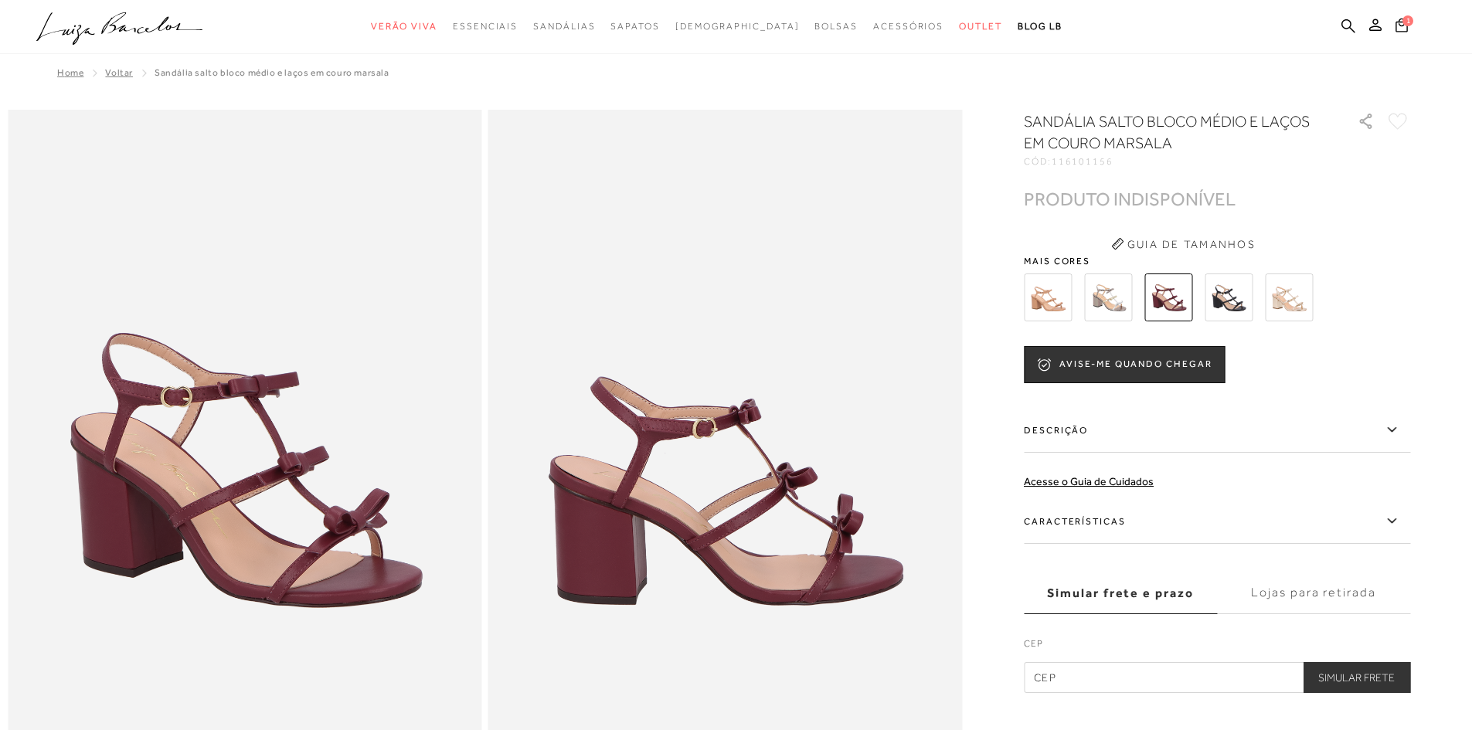
click at [1083, 528] on label "Características" at bounding box center [1217, 521] width 386 height 45
click at [0, 0] on input "Características" at bounding box center [0, 0] width 0 height 0
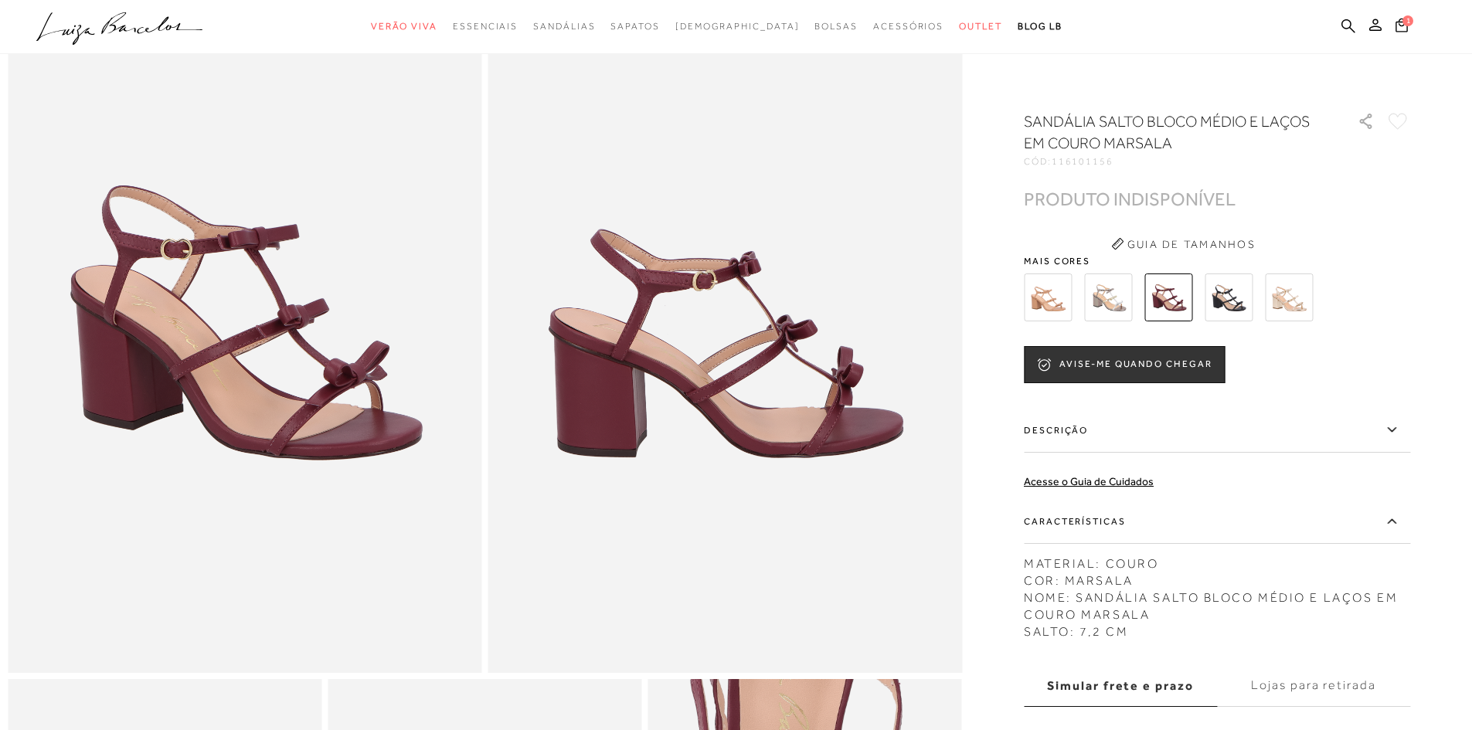
scroll to position [232, 0]
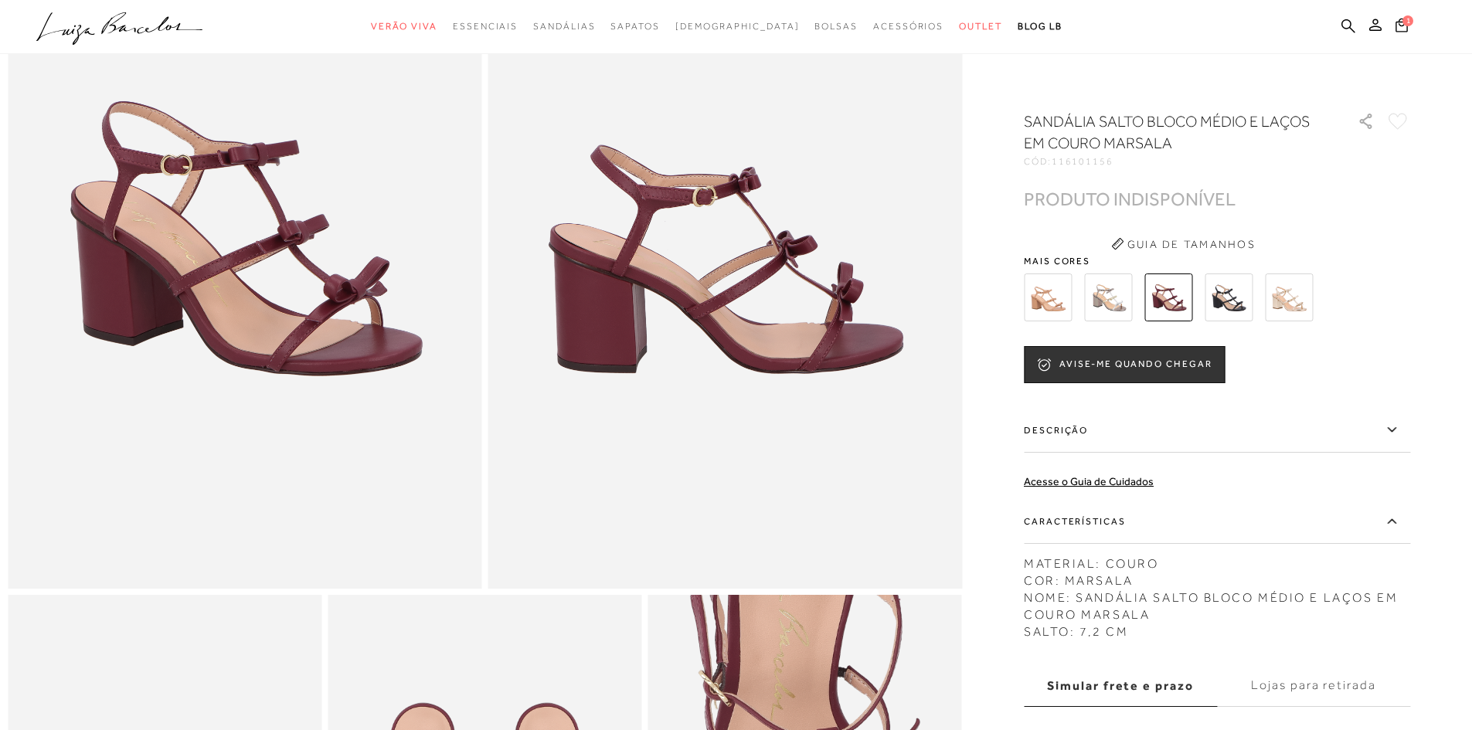
drag, startPoint x: 1130, startPoint y: 499, endPoint x: 763, endPoint y: 449, distance: 370.4
click at [763, 449] on img at bounding box center [725, 233] width 474 height 711
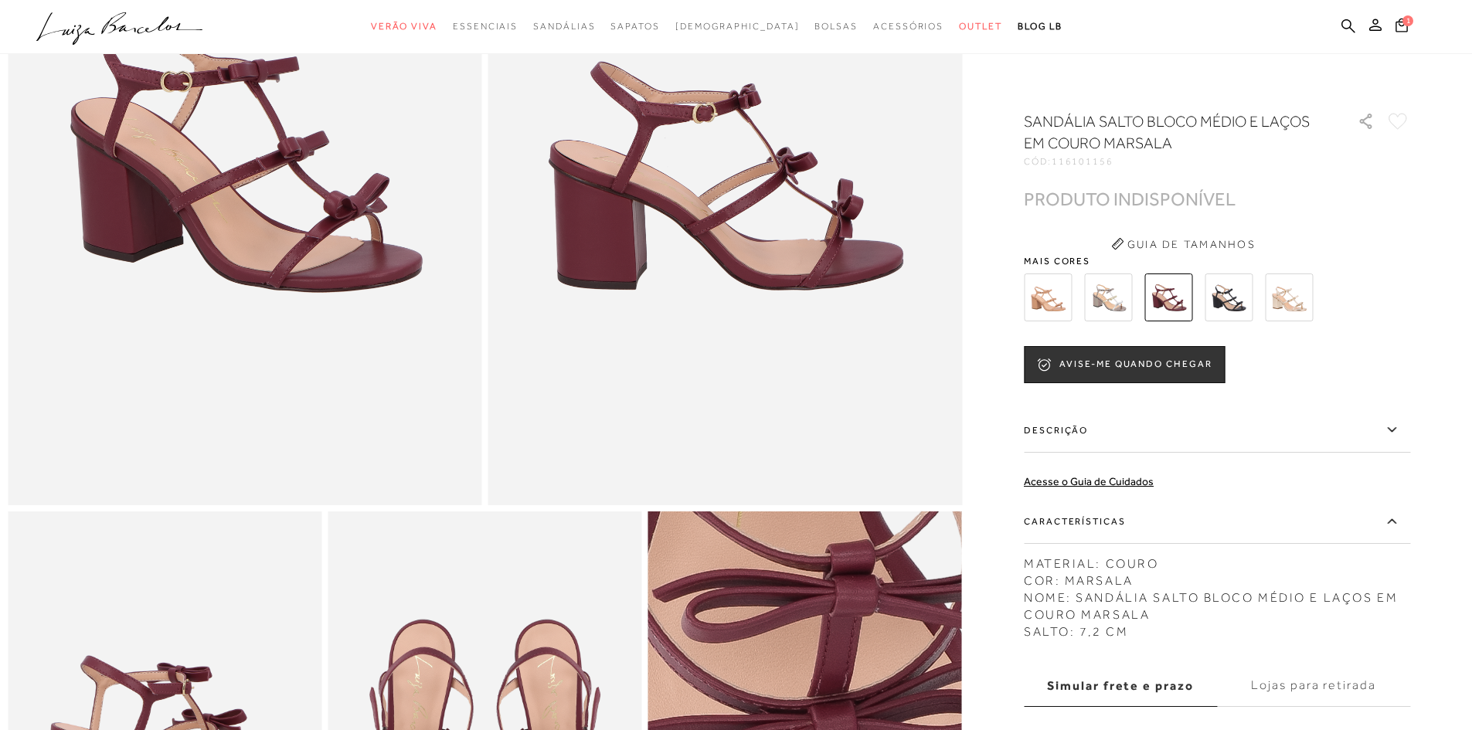
scroll to position [309, 0]
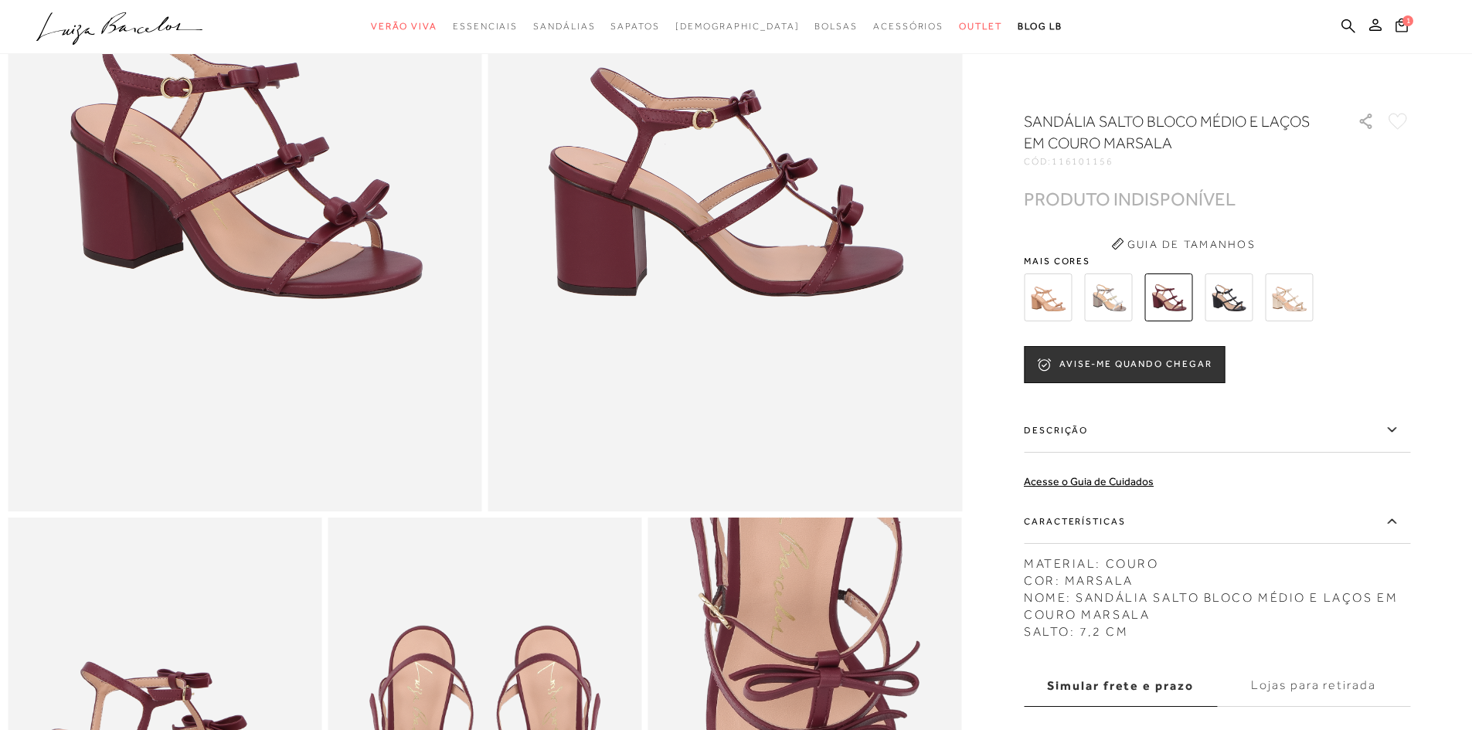
click at [1068, 301] on img at bounding box center [1048, 298] width 48 height 48
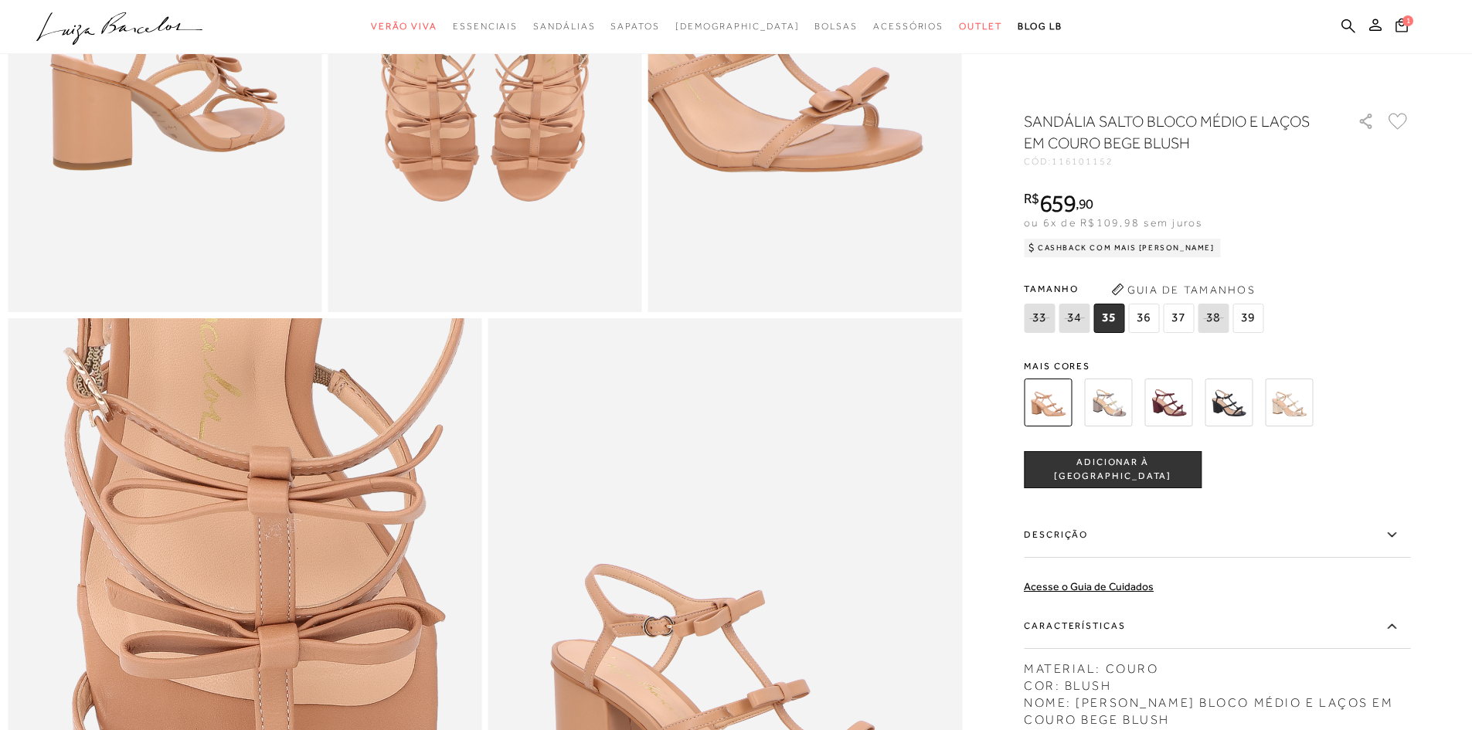
scroll to position [850, 0]
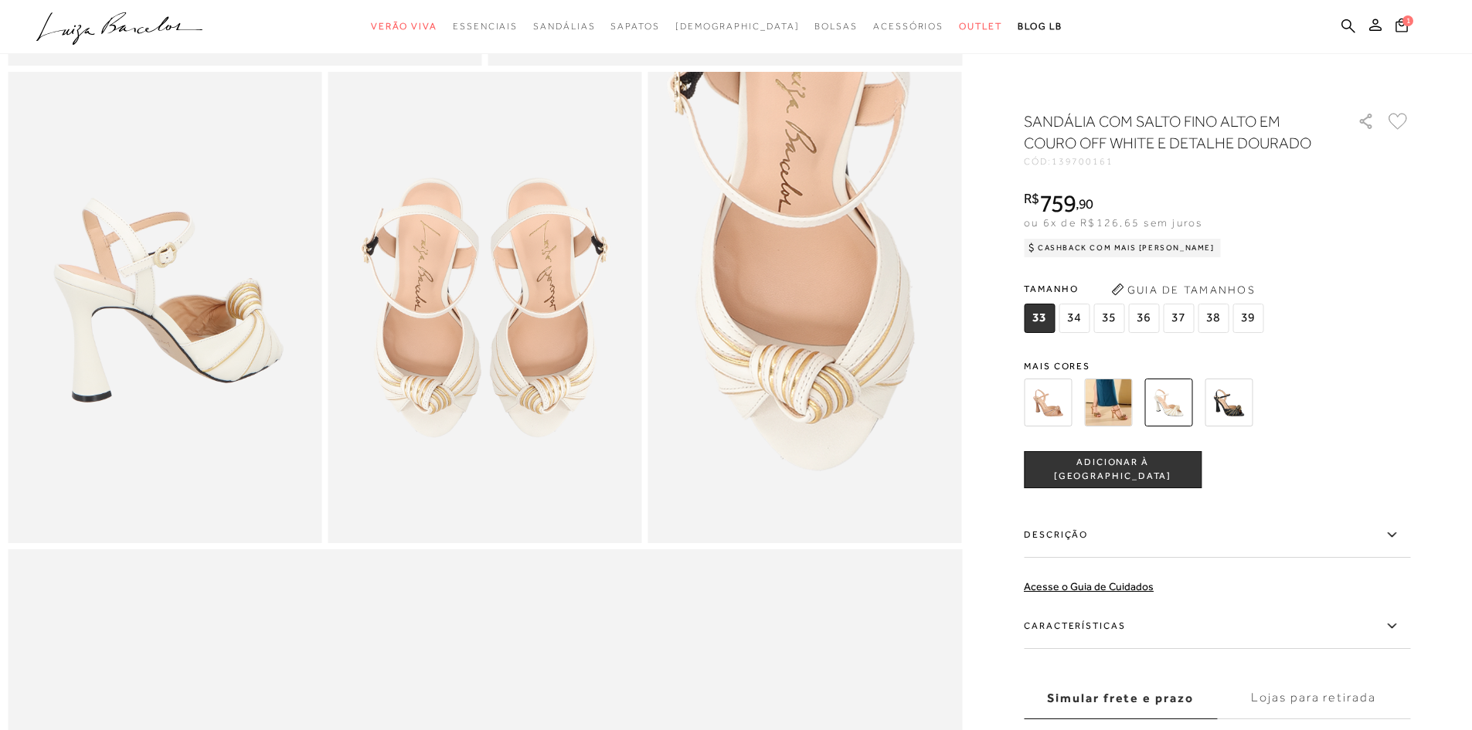
scroll to position [927, 0]
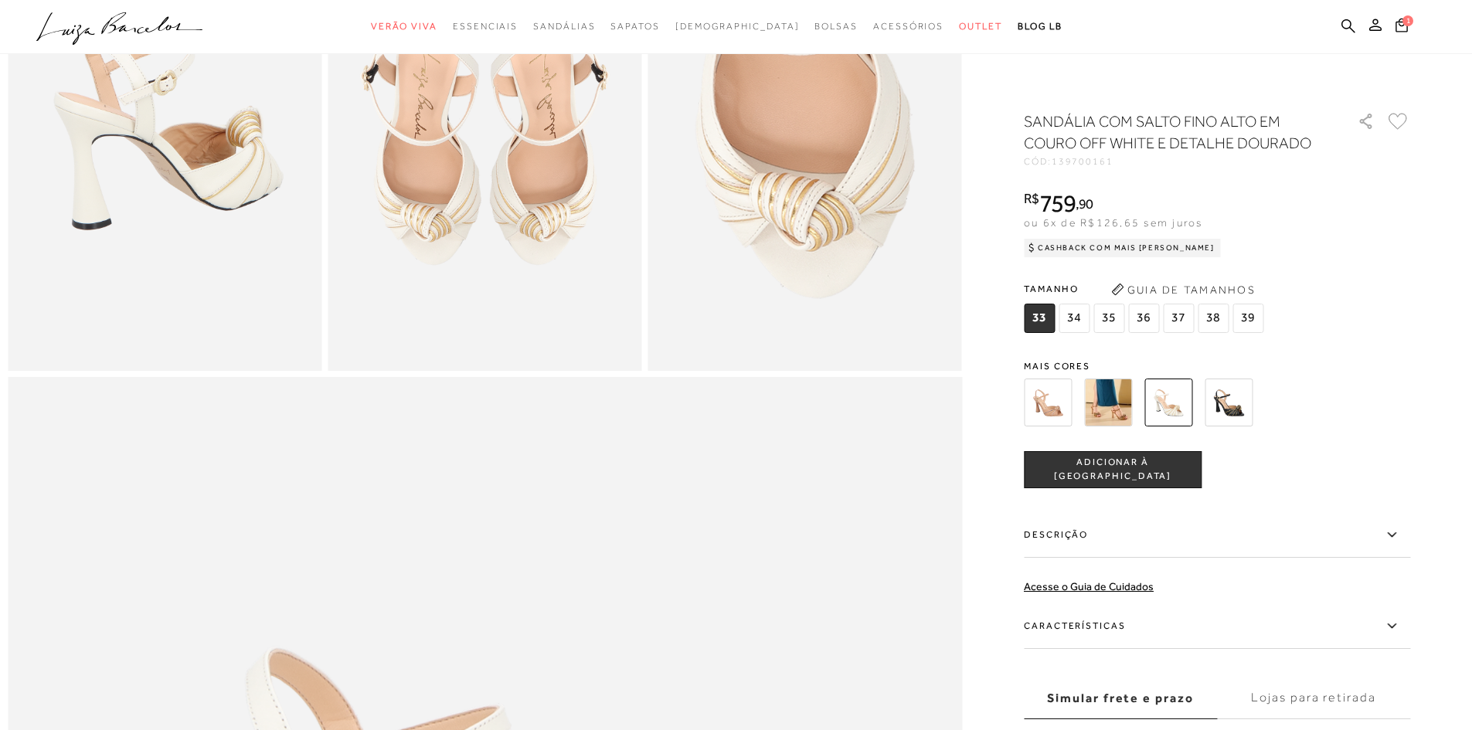
click at [1084, 628] on label "Características" at bounding box center [1217, 626] width 386 height 45
click at [0, 0] on input "Características" at bounding box center [0, 0] width 0 height 0
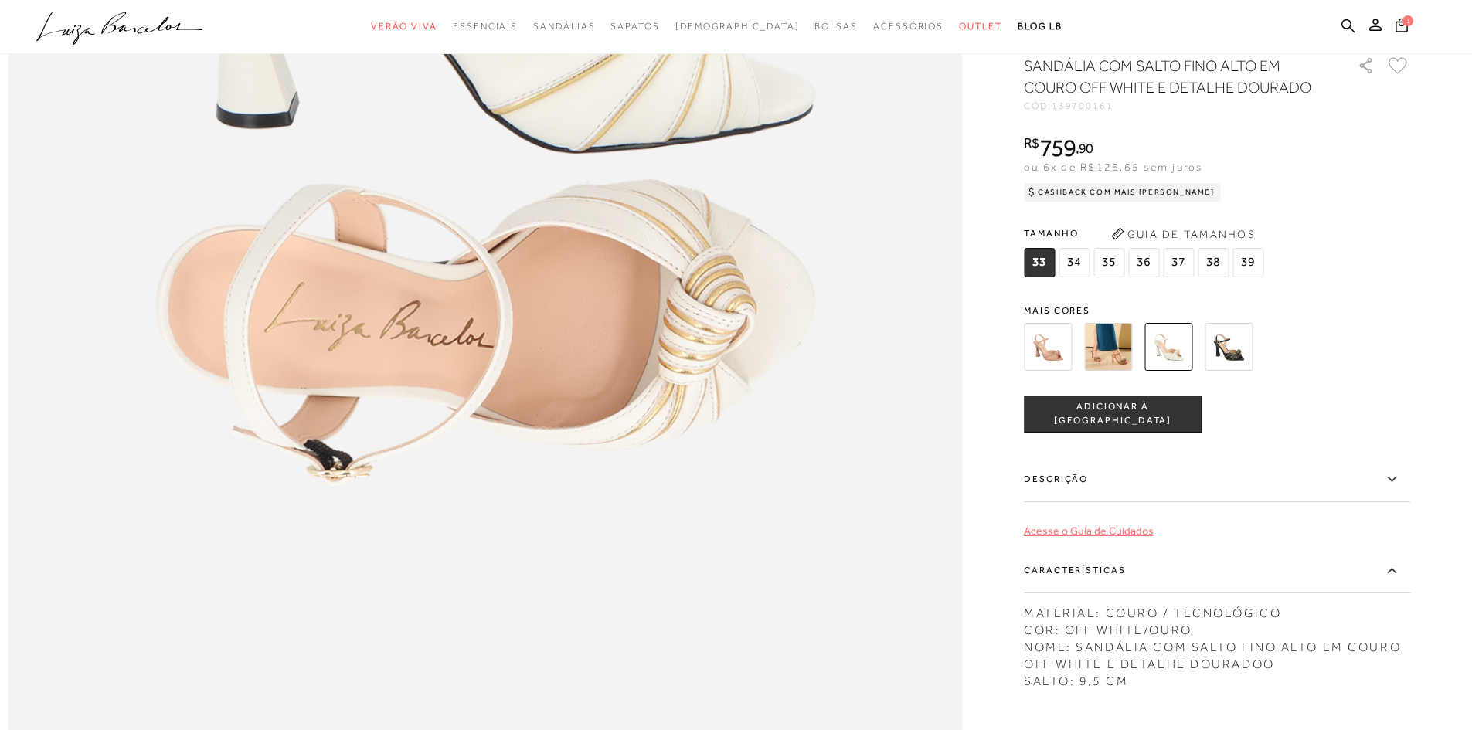
scroll to position [1622, 0]
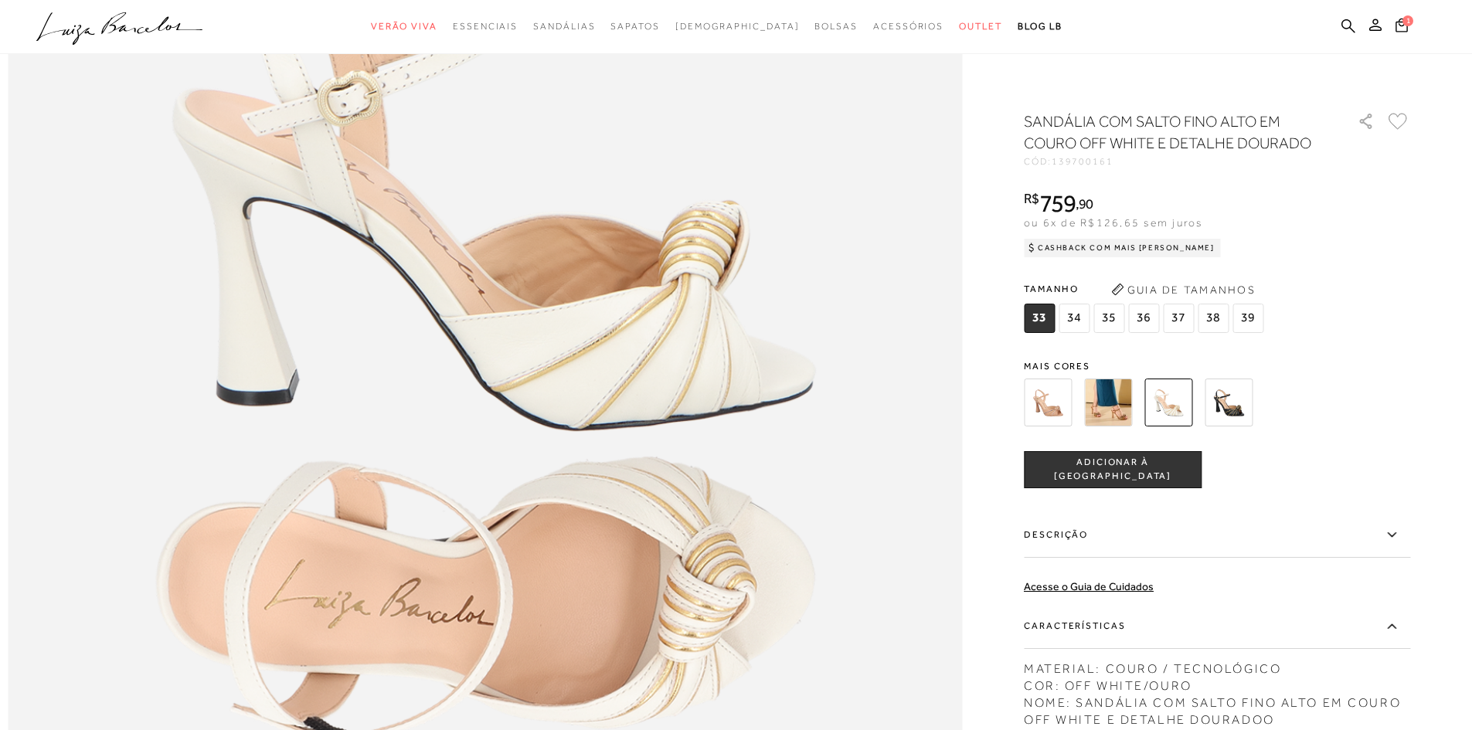
click at [1115, 393] on img at bounding box center [1108, 403] width 48 height 48
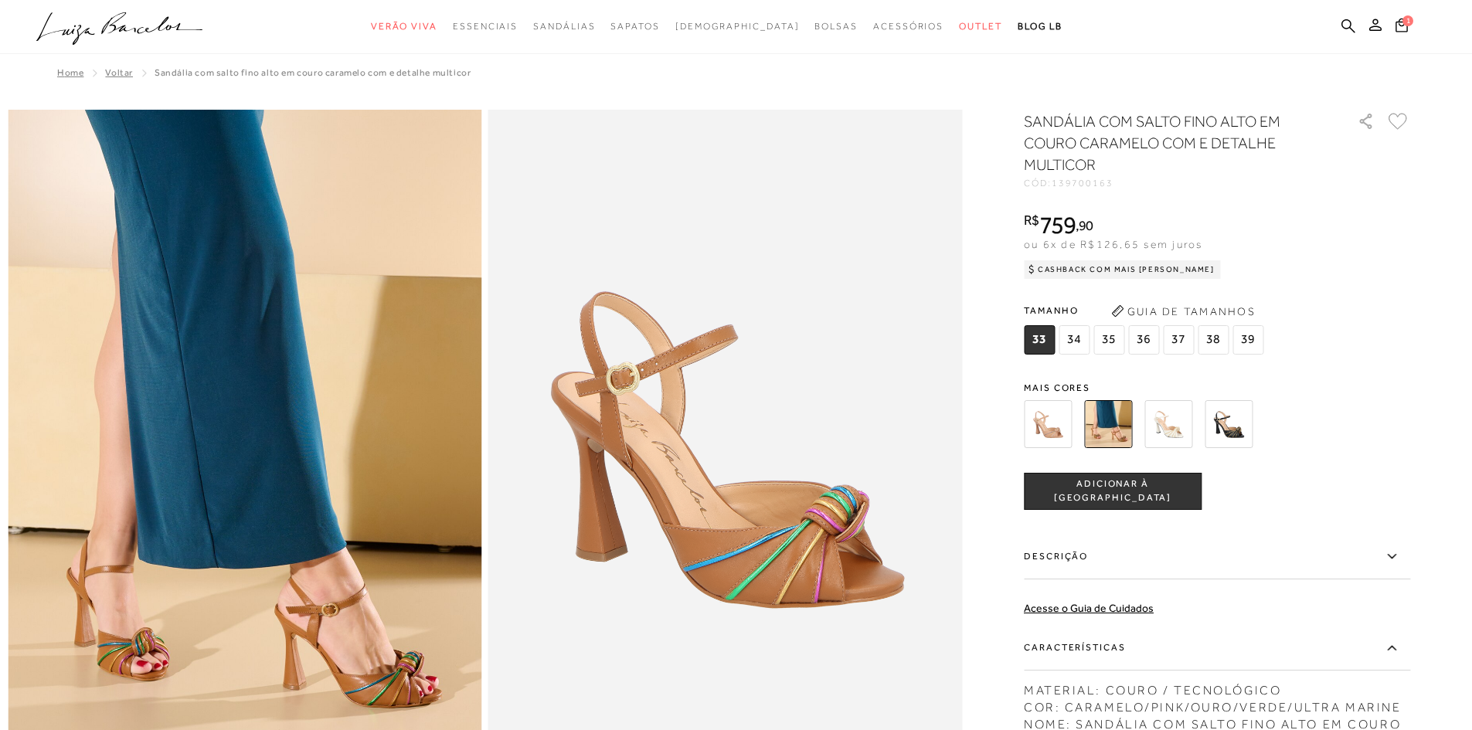
click at [1162, 410] on img at bounding box center [1168, 424] width 48 height 48
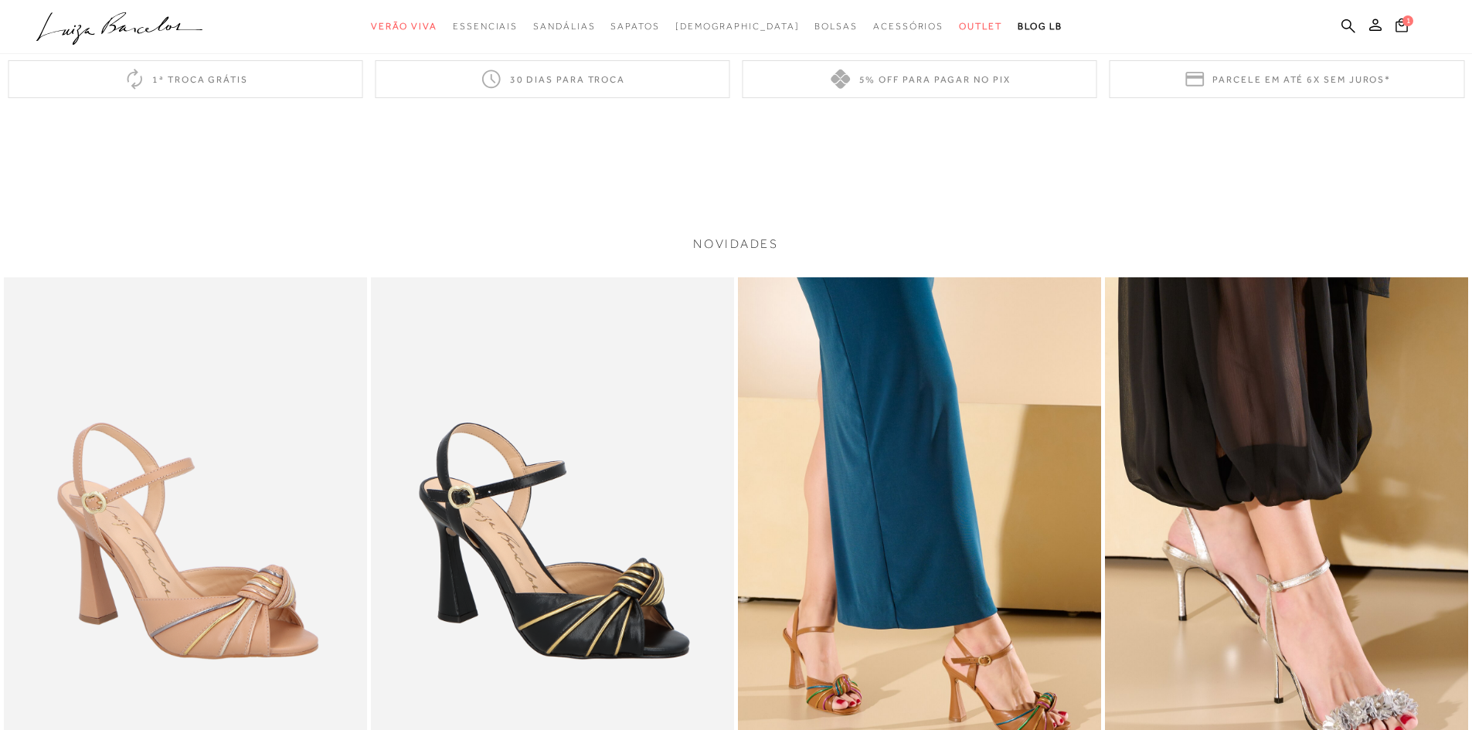
scroll to position [2936, 0]
